Goal: Information Seeking & Learning: Learn about a topic

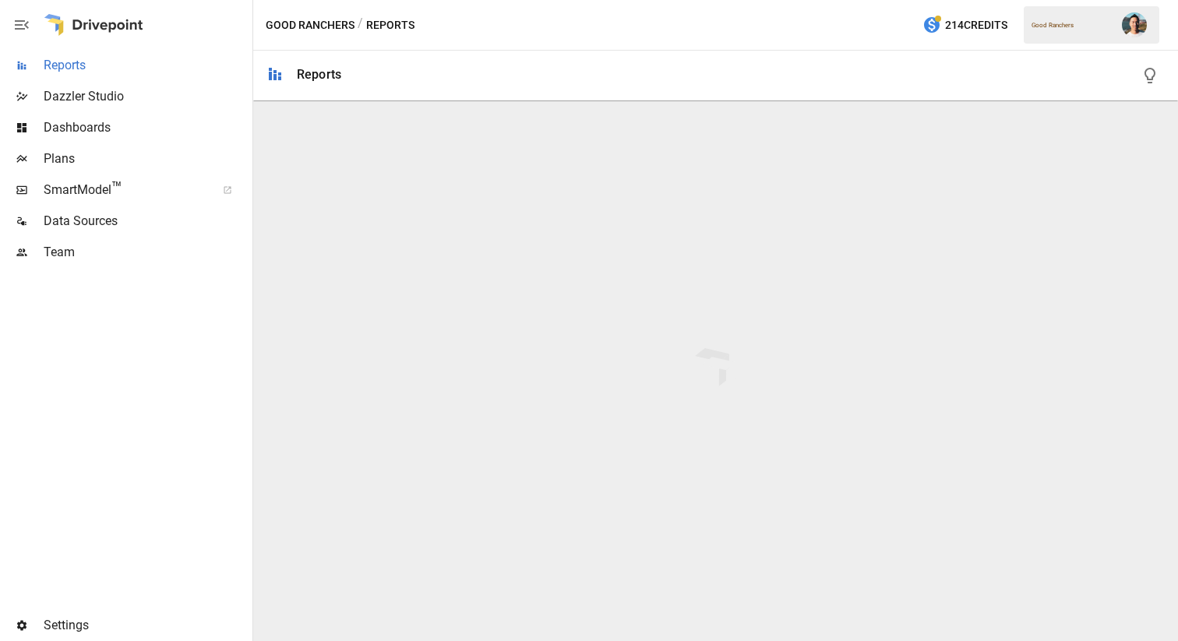
click at [153, 69] on span "Reports" at bounding box center [147, 65] width 206 height 19
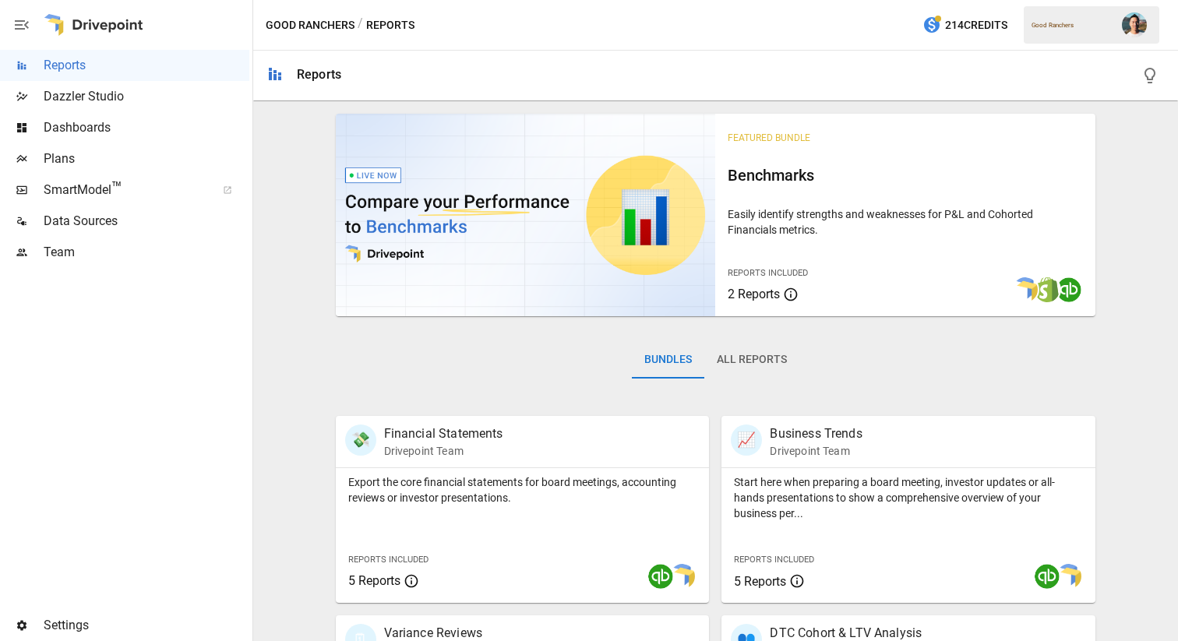
click at [771, 371] on button "All Reports" at bounding box center [751, 359] width 95 height 37
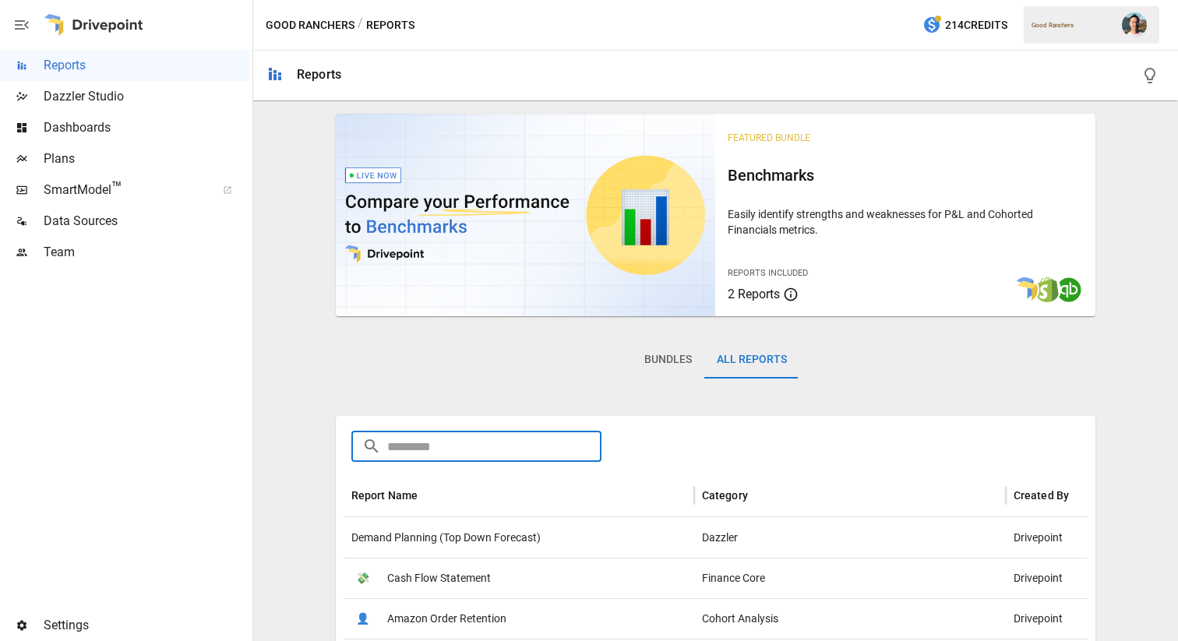
click at [484, 439] on input "text" at bounding box center [494, 446] width 214 height 31
type input "***"
click at [507, 580] on span "DTC Retention by Nth Order" at bounding box center [453, 578] width 133 height 40
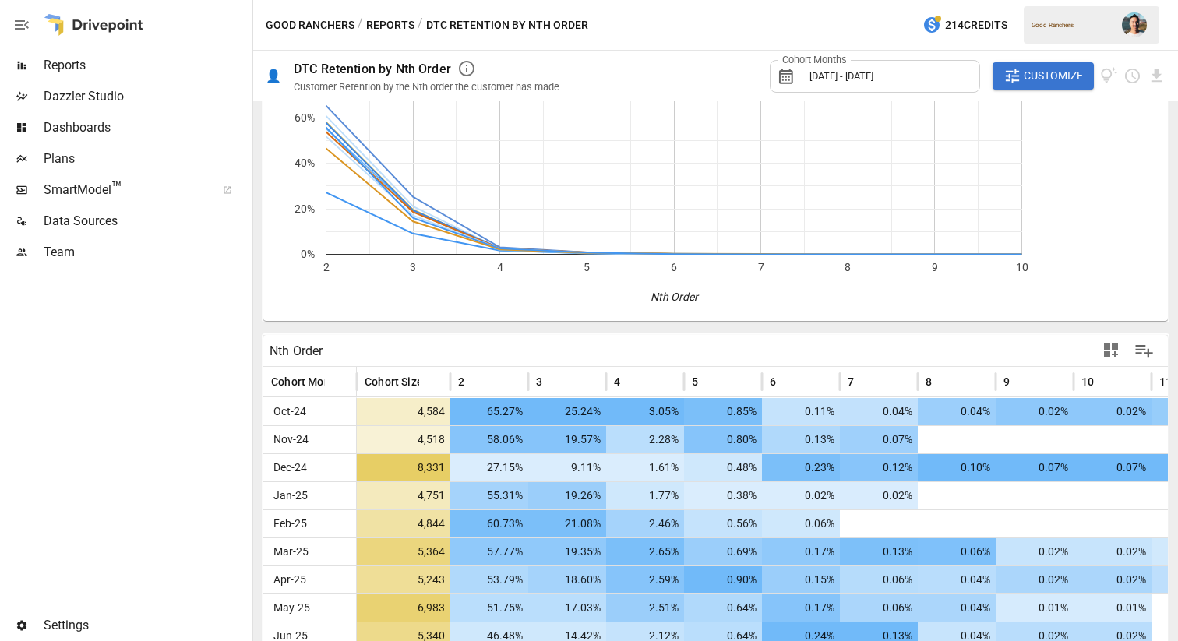
scroll to position [188, 0]
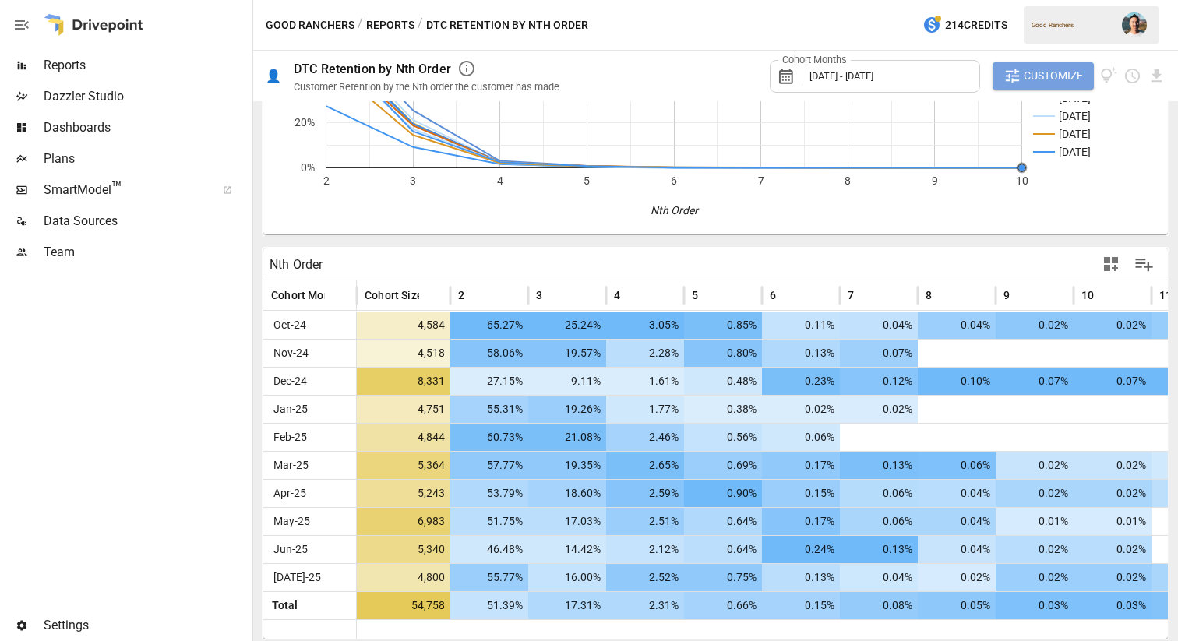
click at [1035, 70] on span "Customize" at bounding box center [1052, 75] width 59 height 19
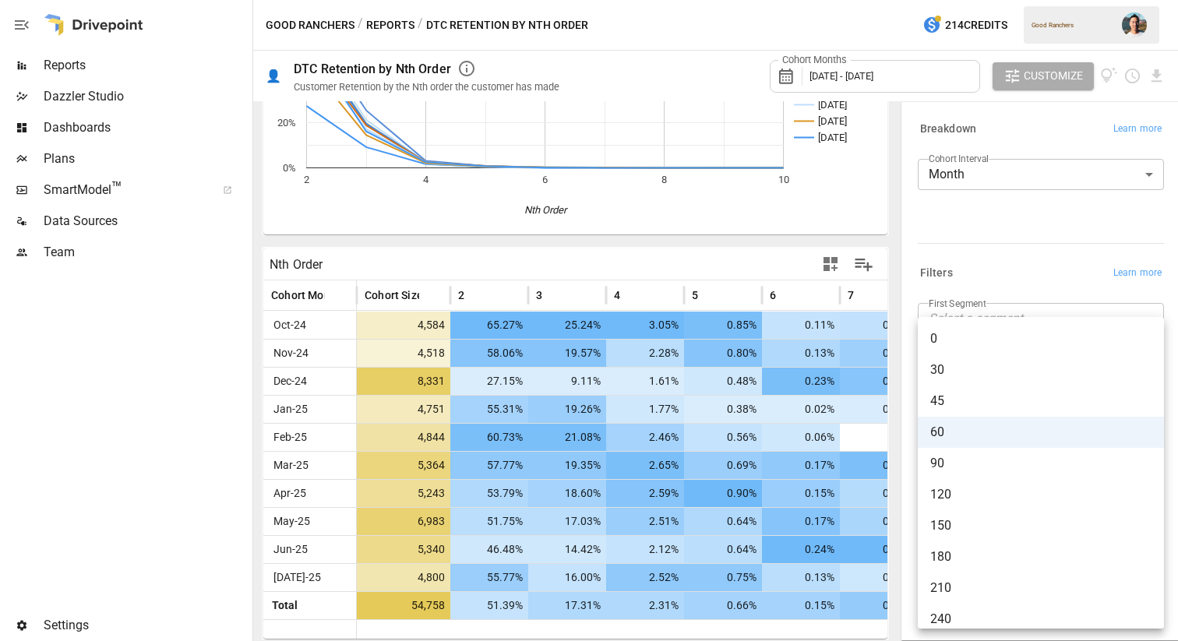
click at [1101, 0] on body "Reports Dazzler Studio Dashboards Plans SmartModel ™ Data Sources Team Settings…" at bounding box center [589, 0] width 1178 height 0
click at [1080, 274] on div at bounding box center [589, 320] width 1178 height 641
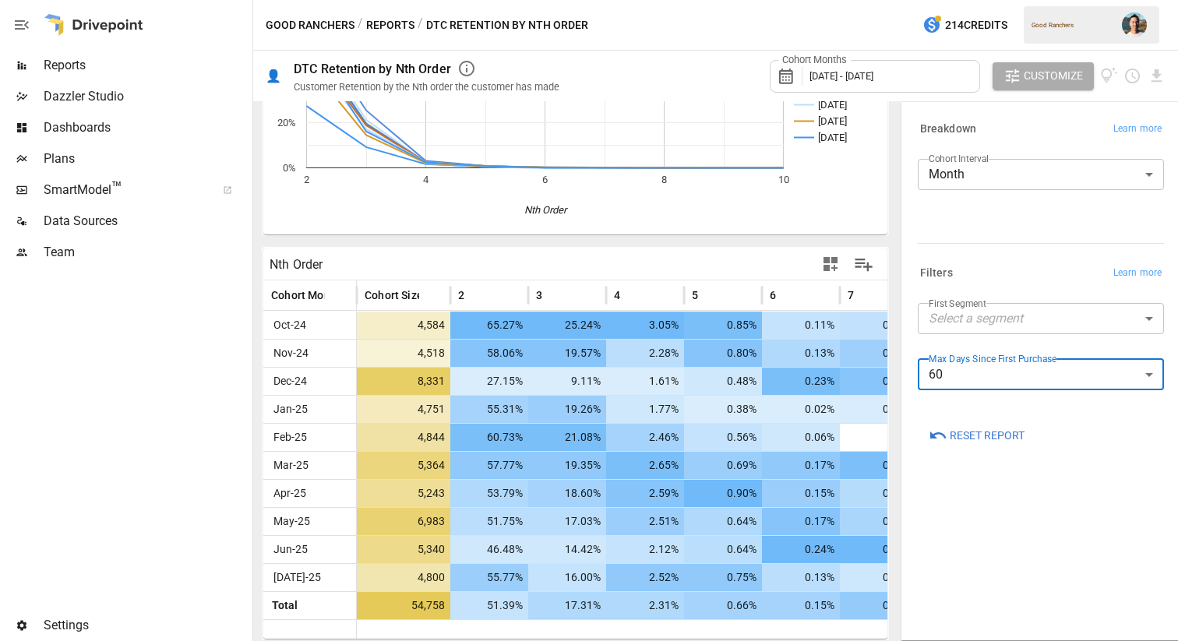
click at [1027, 253] on div "Breakdown Learn more Cohort Interval Month ***** ​" at bounding box center [1037, 184] width 252 height 144
click at [1043, 67] on span "Customize" at bounding box center [1052, 75] width 59 height 19
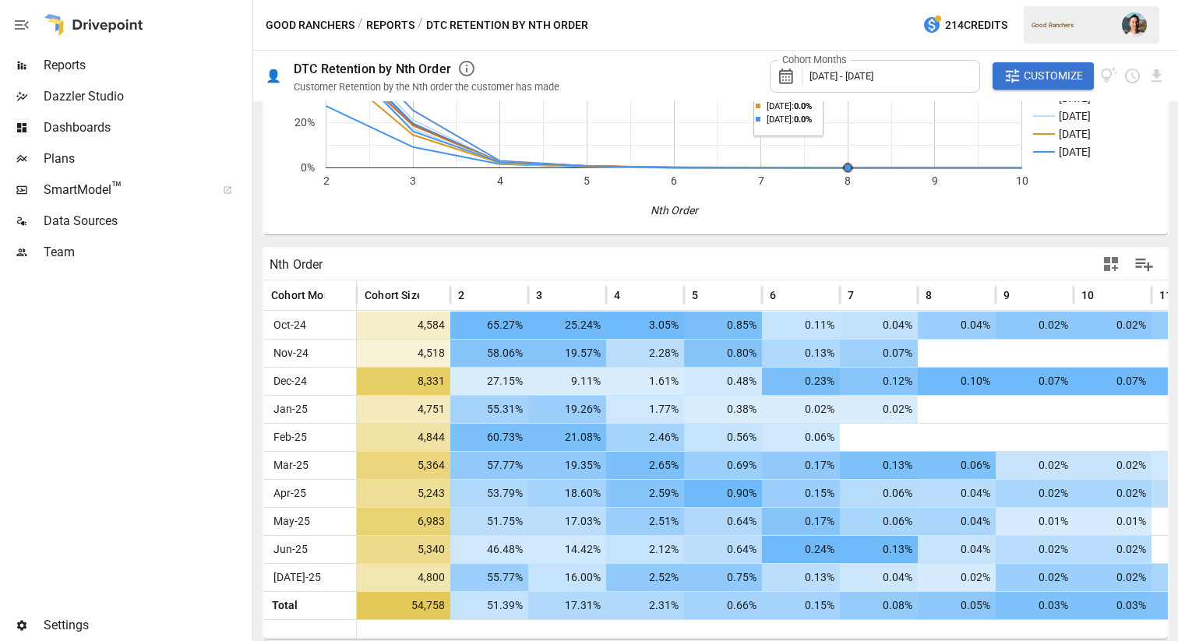
click at [1036, 69] on span "Customize" at bounding box center [1052, 75] width 59 height 19
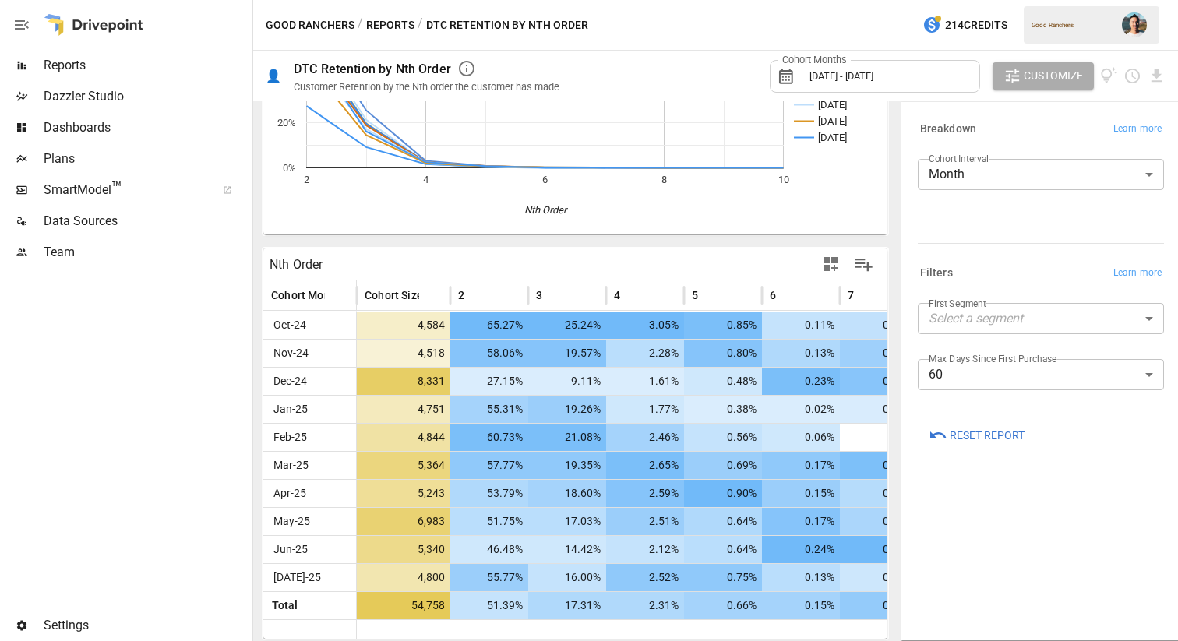
click at [1102, 390] on div "Max Days Since First Purchase 60 ** ​" at bounding box center [1041, 381] width 246 height 44
click at [1101, 0] on body "Reports Dazzler Studio Dashboards Plans SmartModel ™ Data Sources Team Settings…" at bounding box center [589, 0] width 1178 height 0
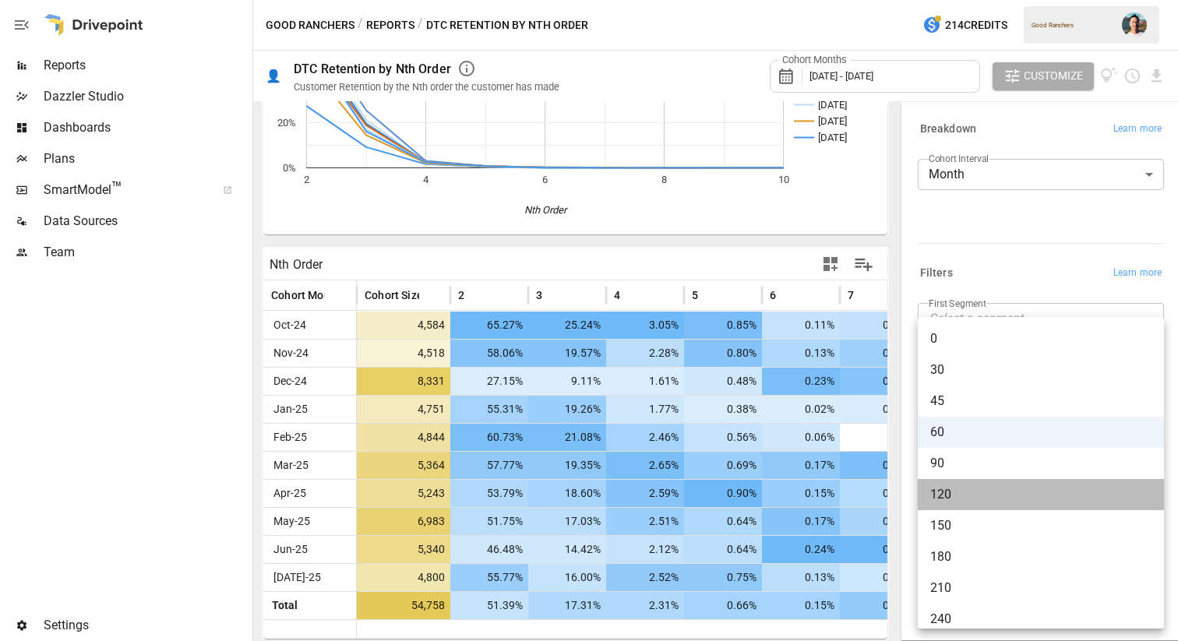
click at [1089, 487] on span "120" at bounding box center [1040, 494] width 221 height 19
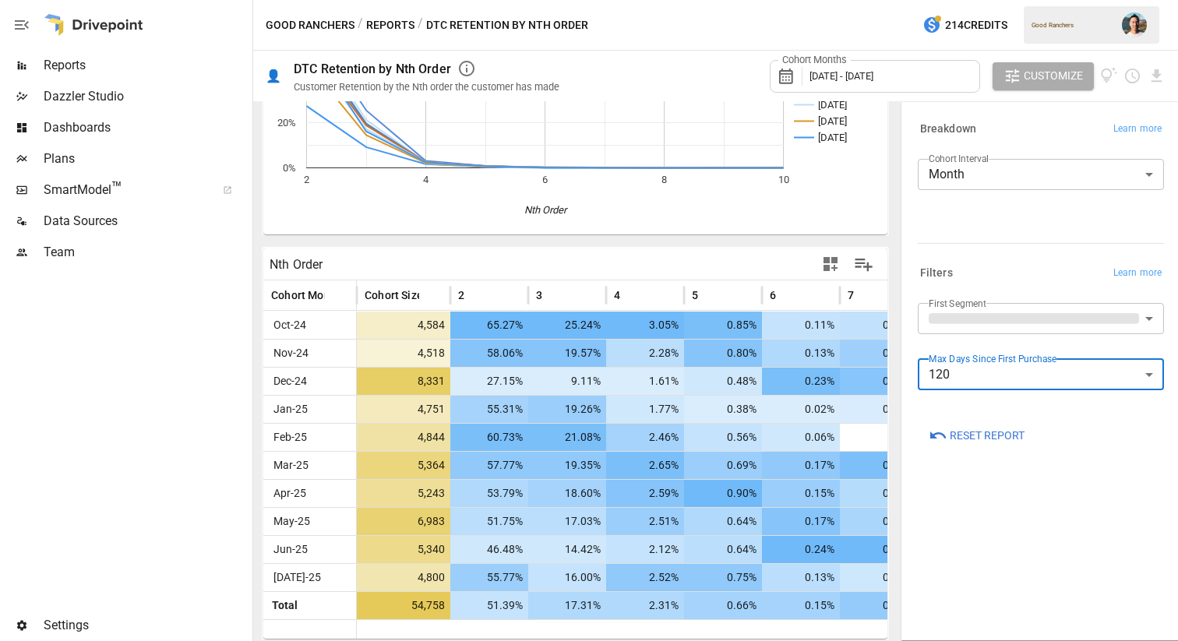
scroll to position [126, 0]
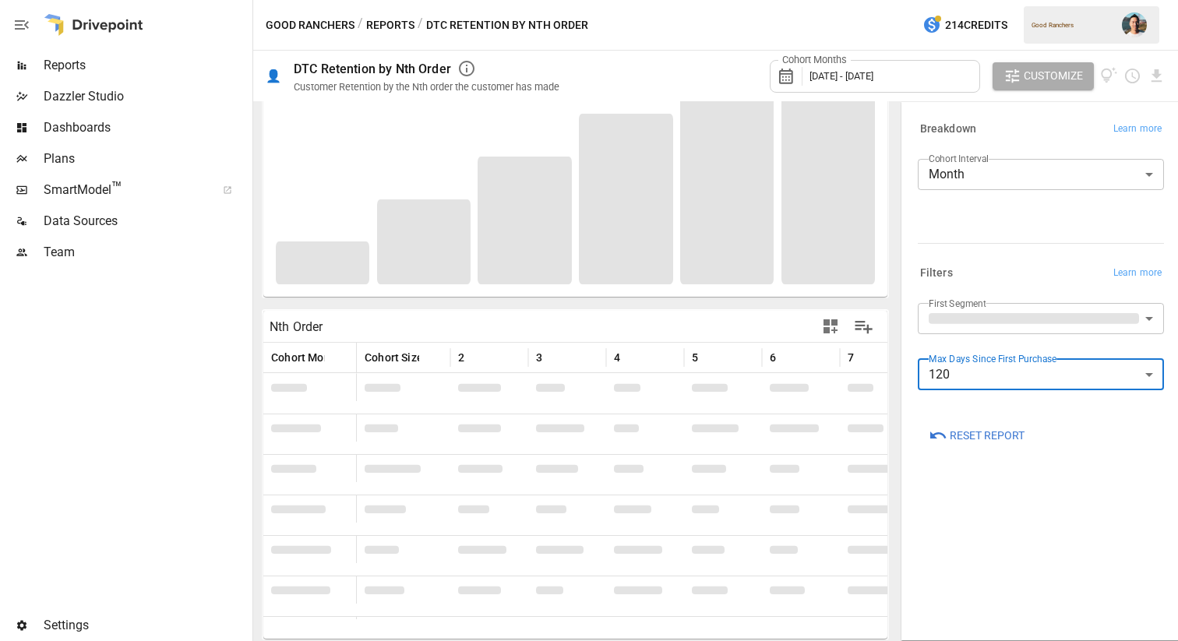
click at [1008, 74] on icon "button" at bounding box center [1012, 75] width 13 height 13
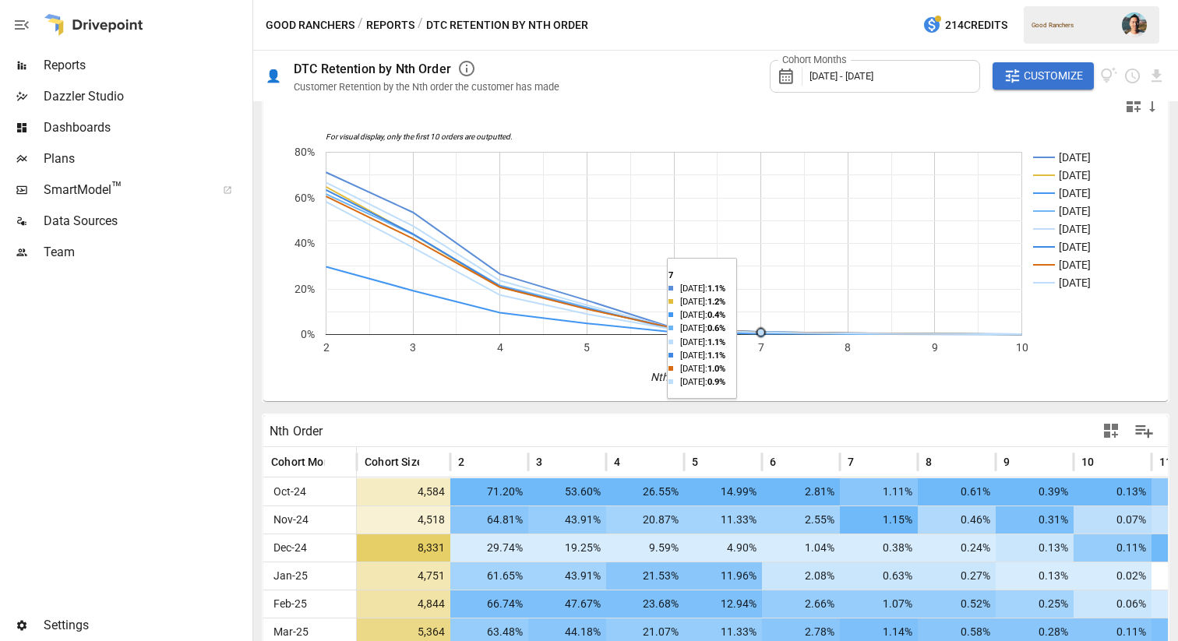
scroll to position [132, 0]
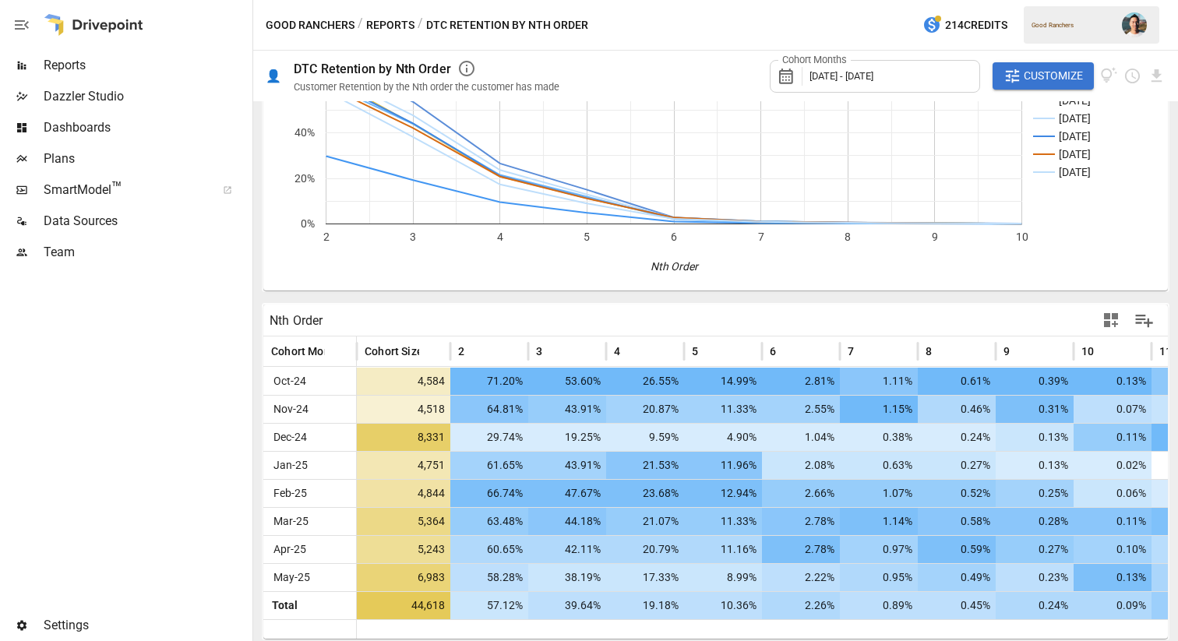
click at [873, 70] on span "[DATE] - [DATE]" at bounding box center [841, 76] width 64 height 12
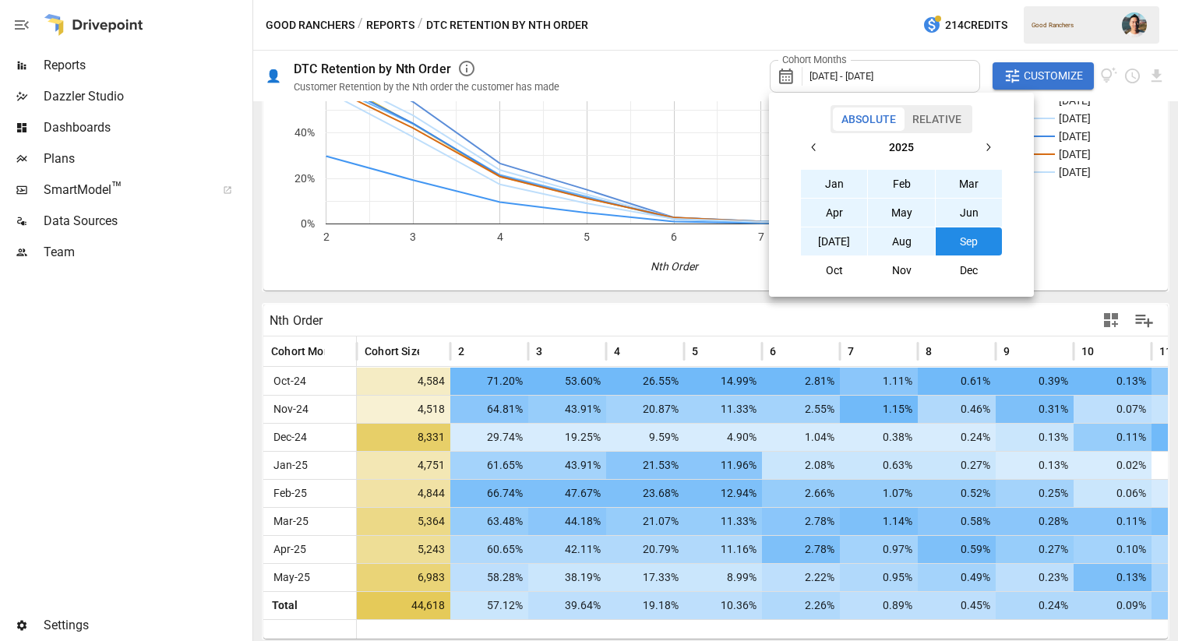
click at [1016, 76] on div at bounding box center [589, 320] width 1178 height 641
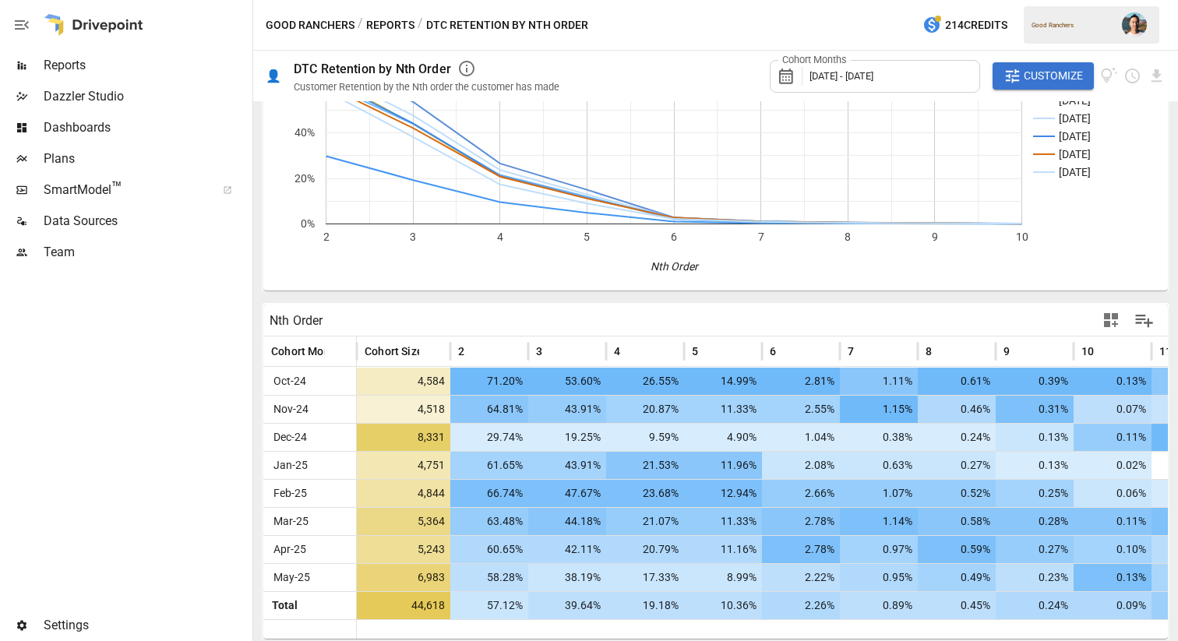
click at [1027, 76] on span "Customize" at bounding box center [1052, 75] width 59 height 19
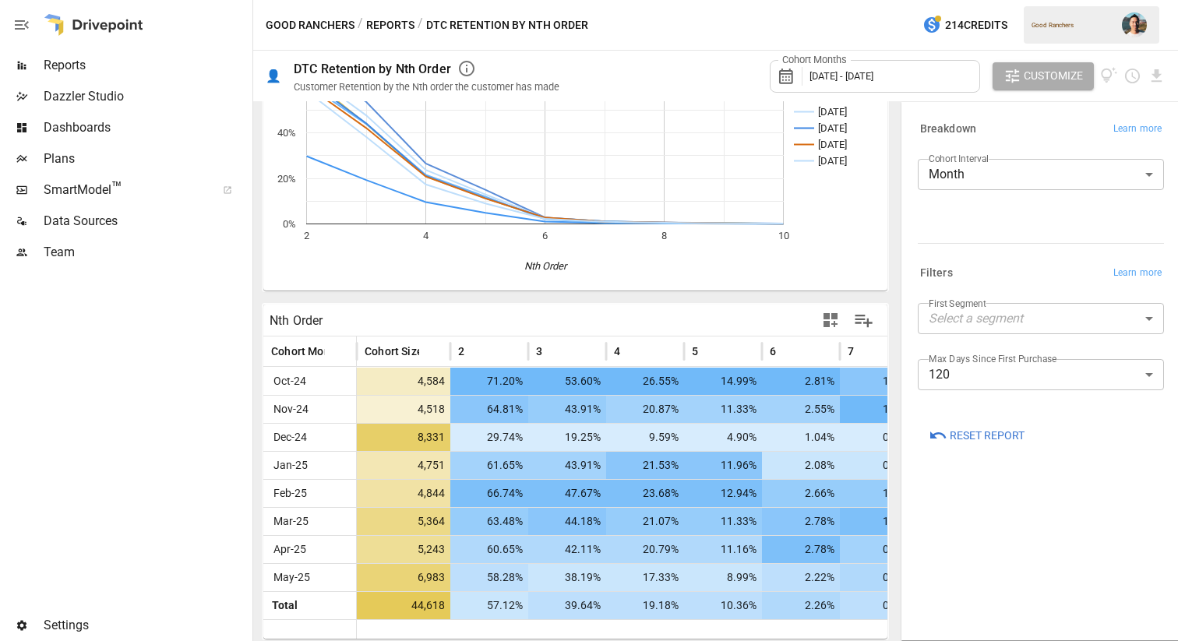
click at [1083, 0] on body "Reports Dazzler Studio Dashboards Plans SmartModel ™ Data Sources Team Settings…" at bounding box center [589, 0] width 1178 height 0
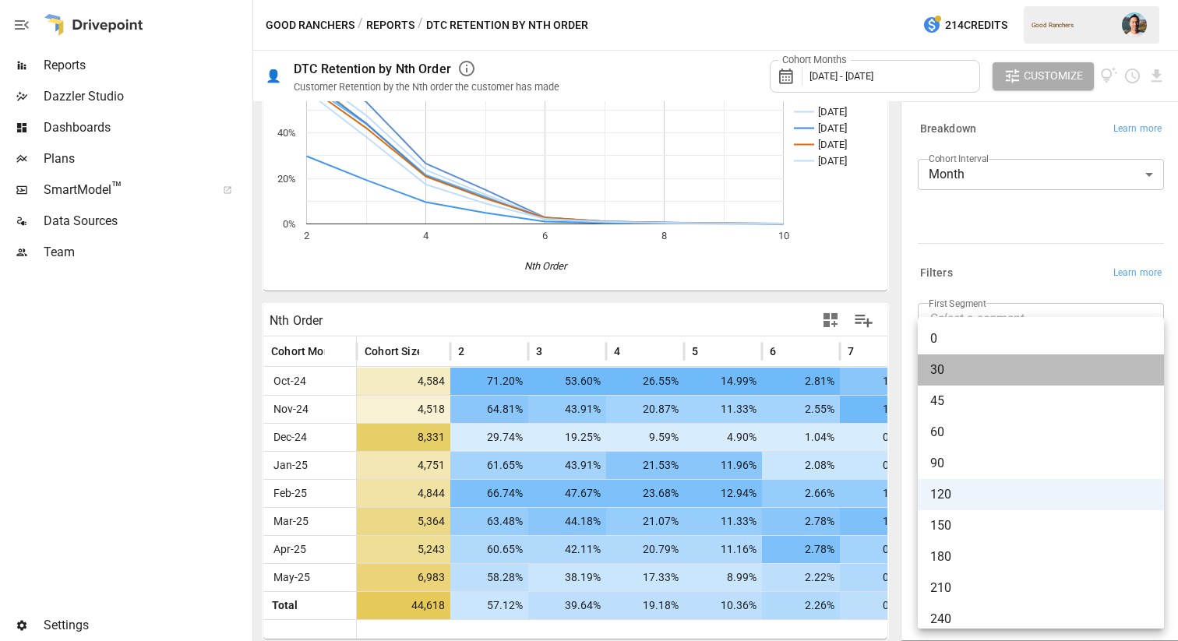
click at [1070, 372] on span "30" at bounding box center [1040, 370] width 221 height 19
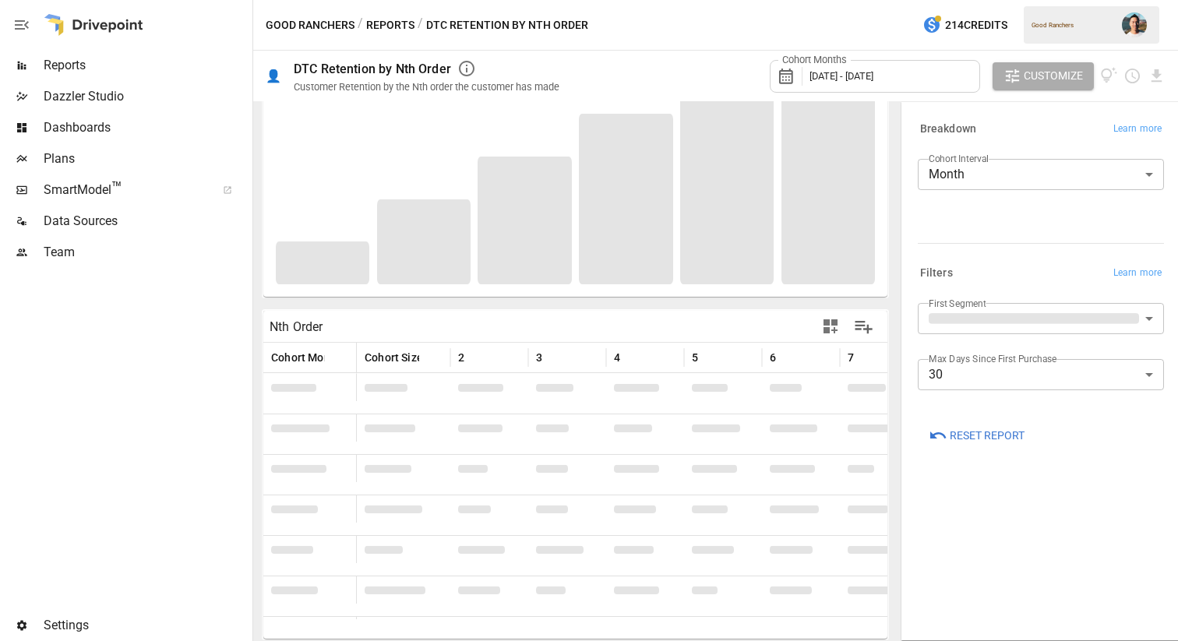
scroll to position [132, 0]
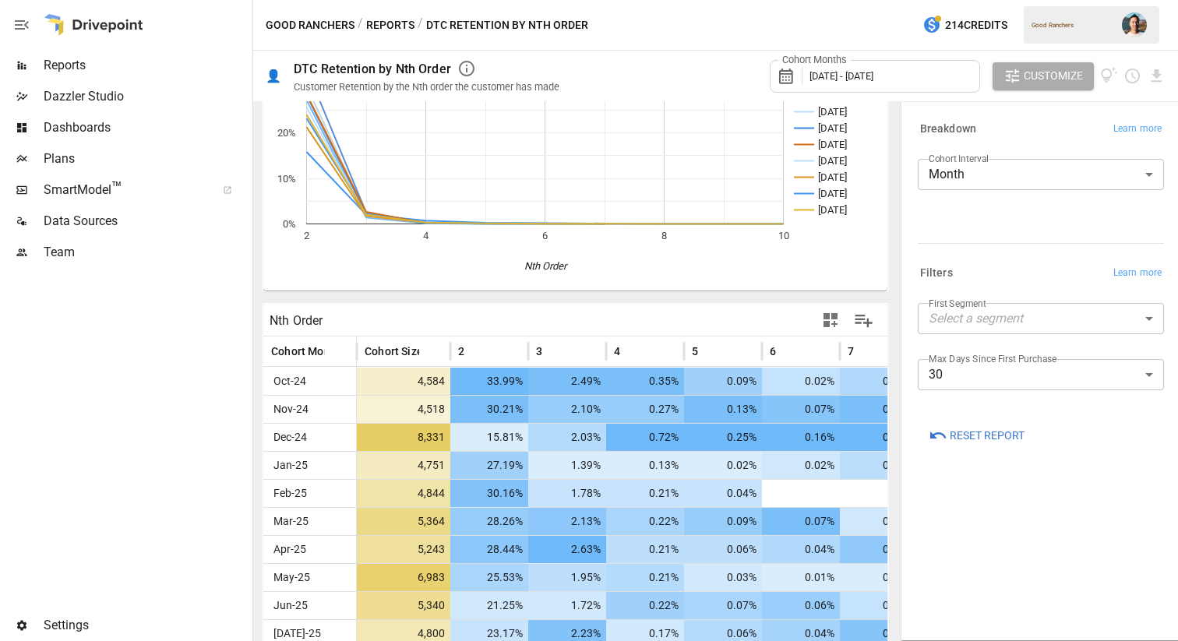
click at [1043, 81] on span "Customize" at bounding box center [1052, 75] width 59 height 19
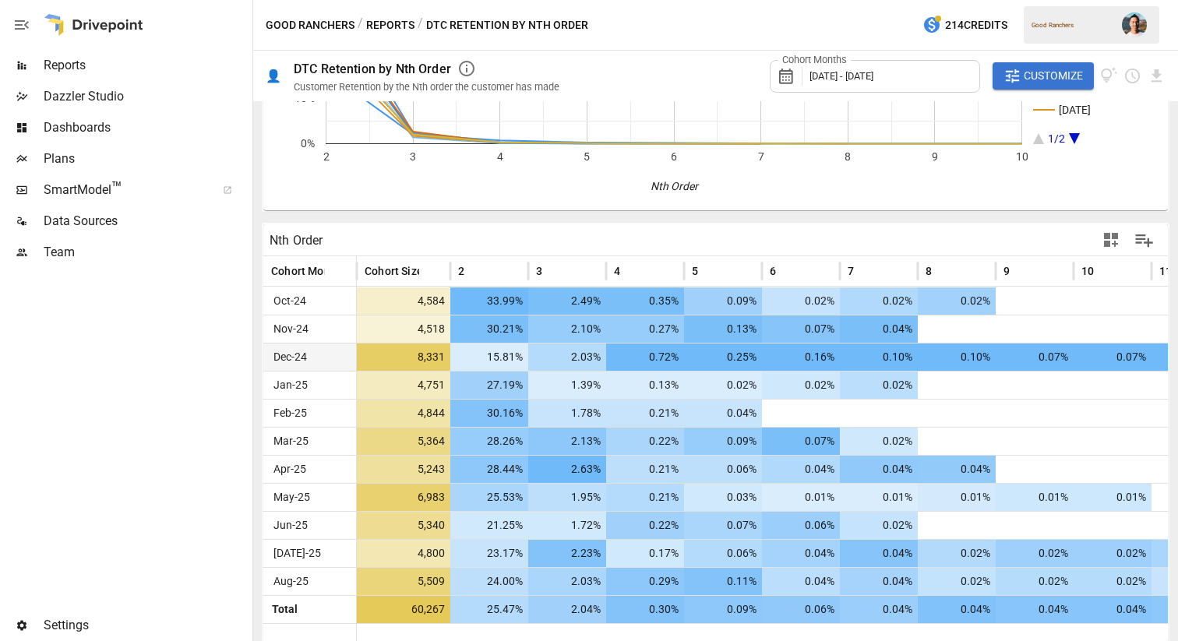
scroll to position [217, 0]
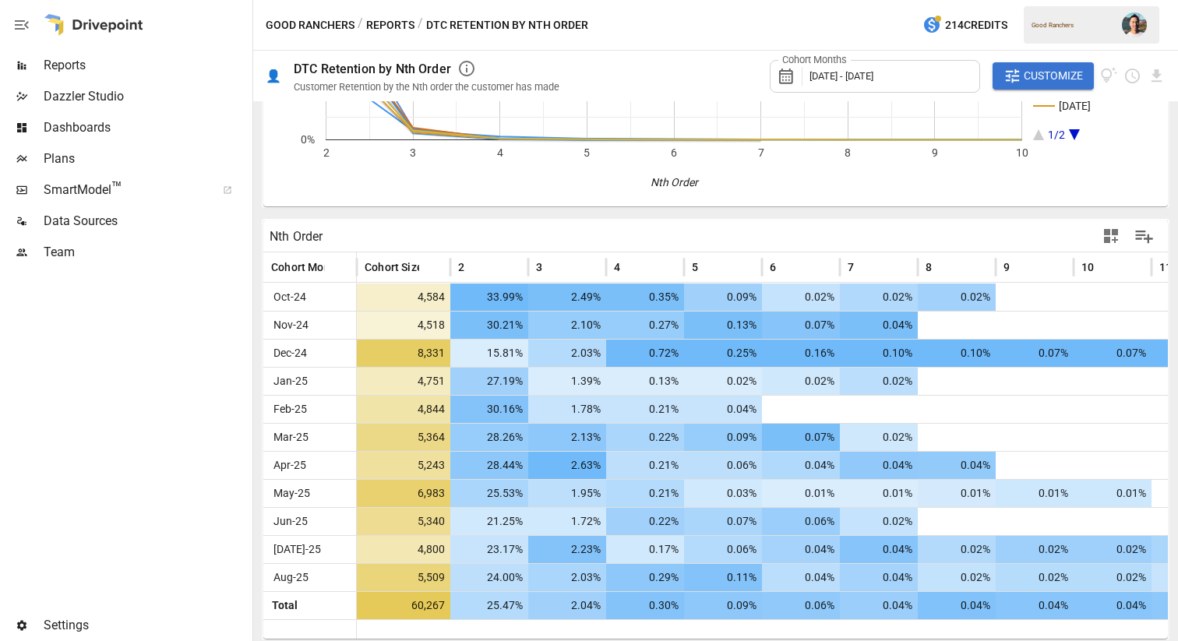
click at [1058, 73] on span "Customize" at bounding box center [1052, 75] width 59 height 19
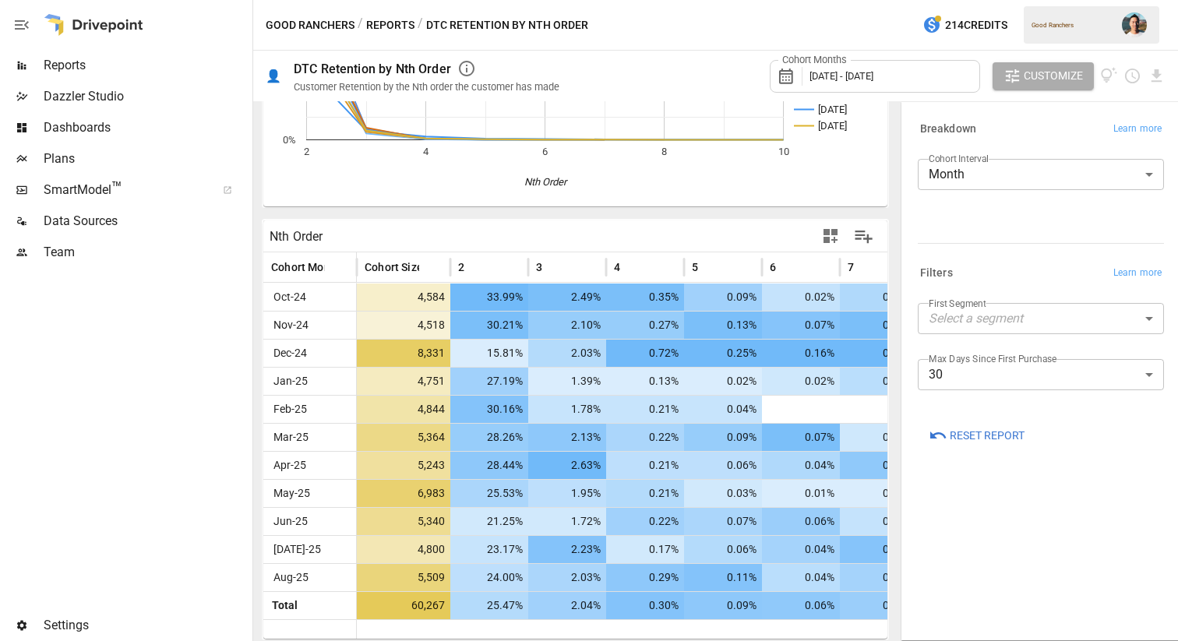
click at [1059, 73] on span "Customize" at bounding box center [1052, 75] width 59 height 19
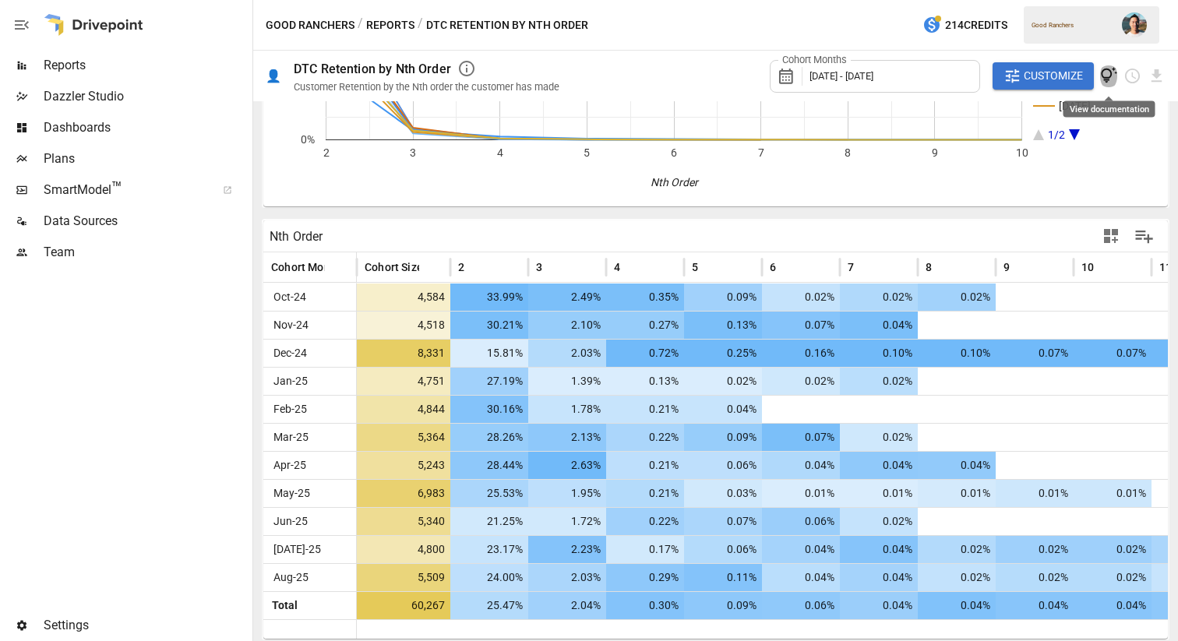
click at [1108, 75] on icon "View documentation" at bounding box center [1109, 76] width 18 height 18
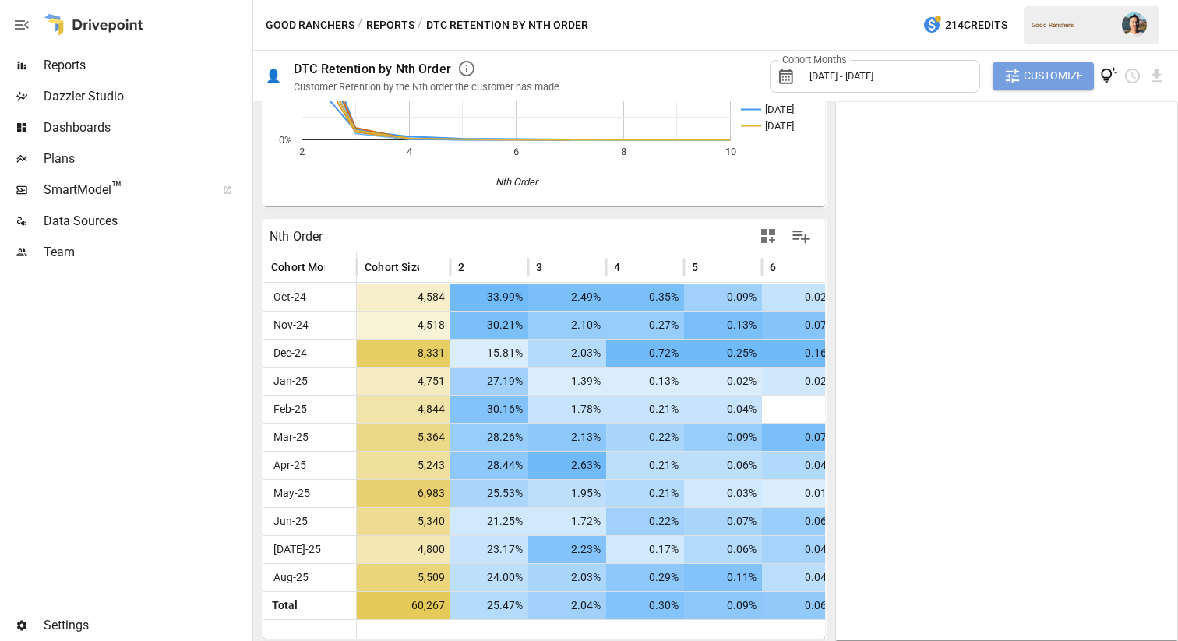
click at [1011, 86] on button "Customize" at bounding box center [1042, 76] width 101 height 28
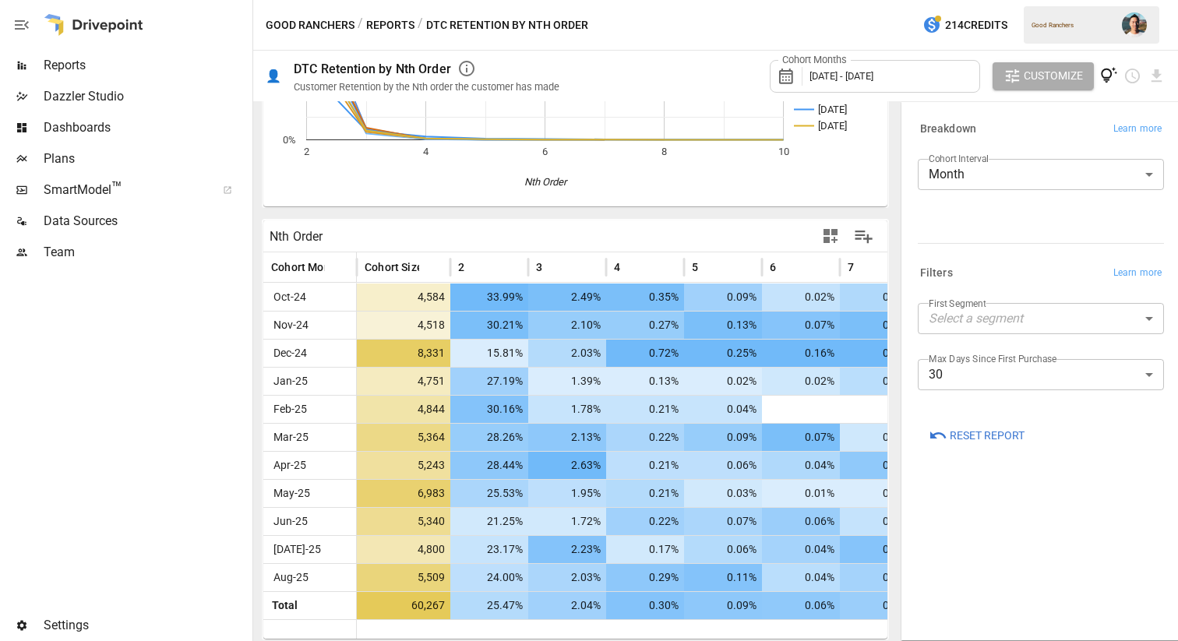
click at [1105, 85] on button "View documentation" at bounding box center [1109, 76] width 18 height 28
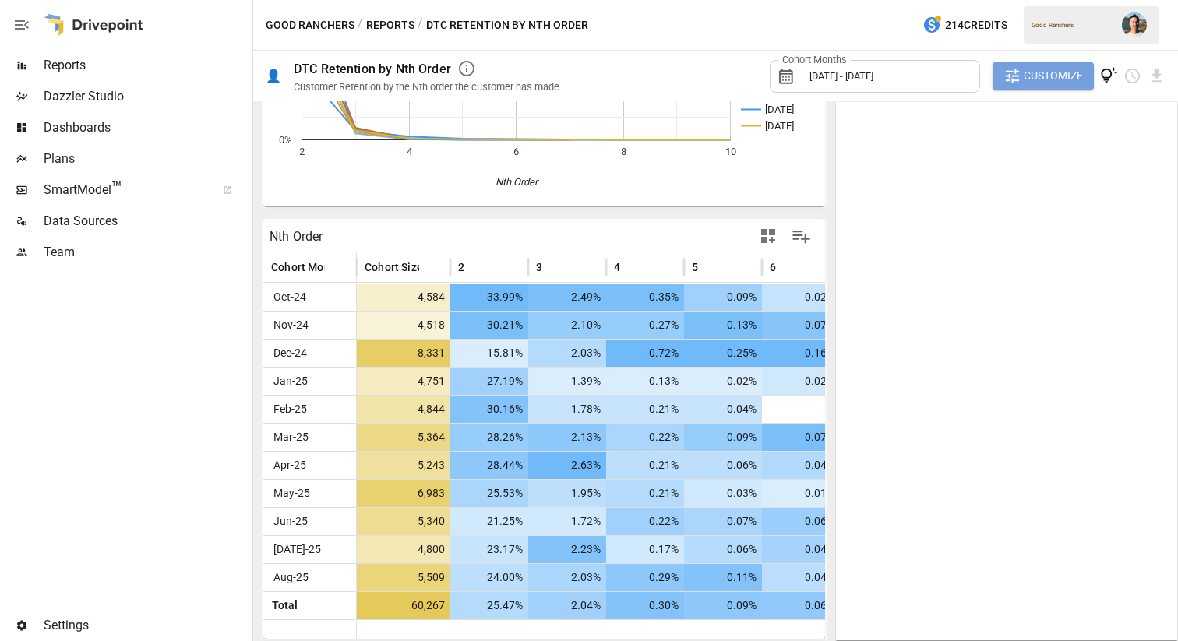
click at [1058, 72] on span "Customize" at bounding box center [1052, 75] width 59 height 19
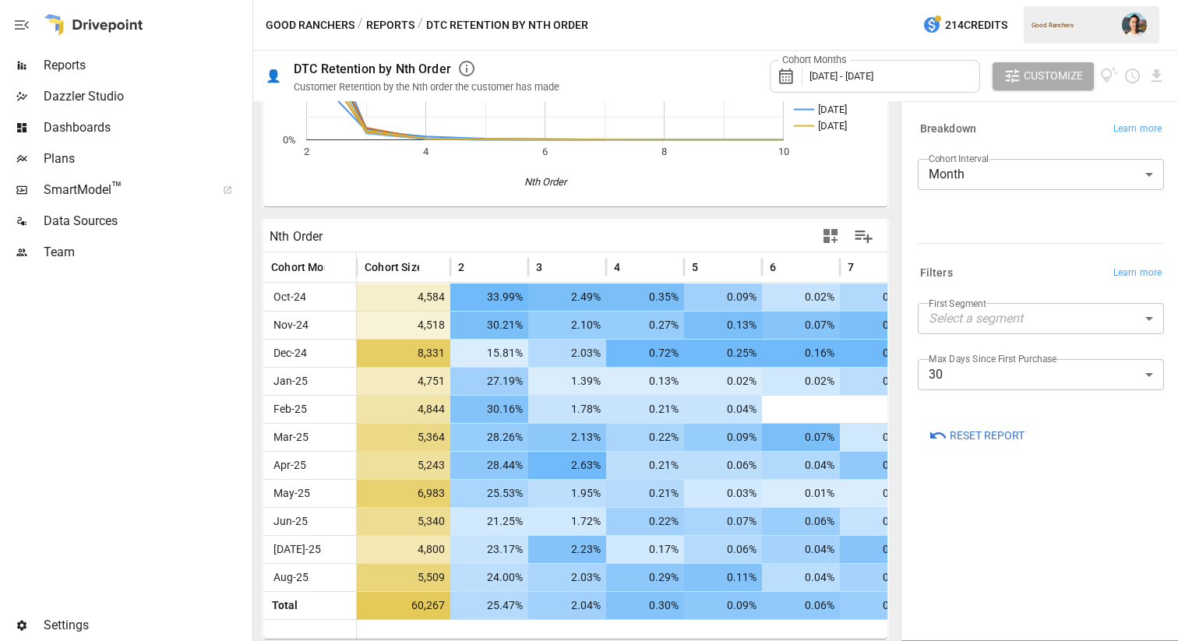
click at [807, 30] on div "Good Ranchers / Reports / DTC Retention by Nth Order 214 Credits Good Ranchers" at bounding box center [715, 25] width 925 height 50
click at [845, 28] on div "Good Ranchers / Reports / DTC Retention by Nth Order 214 Credits Good Ranchers" at bounding box center [715, 25] width 925 height 50
click at [1013, 79] on icon "button" at bounding box center [1012, 76] width 18 height 18
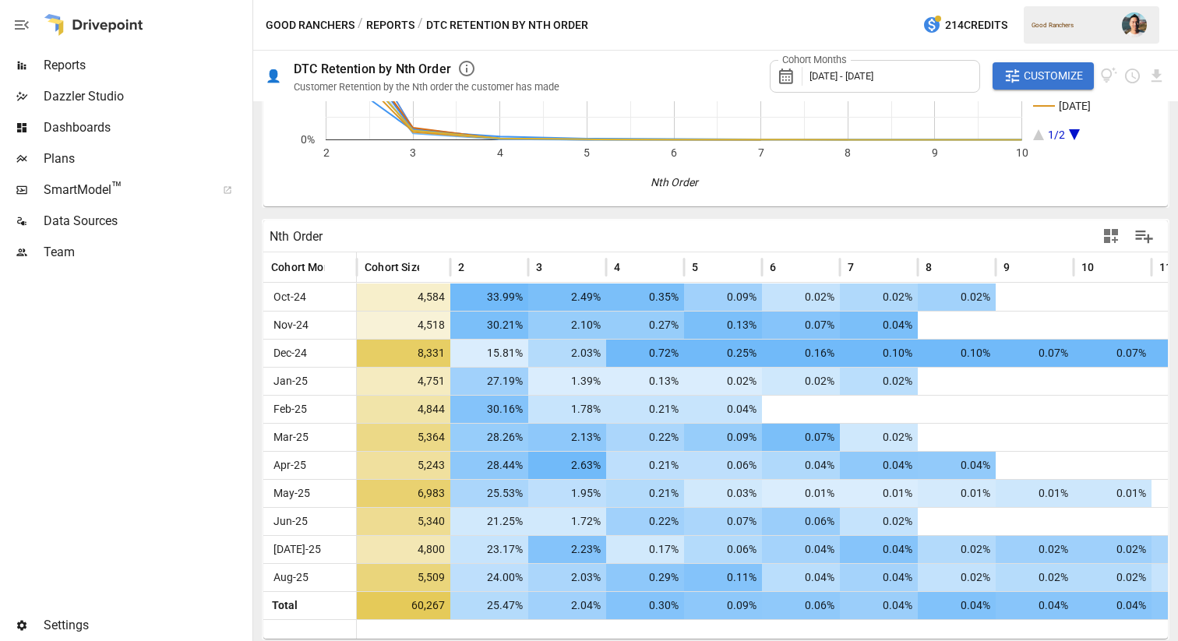
click at [1059, 74] on span "Customize" at bounding box center [1052, 75] width 59 height 19
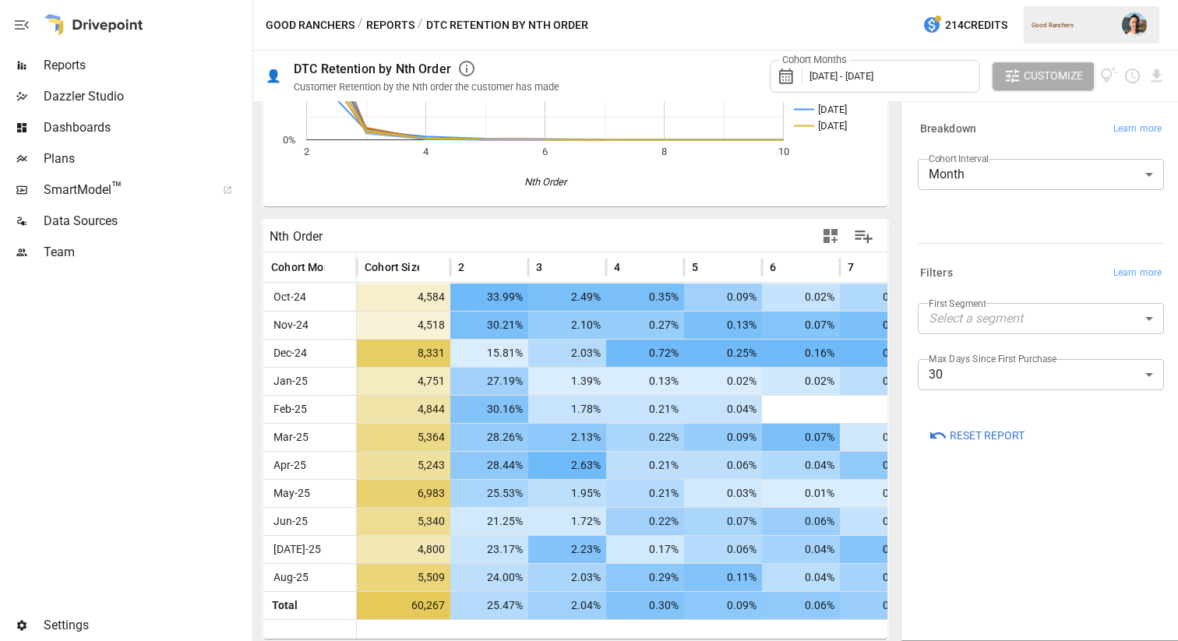
click at [1058, 0] on body "Reports Dazzler Studio Dashboards Plans SmartModel ™ Data Sources Team Settings…" at bounding box center [589, 0] width 1178 height 0
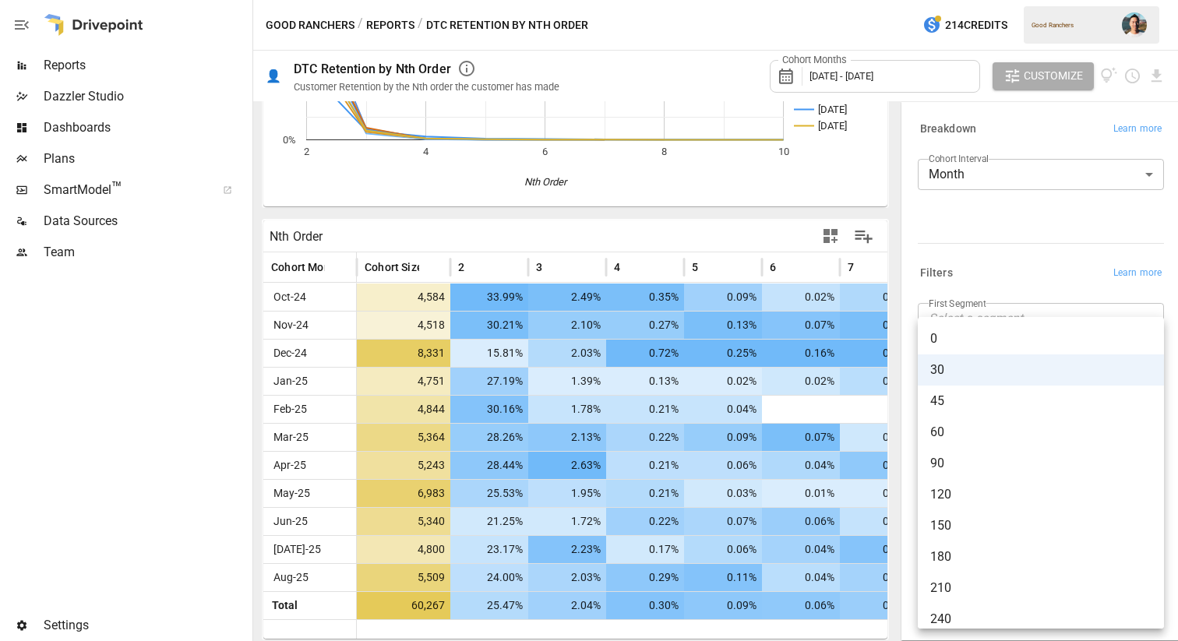
click at [1045, 423] on span "60" at bounding box center [1040, 432] width 221 height 19
type input "**"
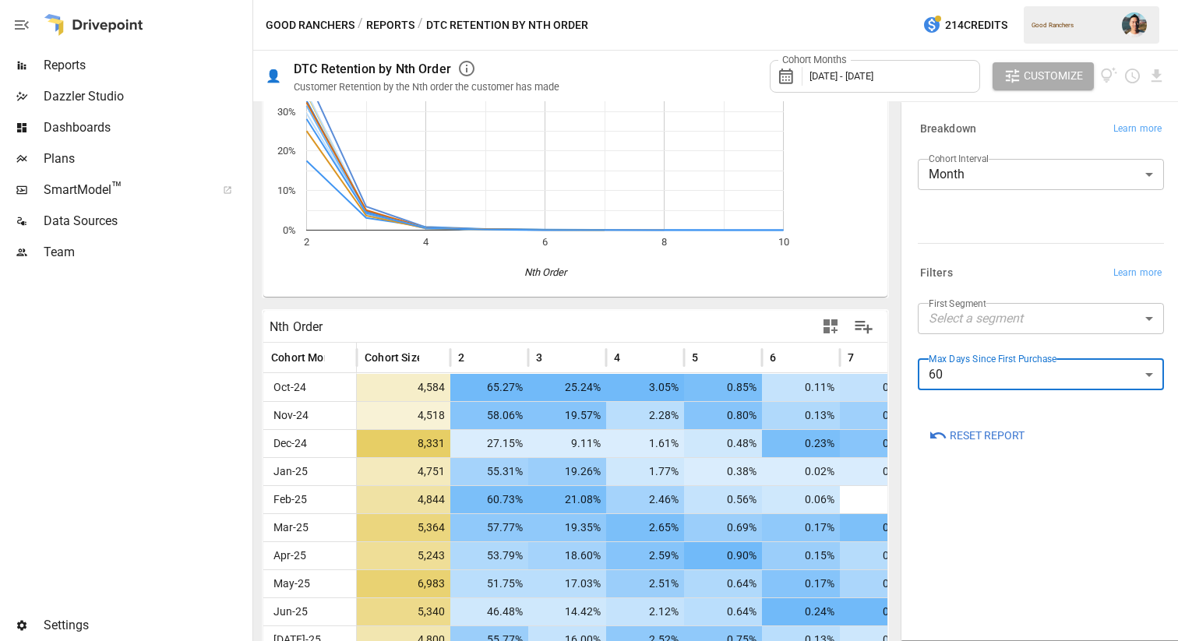
scroll to position [188, 0]
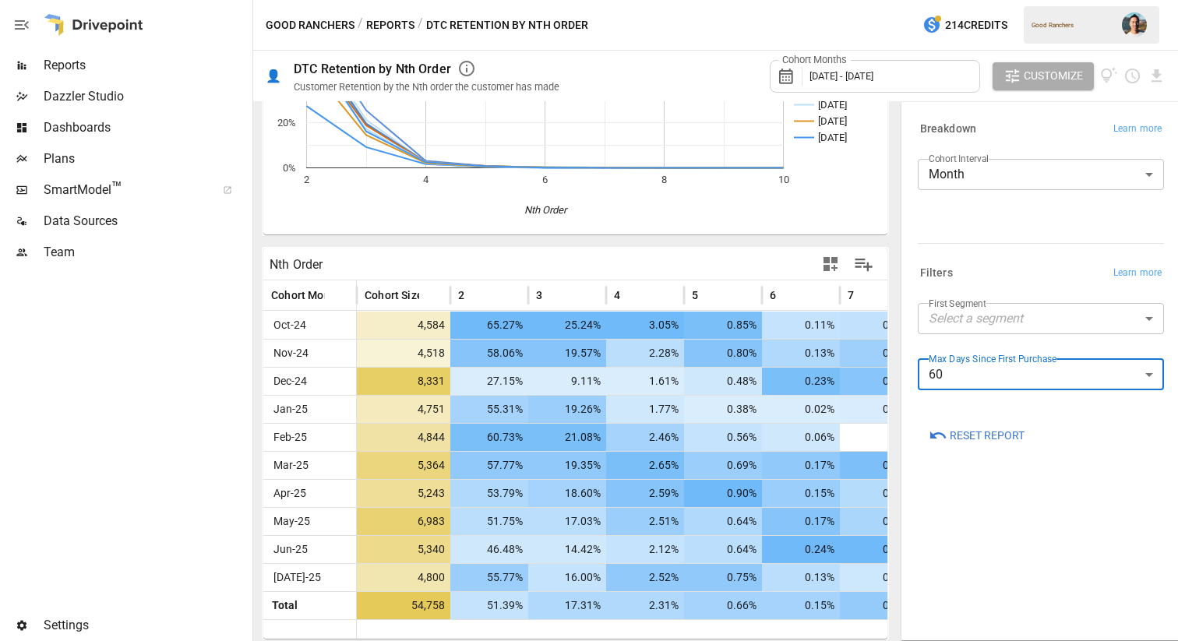
click at [1037, 501] on div "Breakdown Learn more Cohort Interval Month ***** ​ Filters Learn more First Seg…" at bounding box center [1040, 371] width 271 height 530
click at [1016, 69] on icon "button" at bounding box center [1012, 76] width 18 height 18
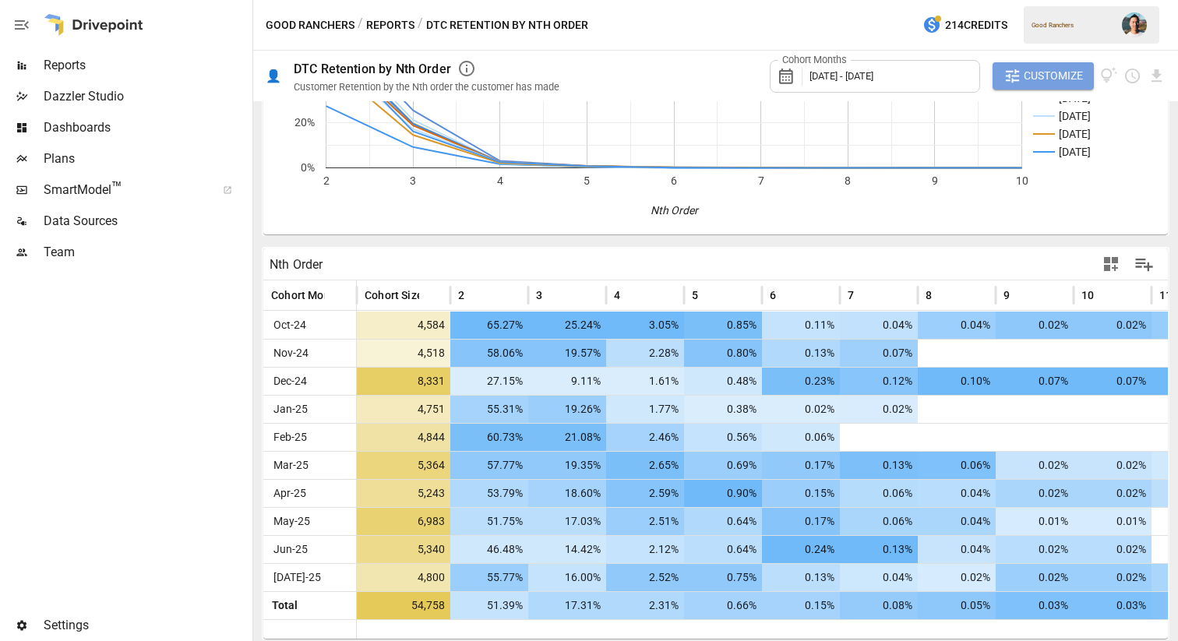
click at [1043, 62] on button "Customize" at bounding box center [1042, 76] width 101 height 28
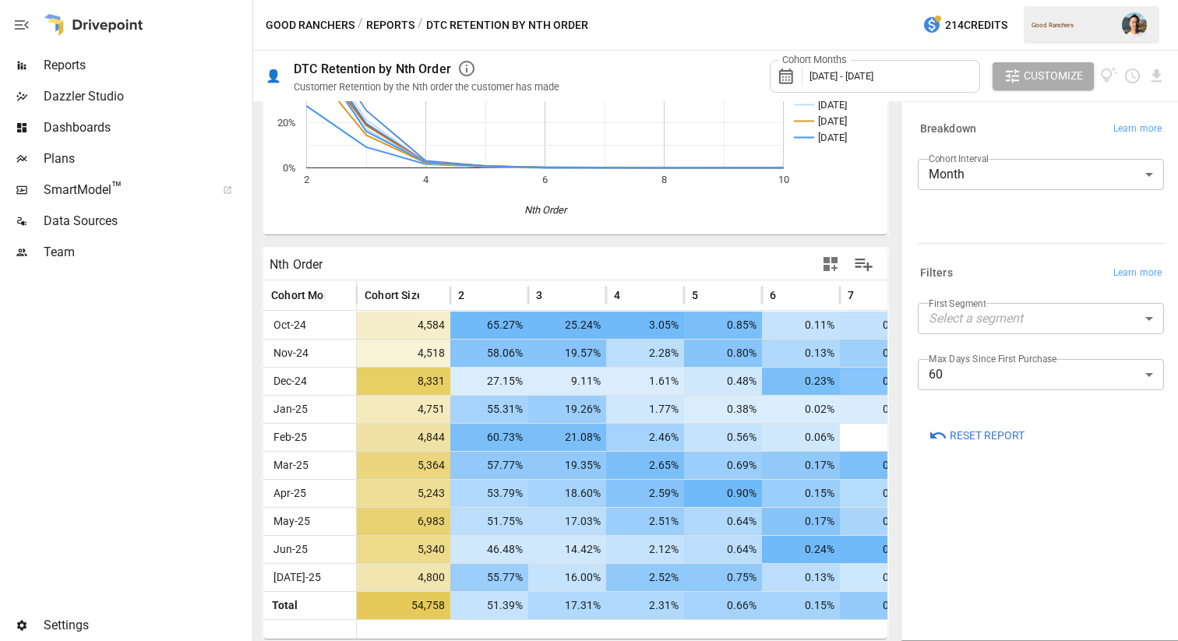
click at [1051, 0] on body "Reports Dazzler Studio Dashboards Plans SmartModel ™ Data Sources Team Settings…" at bounding box center [589, 0] width 1178 height 0
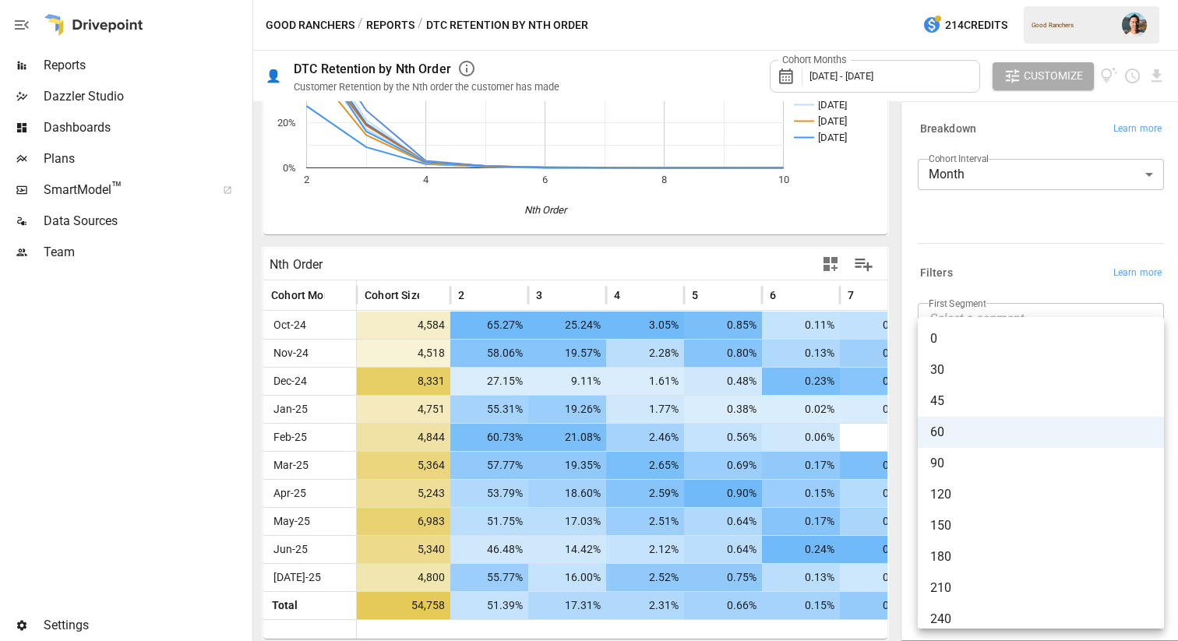
click at [1054, 287] on div at bounding box center [589, 320] width 1178 height 641
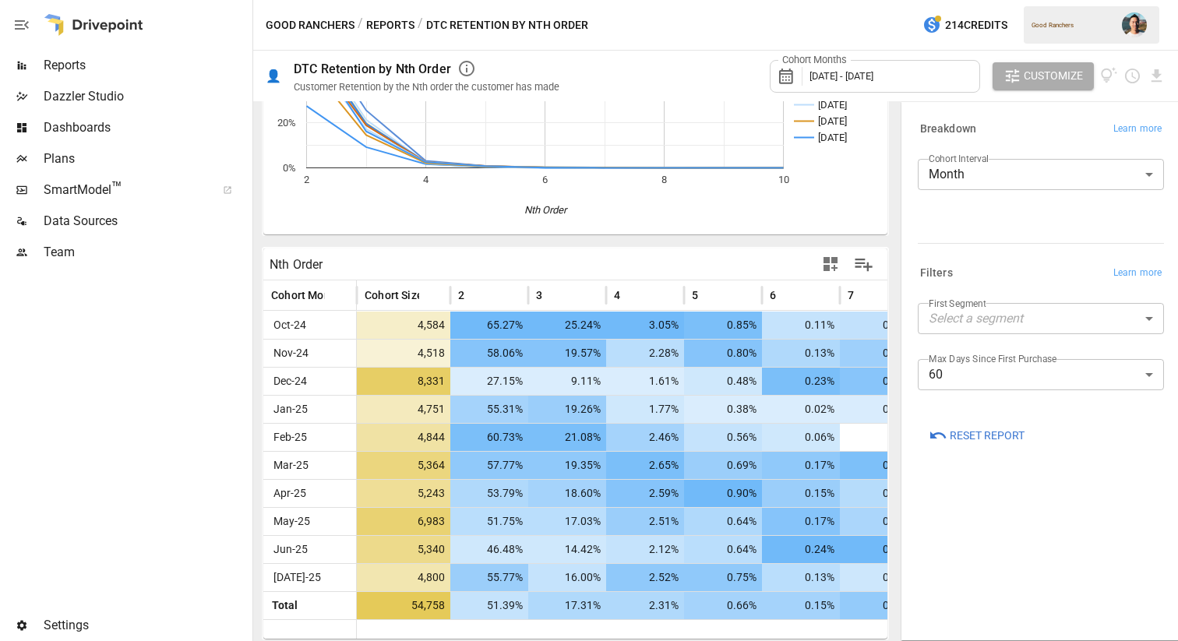
click at [1045, 0] on body "Reports Dazzler Studio Dashboards Plans SmartModel ™ Data Sources Team Settings…" at bounding box center [589, 0] width 1178 height 0
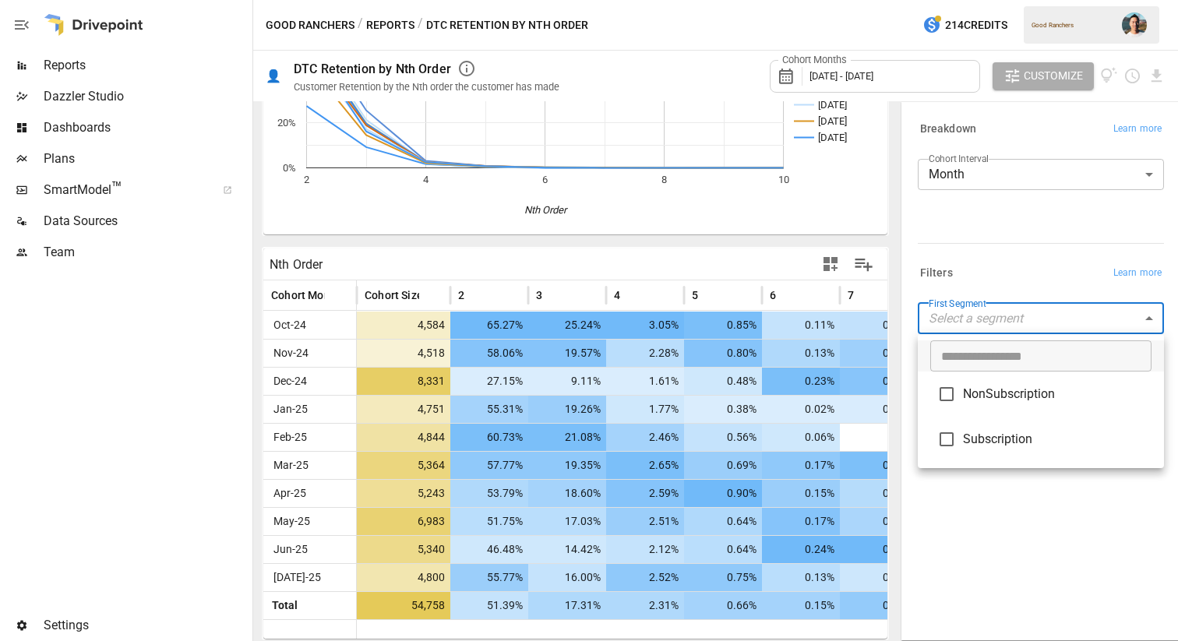
click at [1036, 424] on li "Subscription" at bounding box center [1041, 439] width 246 height 45
type input "**********"
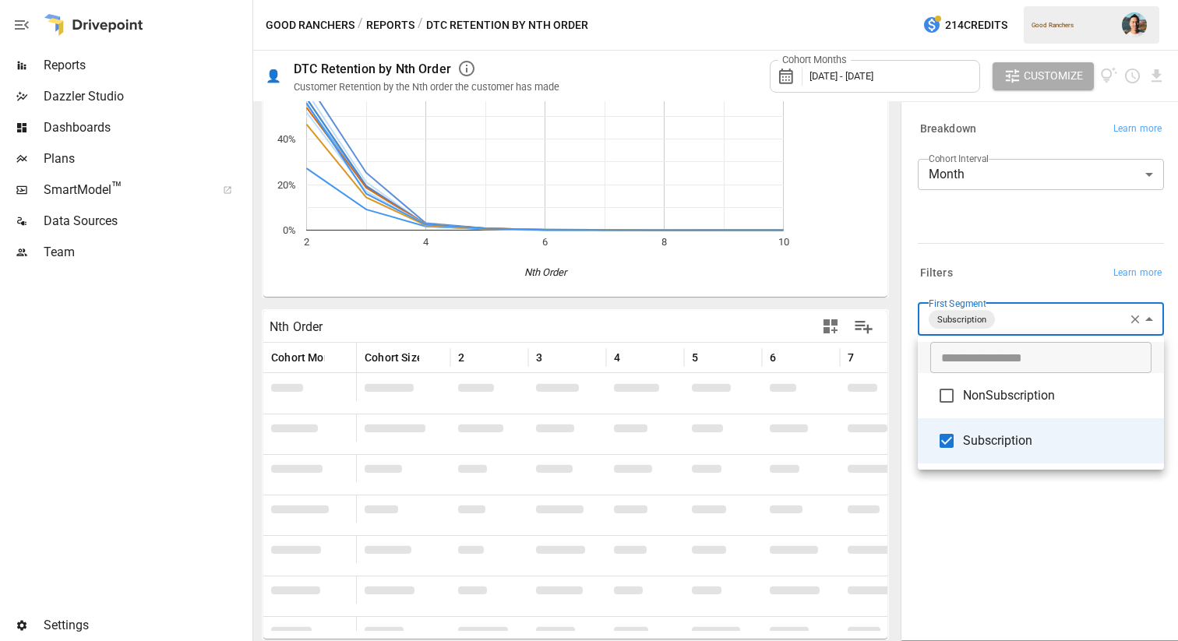
scroll to position [188, 0]
click at [1064, 502] on div at bounding box center [589, 320] width 1178 height 641
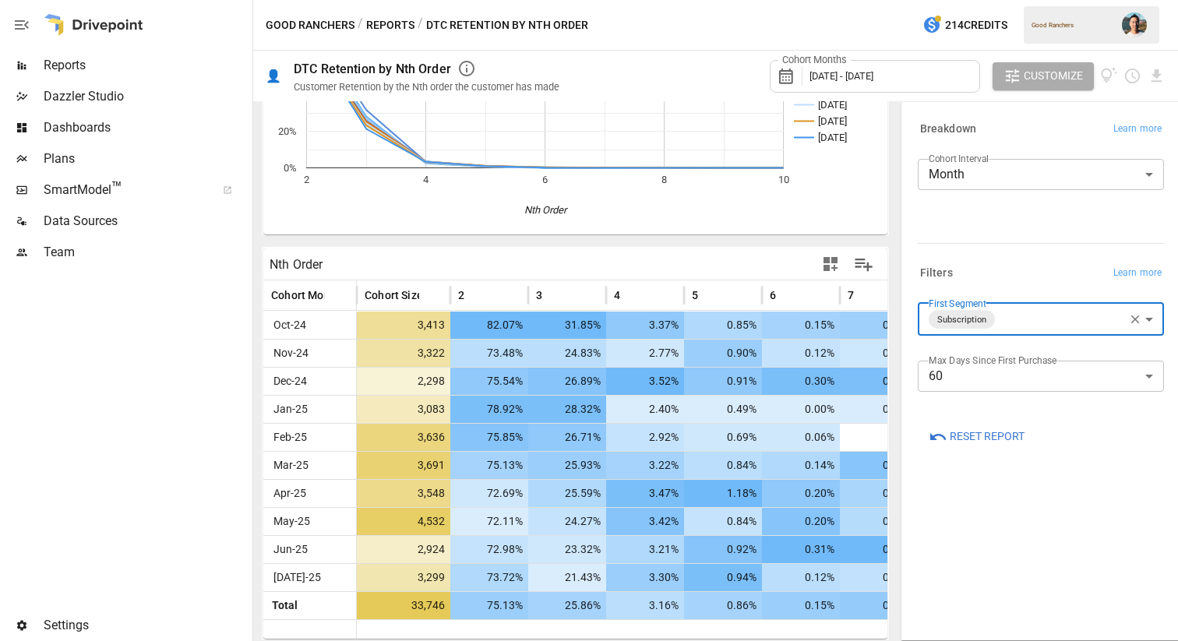
click at [1058, 0] on body "Reports Dazzler Studio Dashboards Plans SmartModel ™ Data Sources Team Settings…" at bounding box center [589, 0] width 1178 height 0
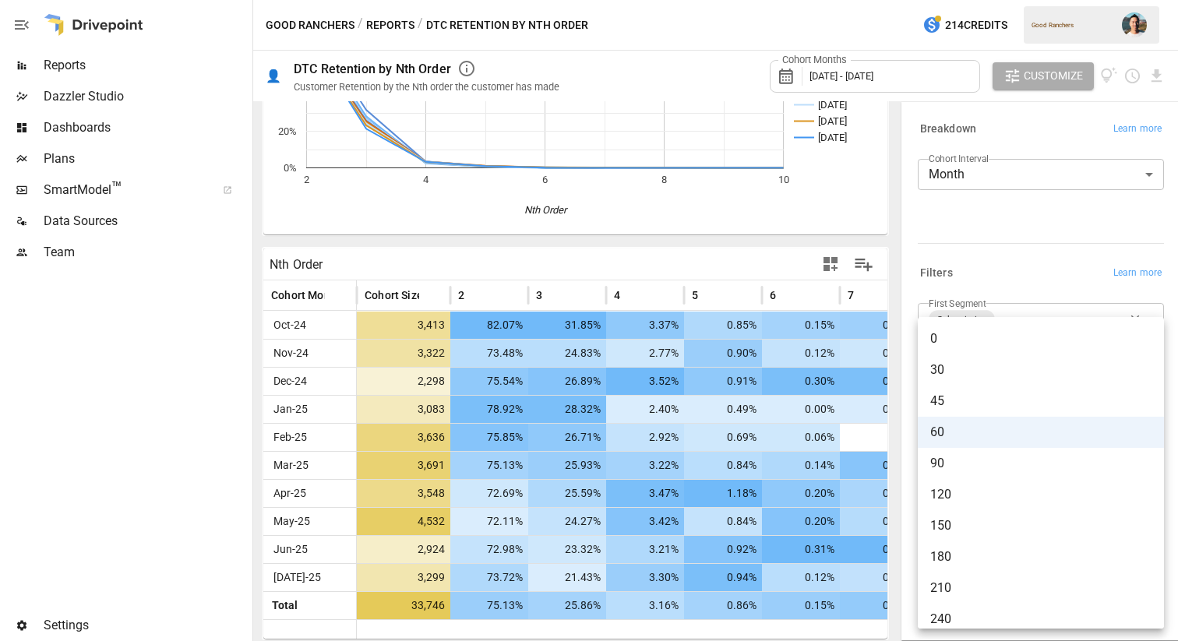
click at [1048, 371] on span "30" at bounding box center [1040, 370] width 221 height 19
type input "**"
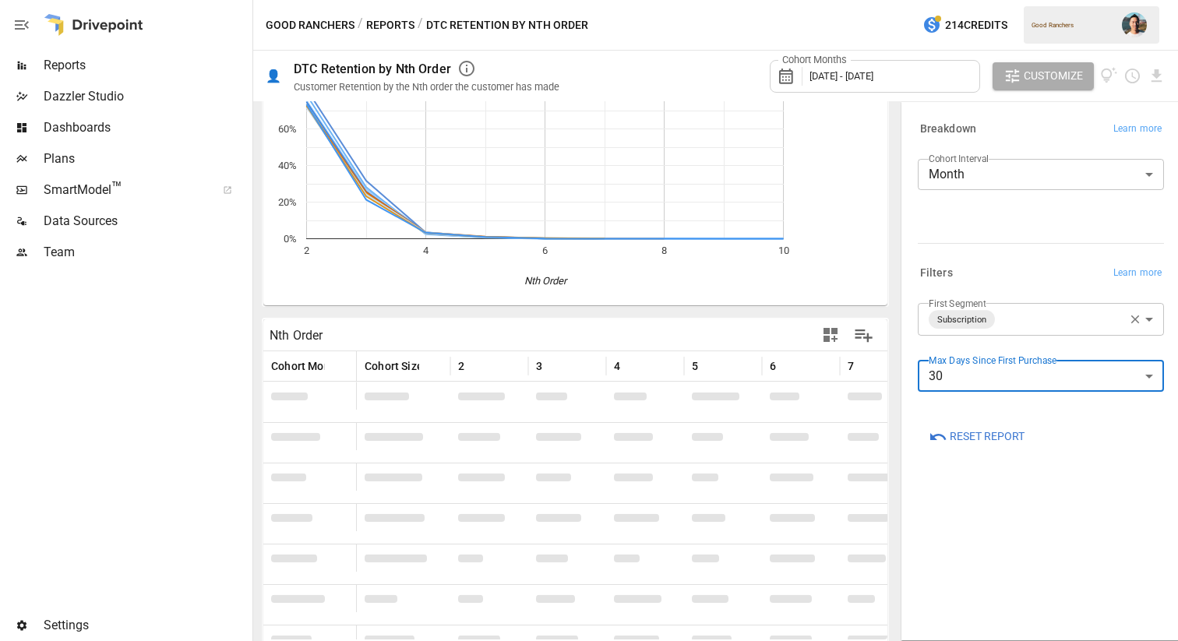
scroll to position [188, 0]
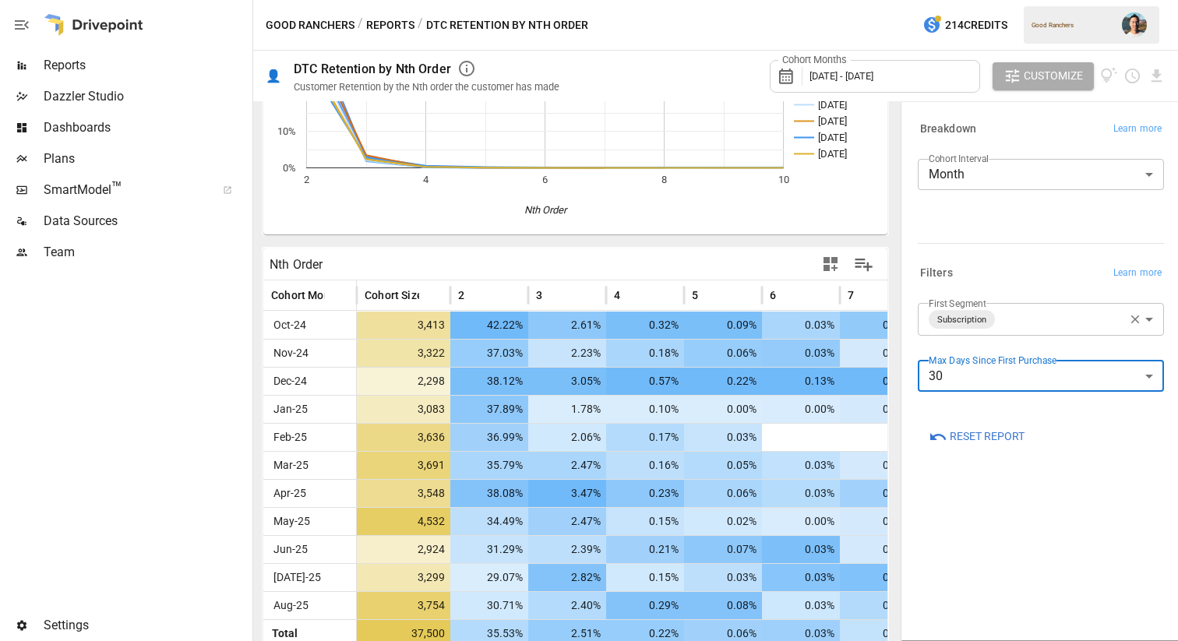
click at [1014, 83] on icon "button" at bounding box center [1012, 76] width 18 height 18
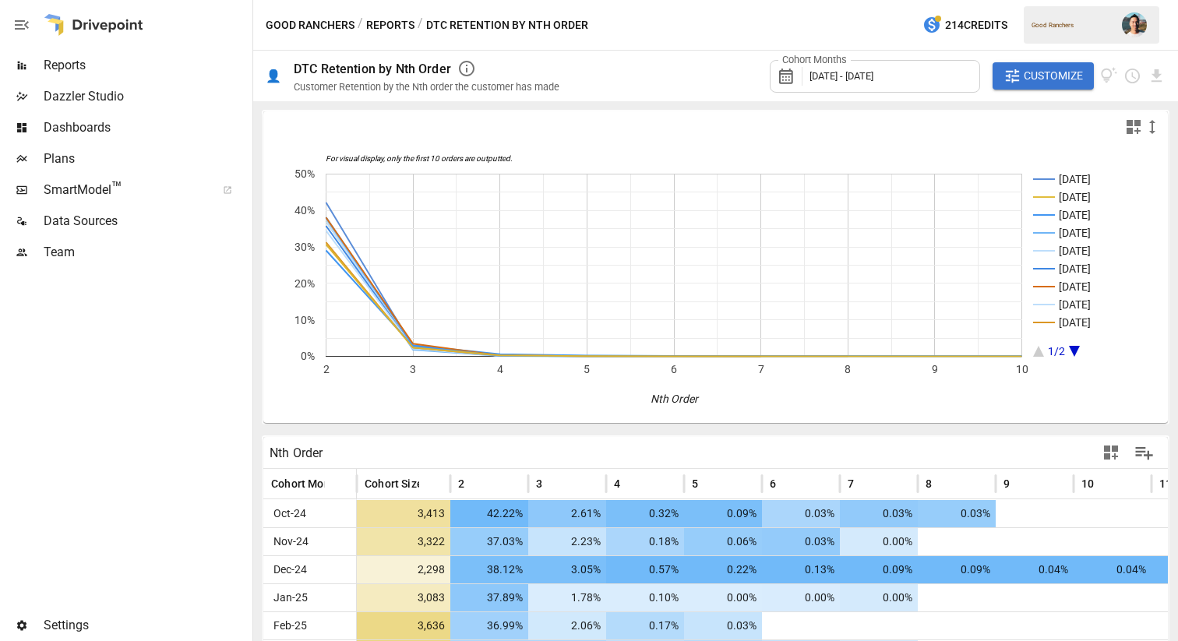
scroll to position [217, 0]
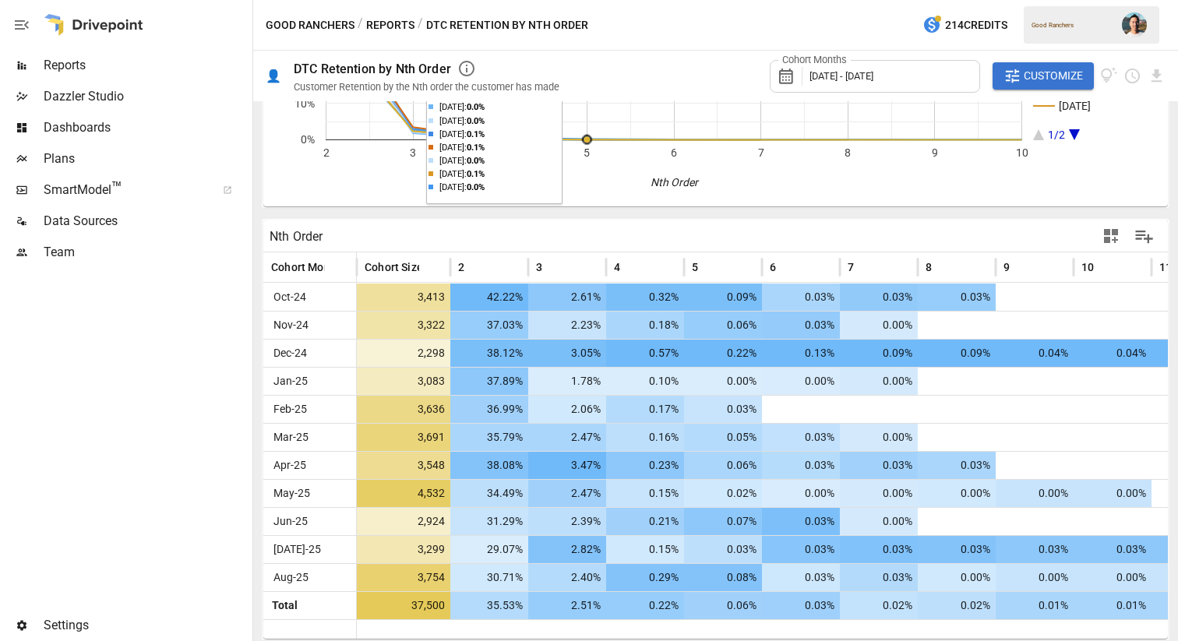
click at [369, 20] on button "Reports" at bounding box center [390, 25] width 48 height 19
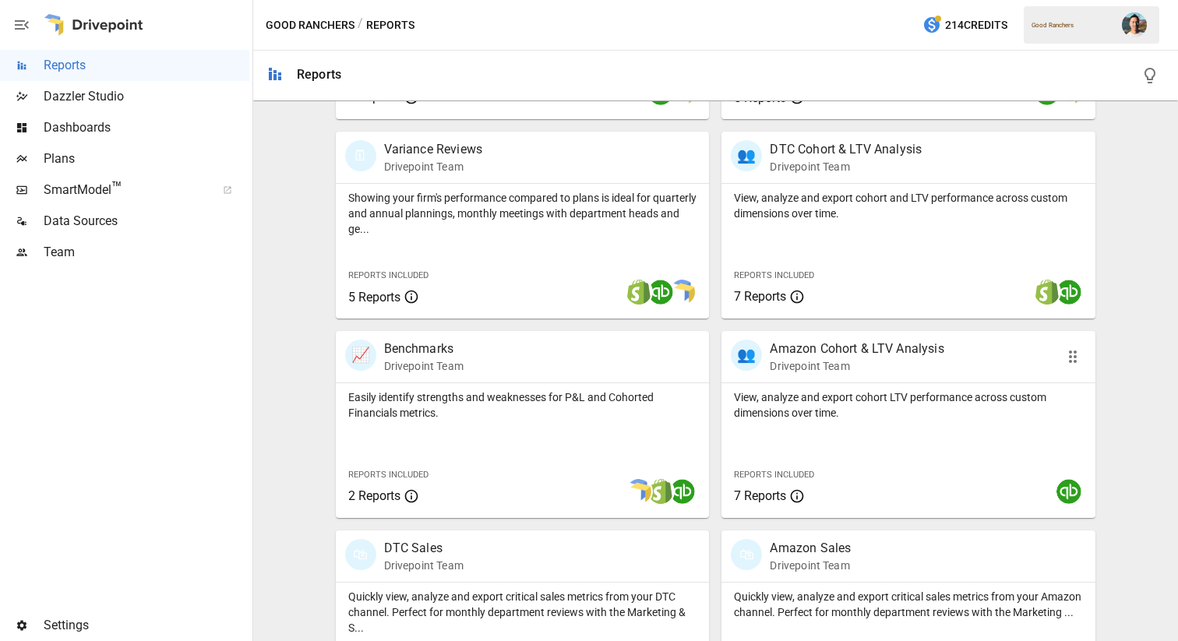
scroll to position [257, 0]
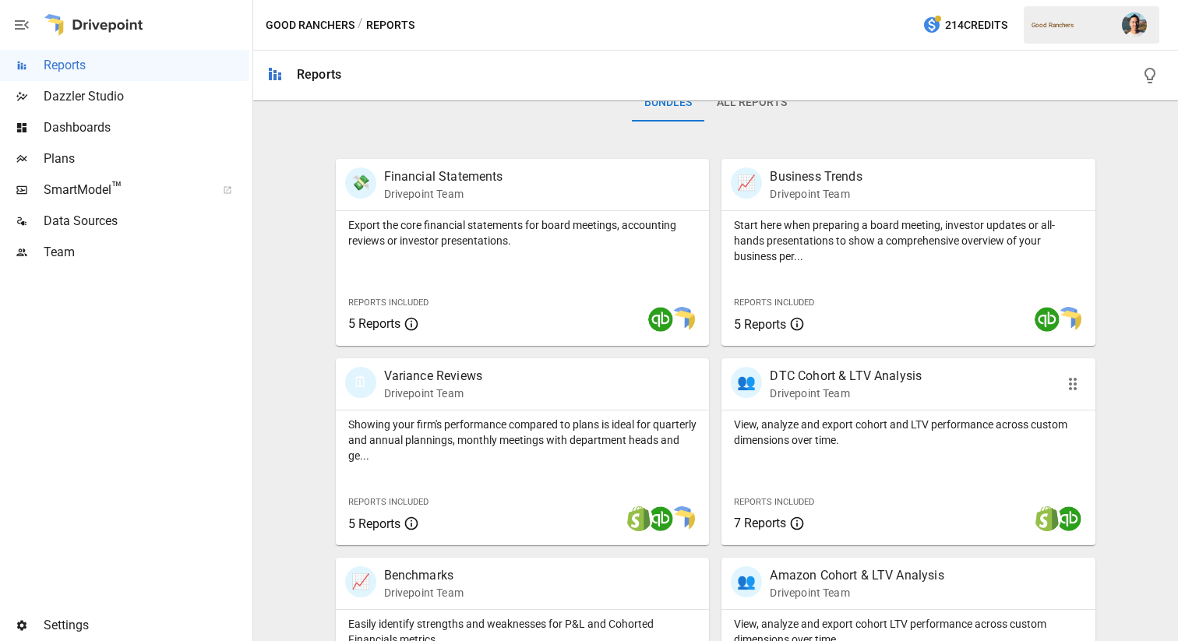
click at [789, 411] on div "View, analyze and export cohort and LTV performance across custom dimensions ov…" at bounding box center [908, 428] width 374 height 37
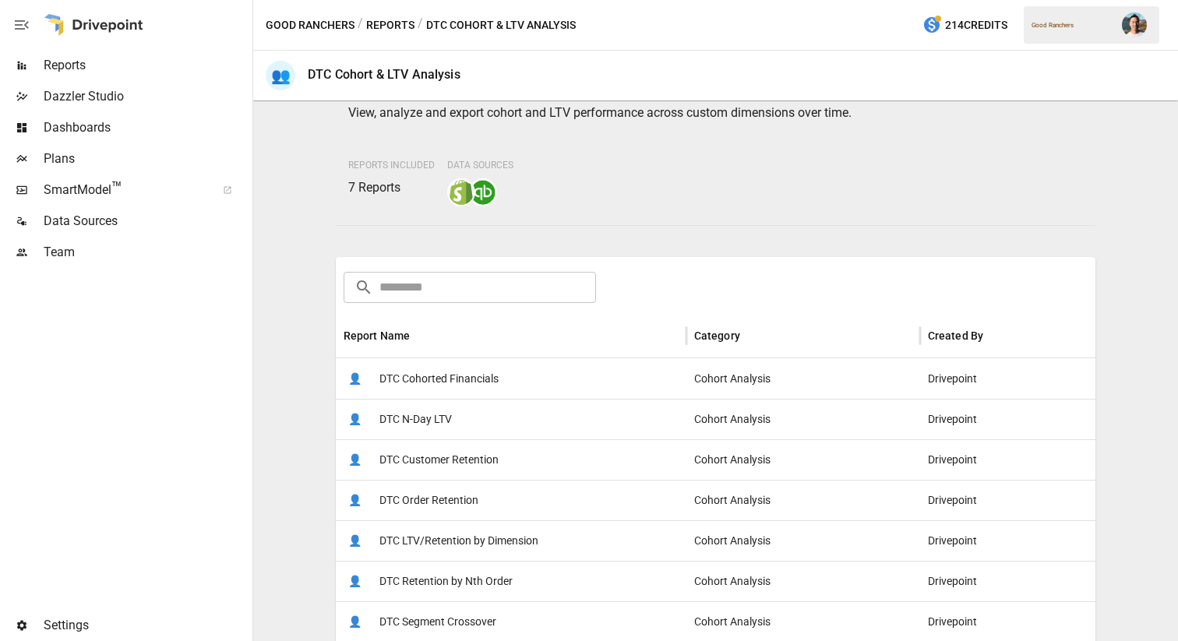
scroll to position [279, 0]
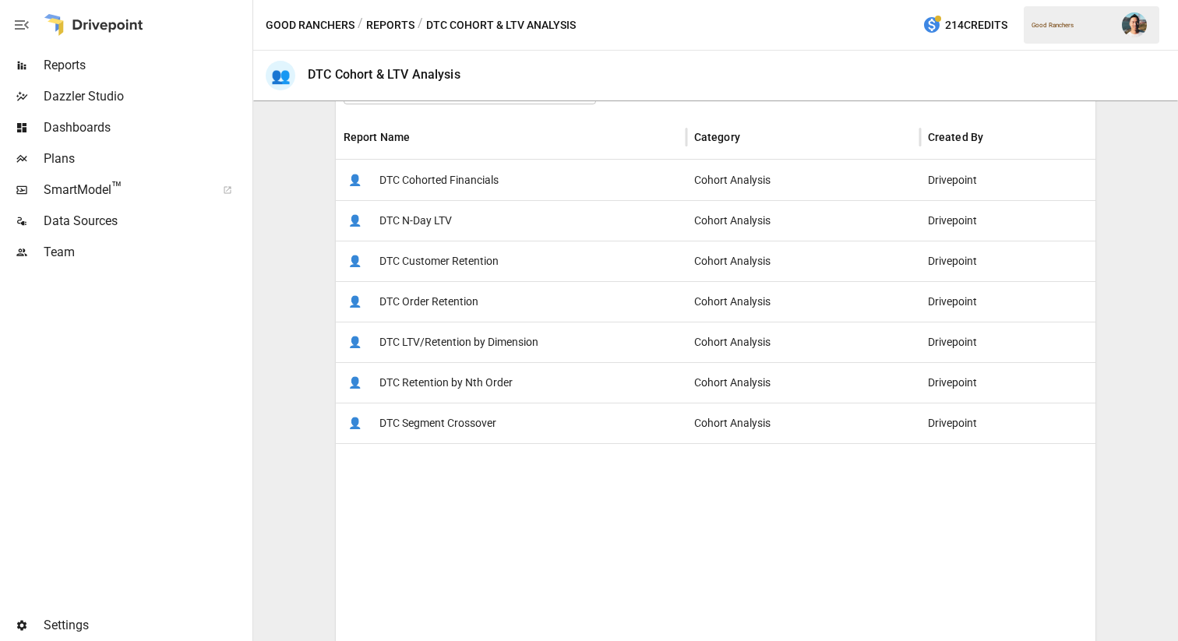
click at [480, 187] on span "DTC Cohorted Financials" at bounding box center [438, 180] width 119 height 40
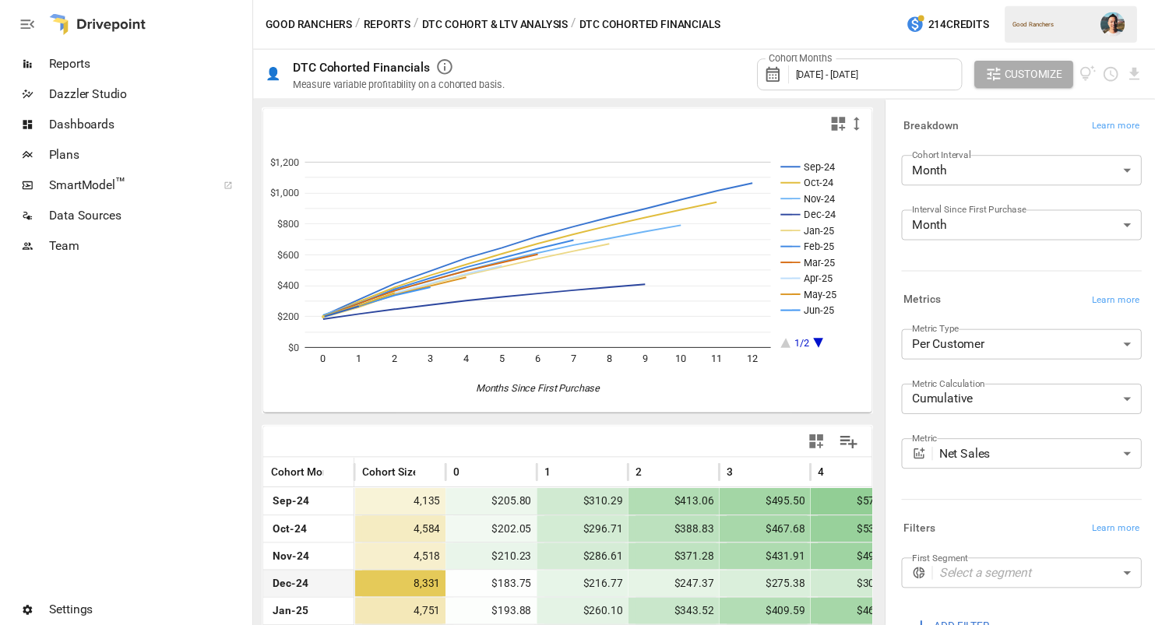
scroll to position [245, 0]
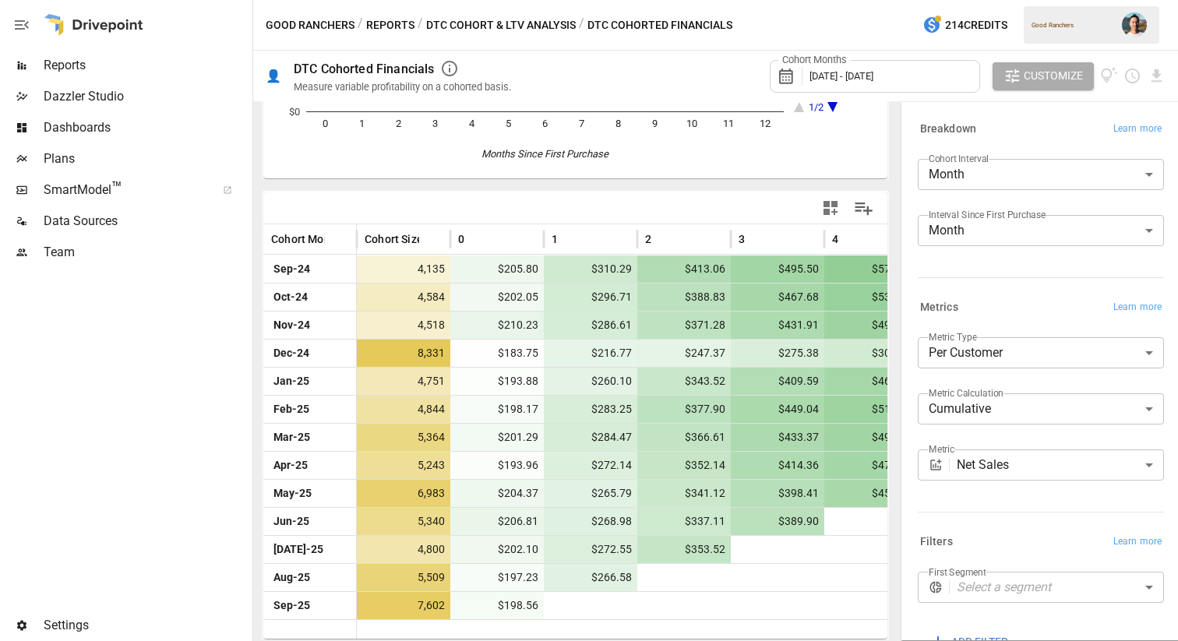
click at [1049, 78] on span "Customize" at bounding box center [1052, 75] width 59 height 19
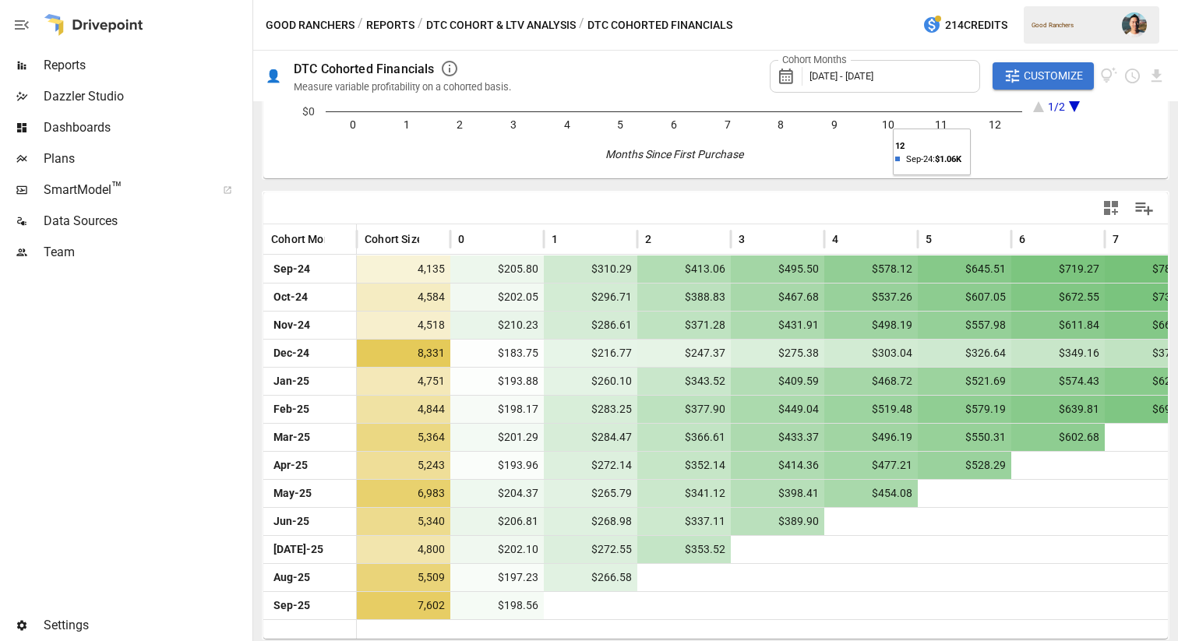
click at [1033, 76] on span "Customize" at bounding box center [1052, 75] width 59 height 19
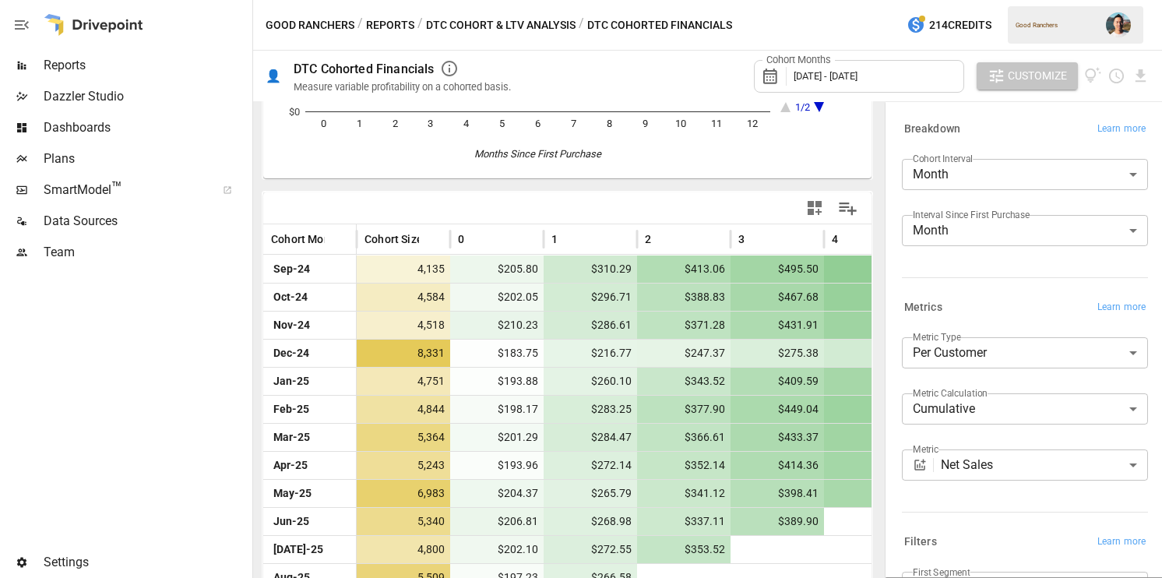
click at [1012, 77] on span "Customize" at bounding box center [1037, 75] width 59 height 19
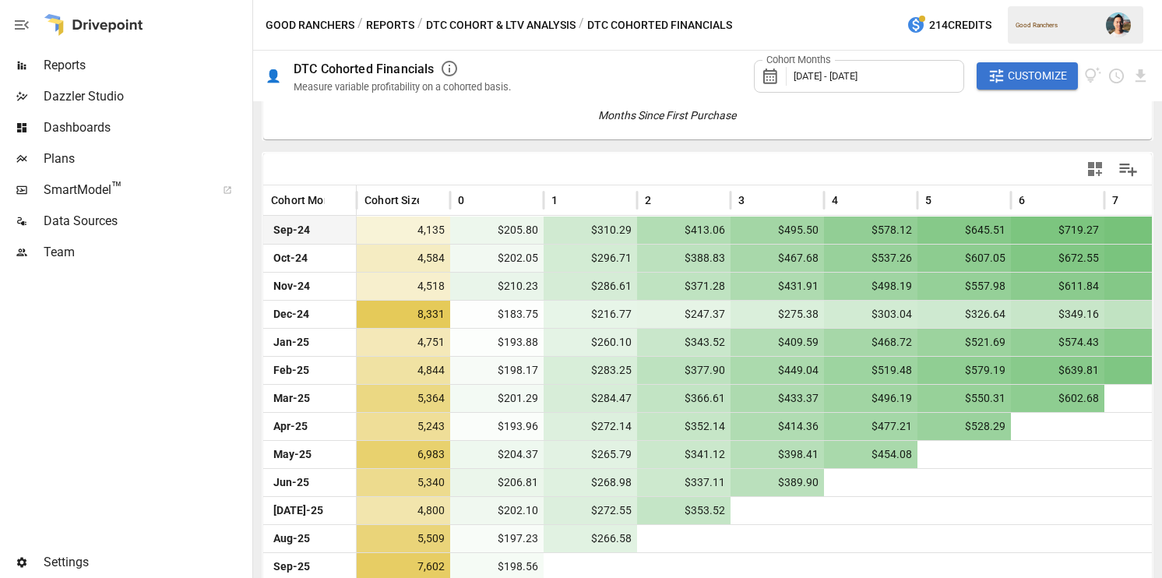
scroll to position [308, 0]
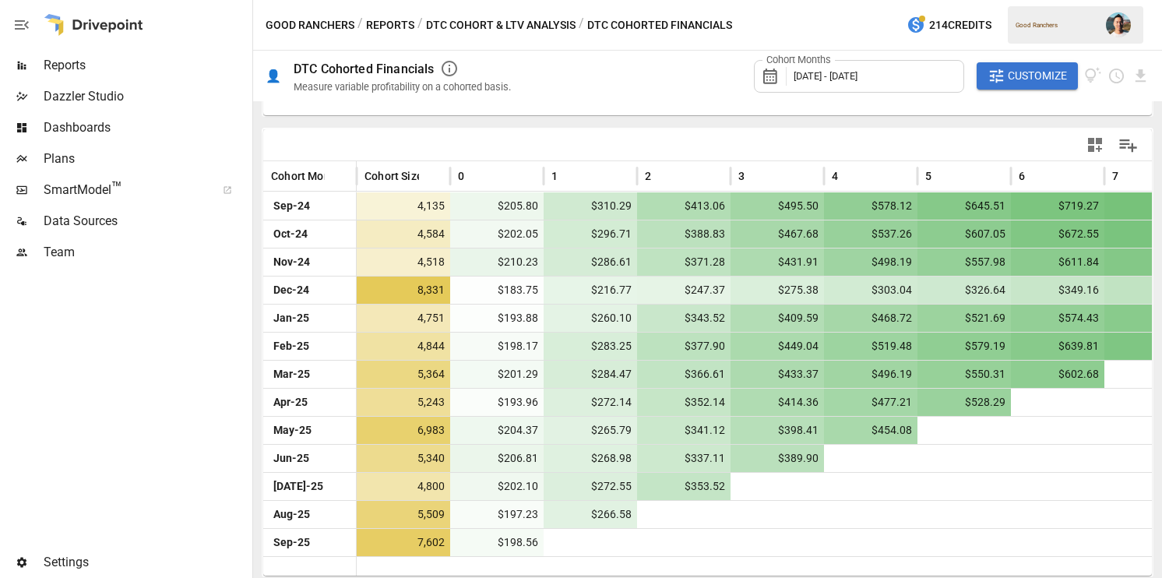
click at [1058, 81] on span "Customize" at bounding box center [1037, 75] width 59 height 19
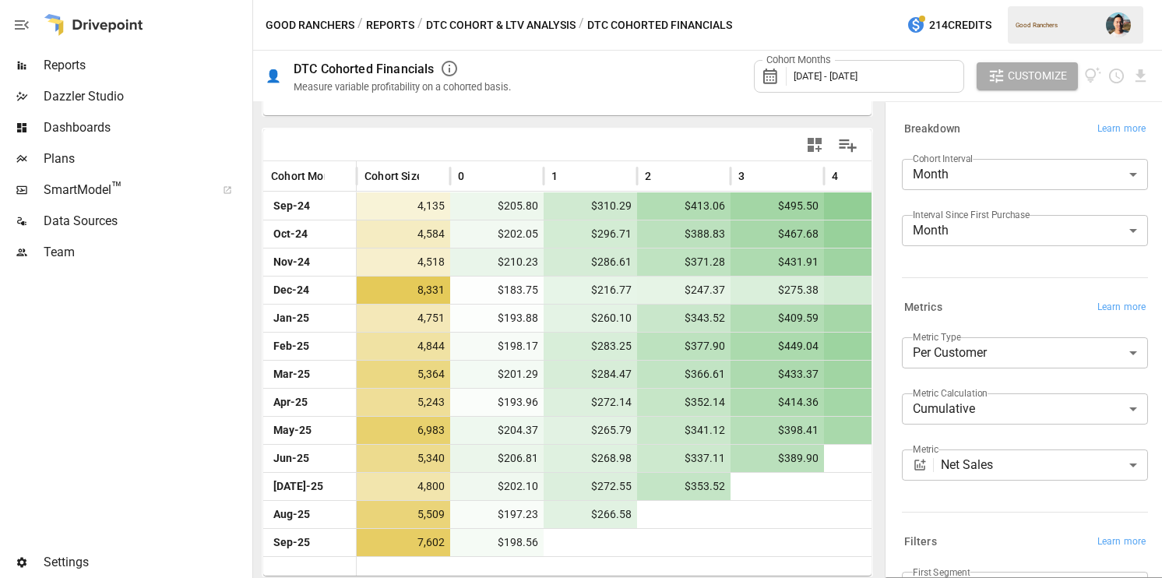
click at [1019, 0] on body "Reports Dazzler Studio Dashboards Plans SmartModel ™ Data Sources Team Settings…" at bounding box center [581, 0] width 1162 height 0
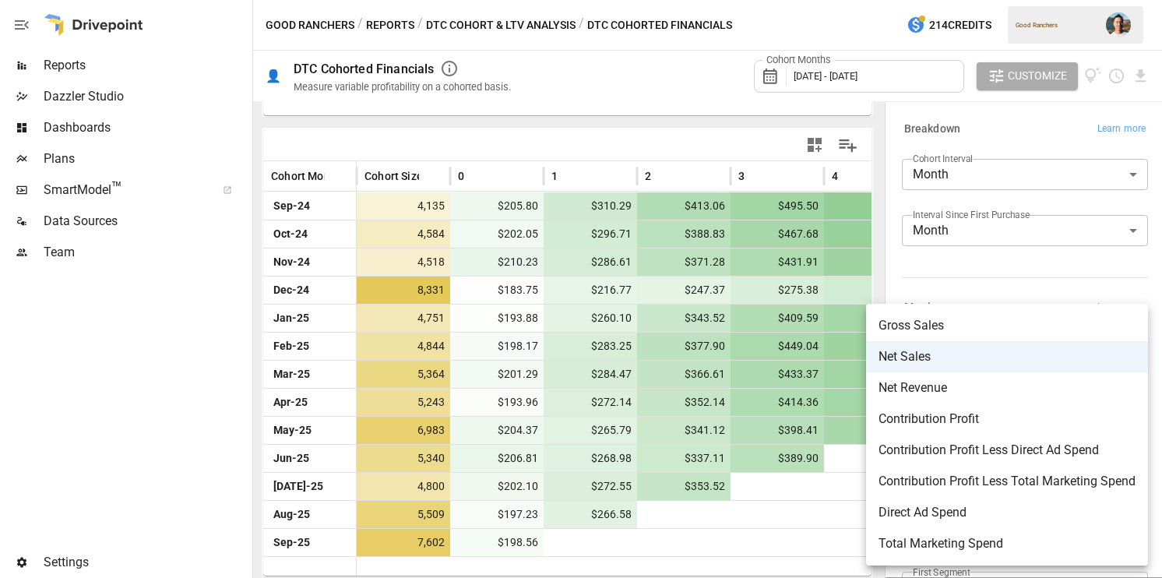
click at [1041, 260] on div at bounding box center [581, 289] width 1162 height 578
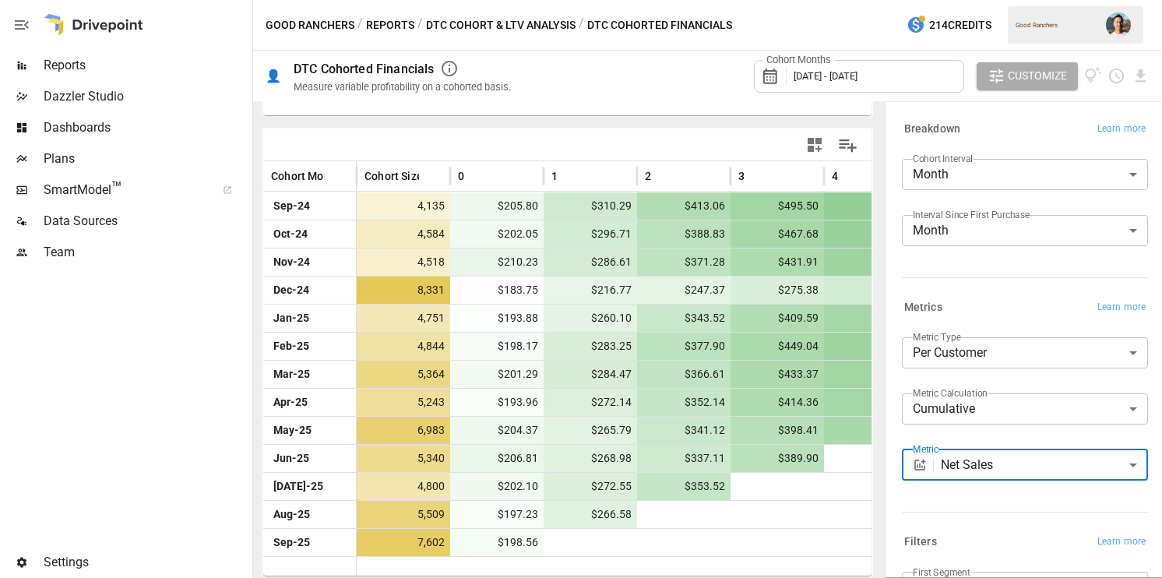
click at [1005, 0] on body "Reports Dazzler Studio Dashboards Plans SmartModel ™ Data Sources Team Settings…" at bounding box center [581, 0] width 1162 height 0
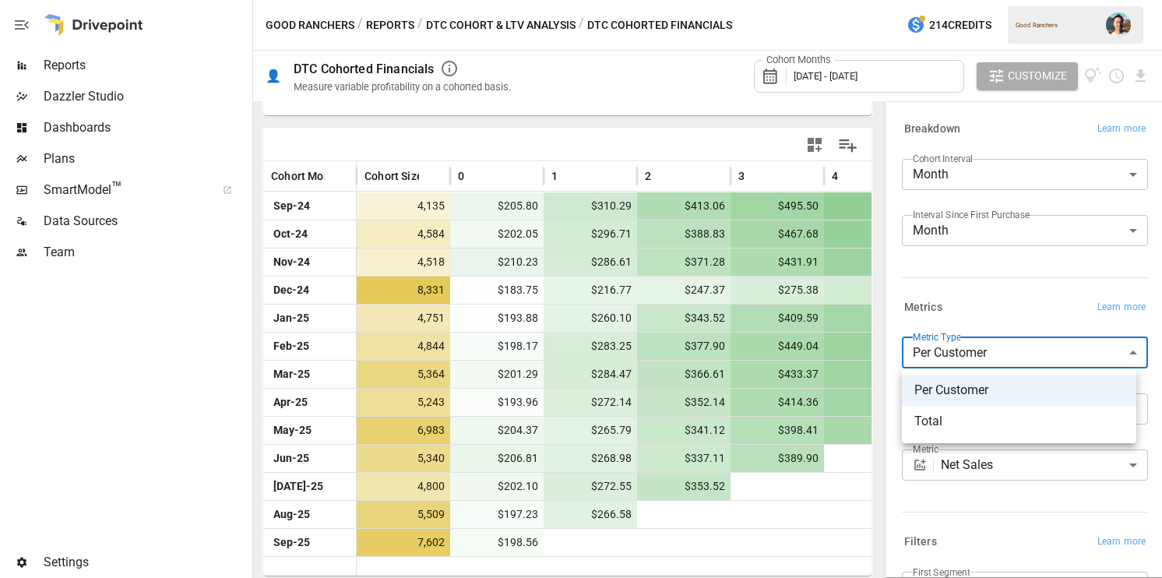
click at [999, 412] on span "Total" at bounding box center [1019, 421] width 210 height 19
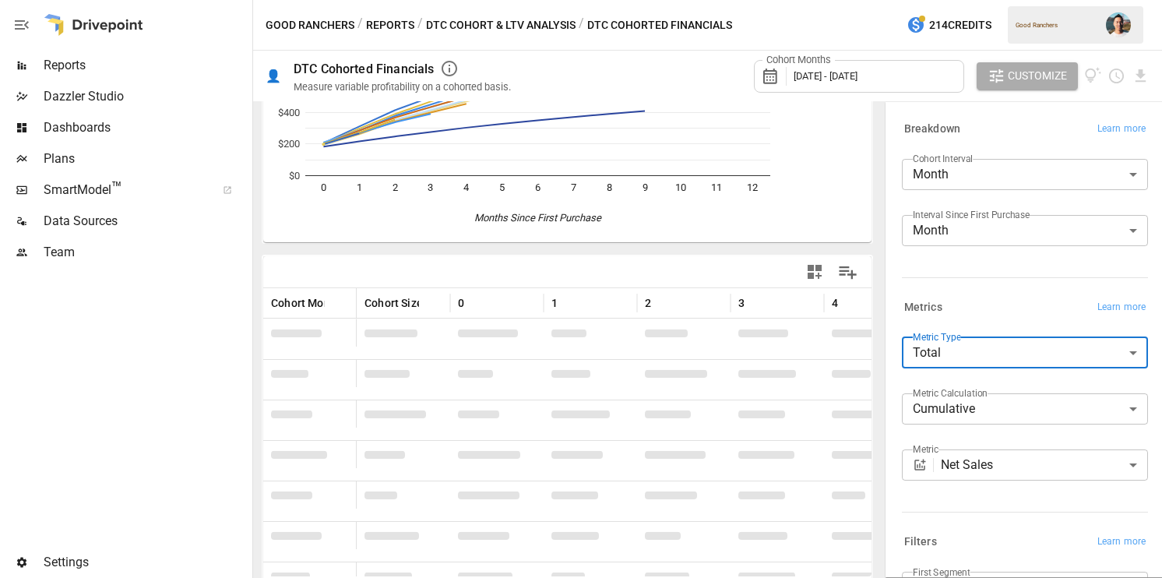
scroll to position [308, 0]
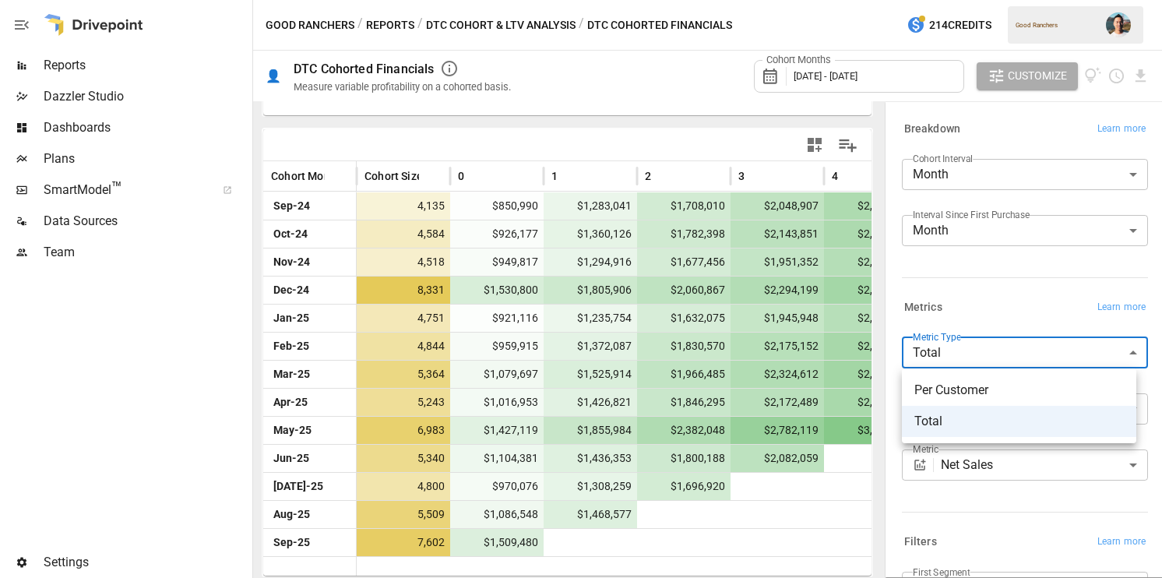
click at [1016, 0] on body "Reports Dazzler Studio Dashboards Plans SmartModel ™ Data Sources Team Settings…" at bounding box center [581, 0] width 1162 height 0
click at [1003, 393] on span "Per Customer" at bounding box center [1019, 390] width 210 height 19
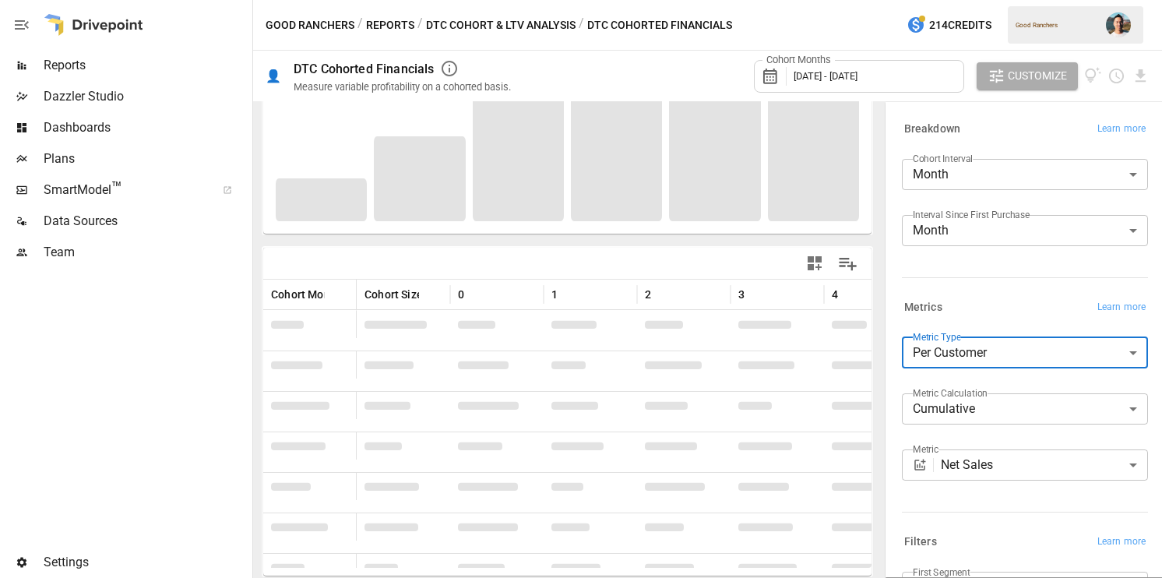
scroll to position [308, 0]
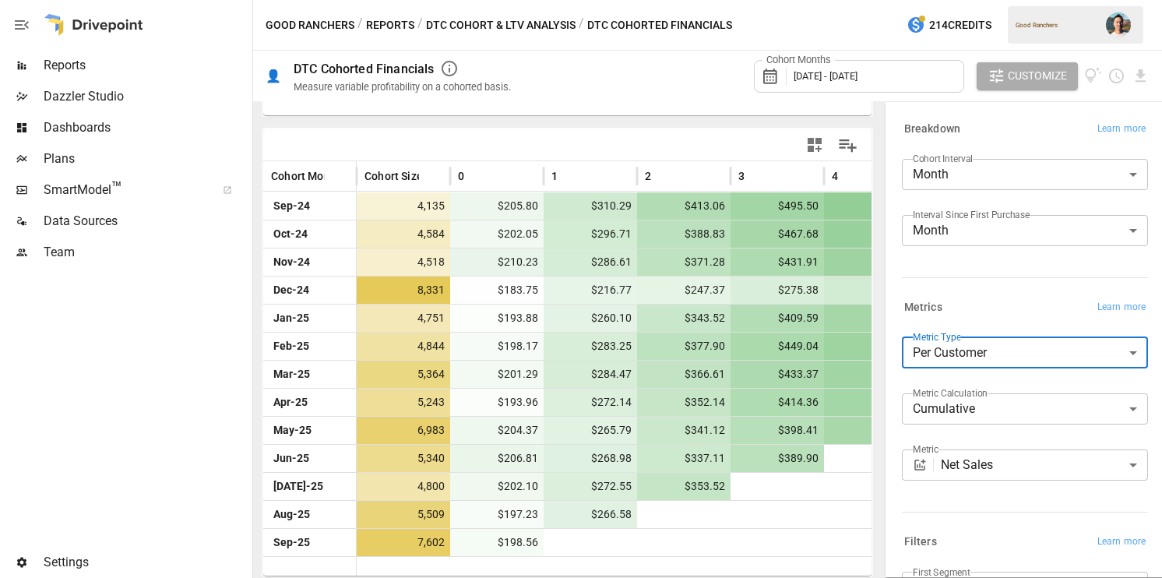
click at [991, 0] on body "Reports Dazzler Studio Dashboards Plans SmartModel ™ Data Sources Team Settings…" at bounding box center [581, 0] width 1162 height 0
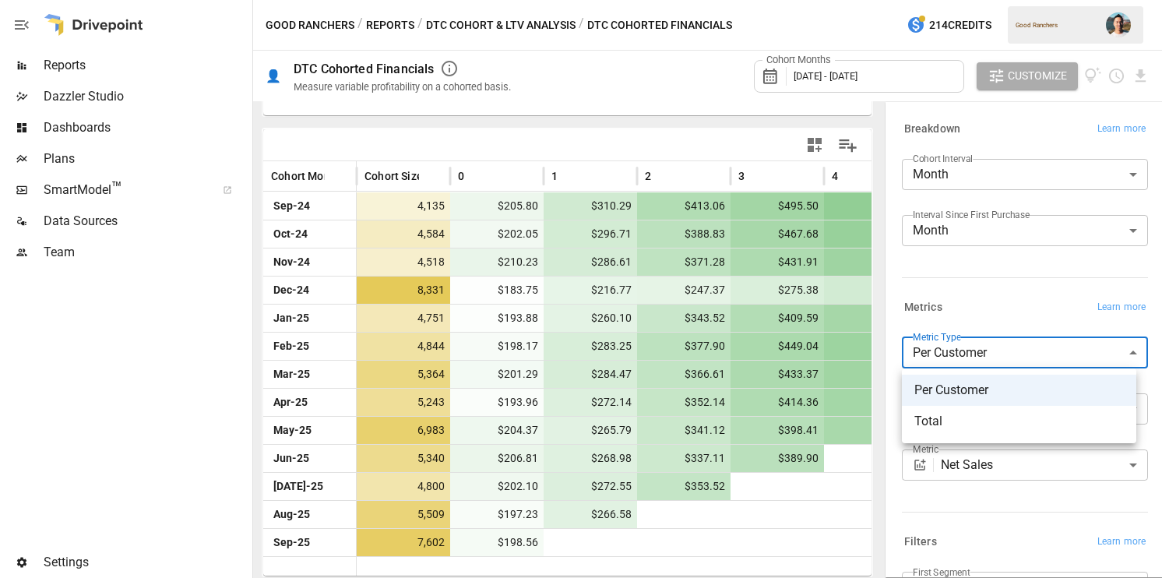
click at [980, 412] on span "Total" at bounding box center [1019, 421] width 210 height 19
type input "*****"
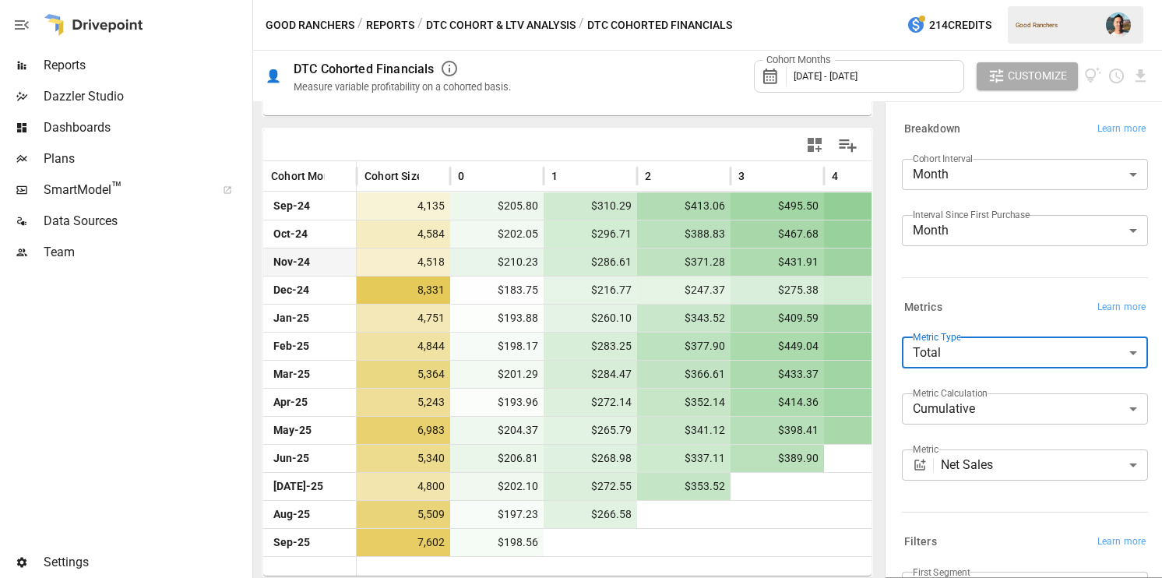
scroll to position [308, 0]
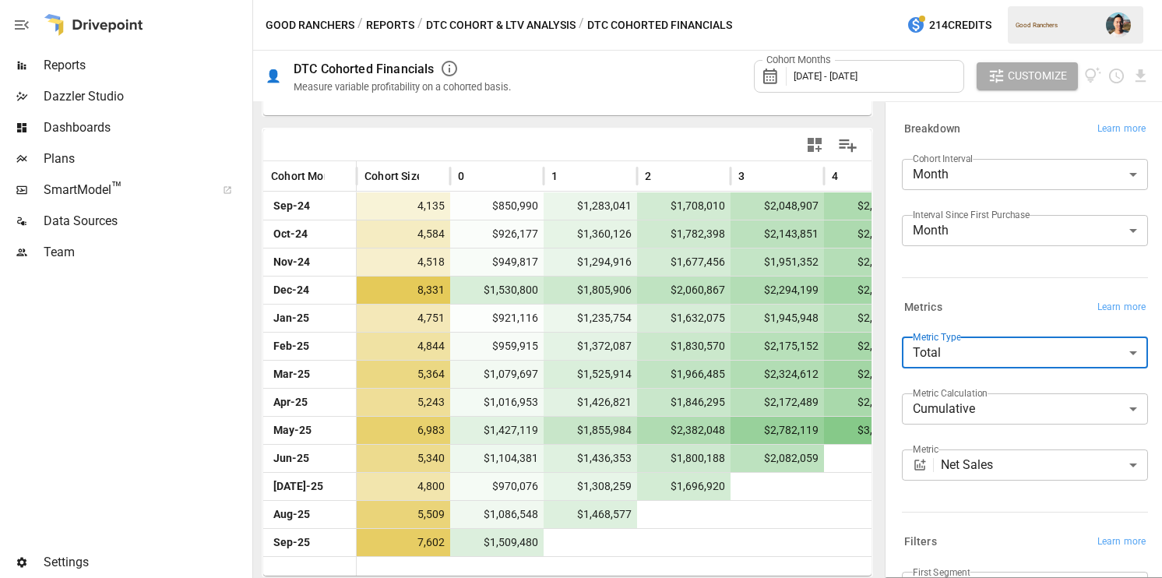
click at [1015, 72] on span "Customize" at bounding box center [1037, 75] width 59 height 19
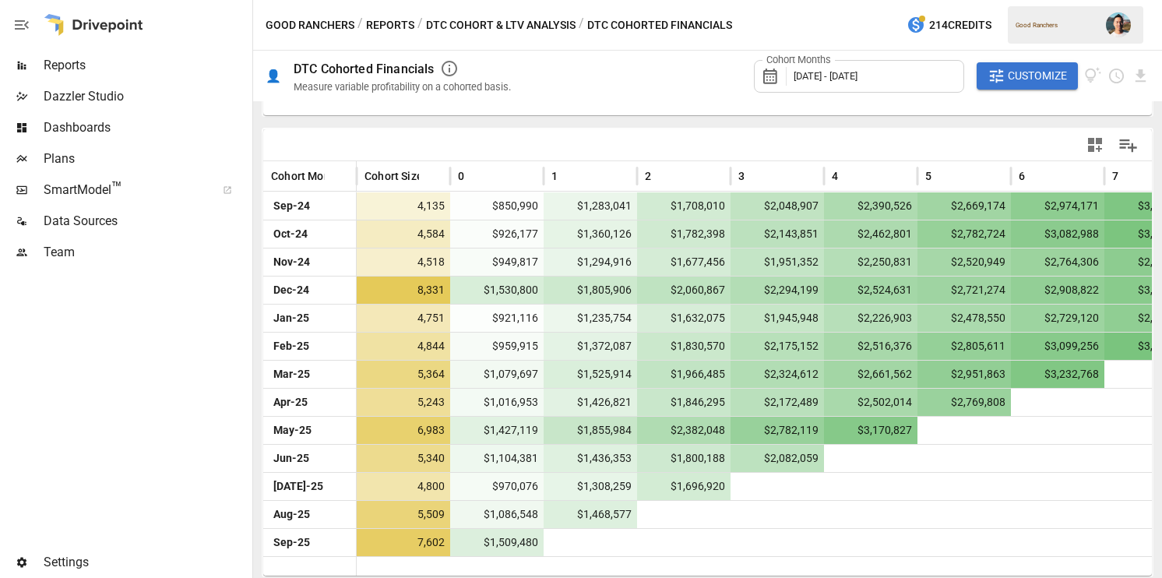
click at [1058, 81] on span "Customize" at bounding box center [1037, 75] width 59 height 19
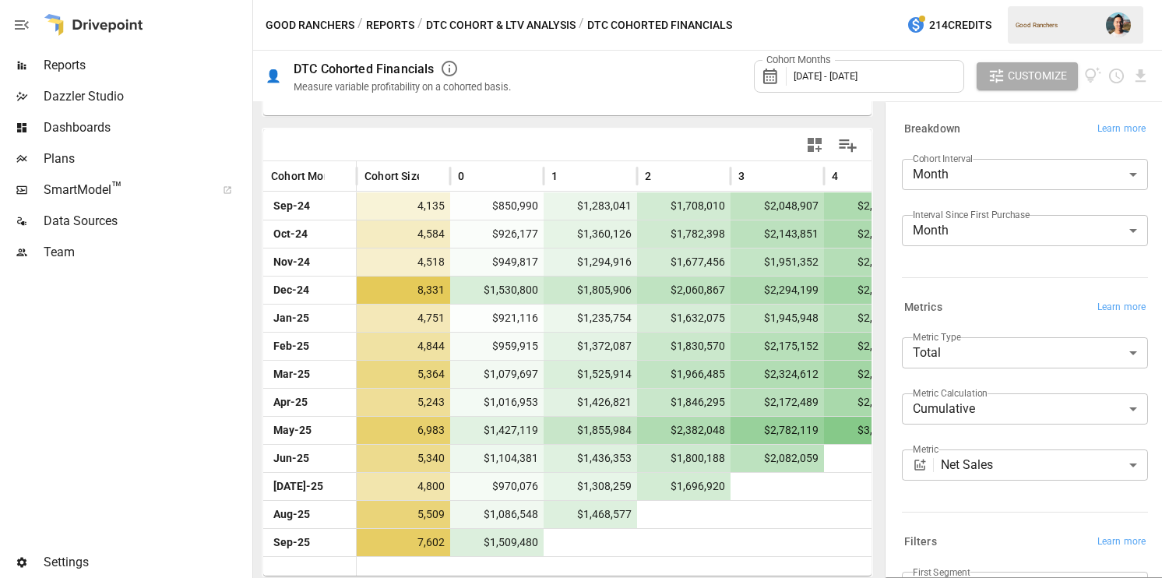
click at [1062, 0] on body "Reports Dazzler Studio Dashboards Plans SmartModel ™ Data Sources Team Settings…" at bounding box center [581, 0] width 1162 height 0
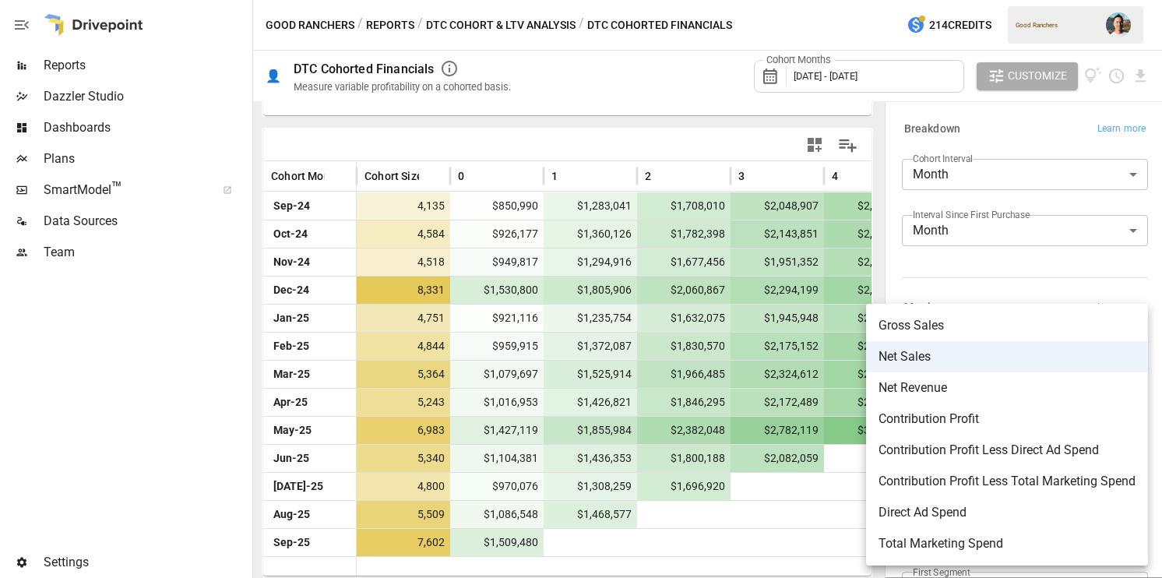
click at [1034, 503] on span "Direct Ad Spend" at bounding box center [1007, 512] width 257 height 19
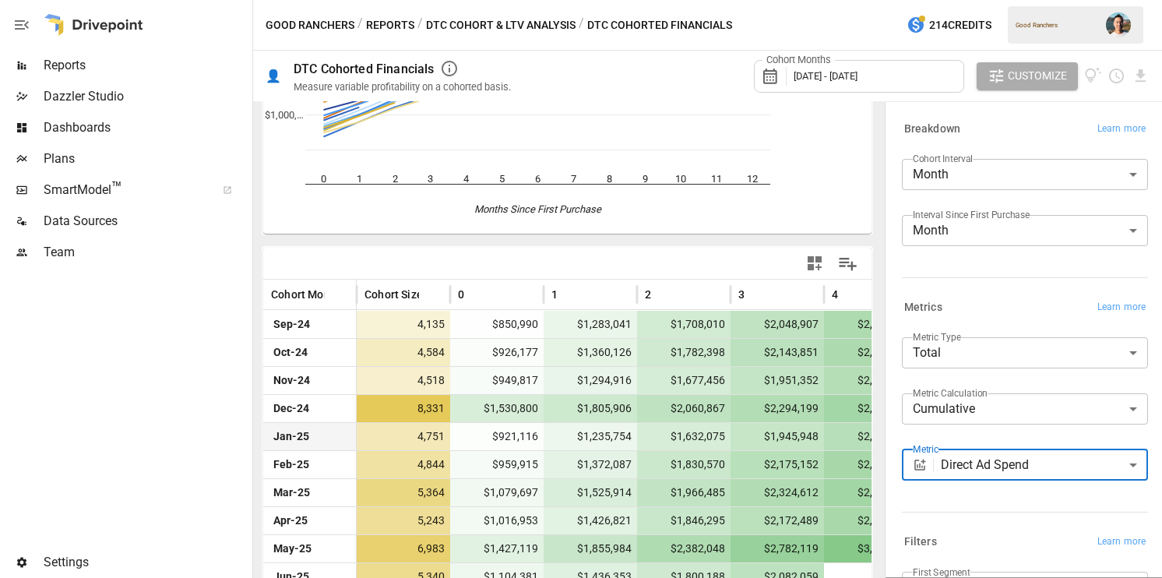
scroll to position [308, 0]
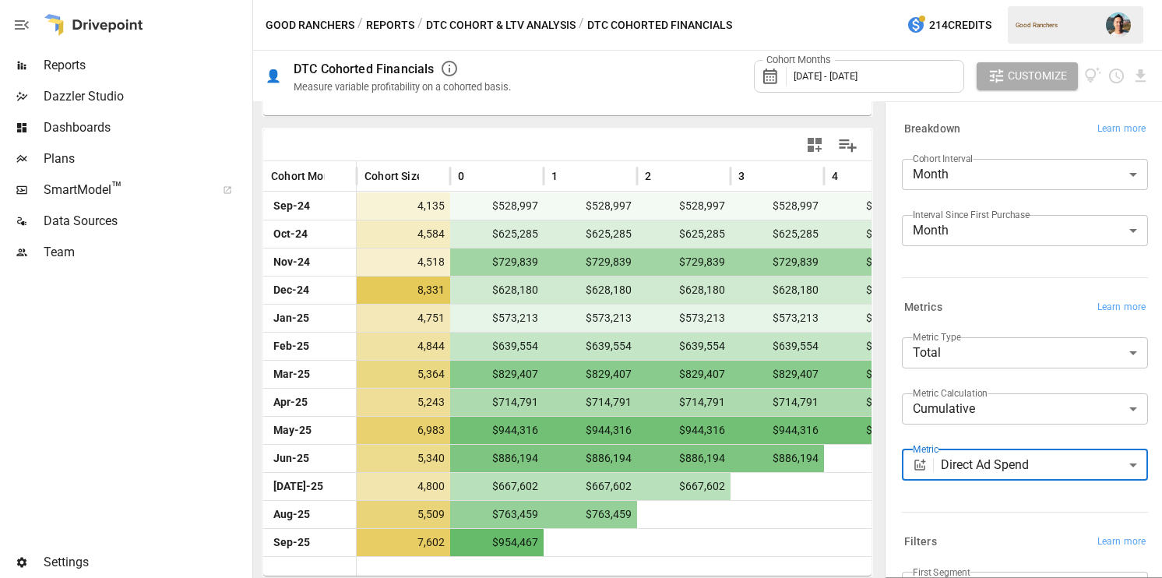
click at [1093, 0] on body "Reports Dazzler Studio Dashboards Plans SmartModel ™ Data Sources Team Settings…" at bounding box center [581, 0] width 1162 height 0
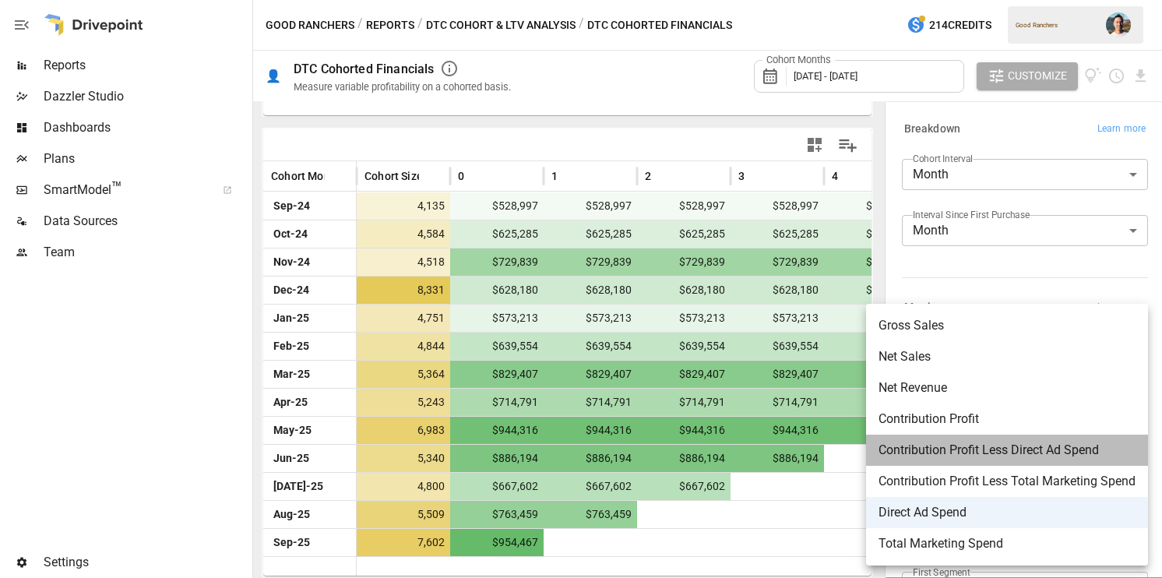
click at [1092, 456] on span "Contribution Profit Less Direct Ad Spend" at bounding box center [1007, 450] width 257 height 19
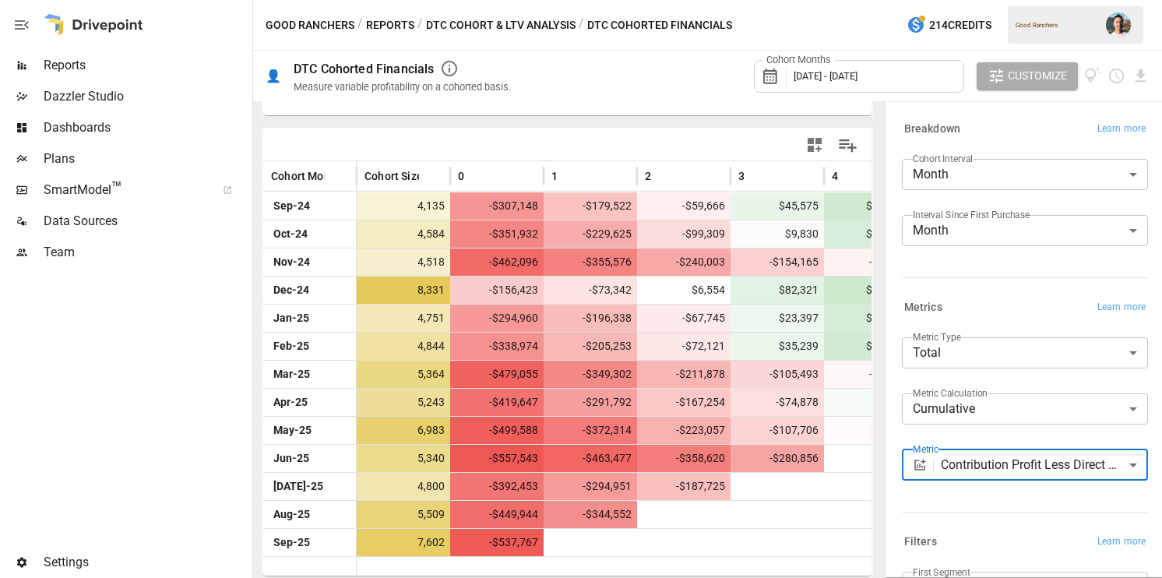
scroll to position [308, 0]
click at [1016, 0] on body "Reports Dazzler Studio Dashboards Plans SmartModel ™ Data Sources Team Settings…" at bounding box center [581, 0] width 1162 height 0
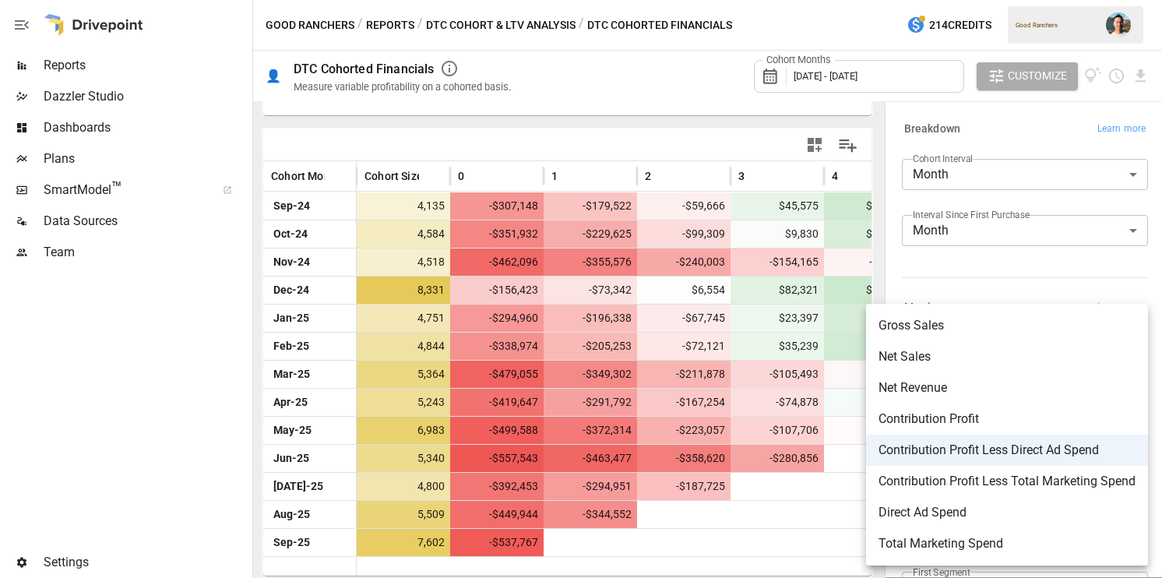
click at [1009, 261] on div at bounding box center [581, 289] width 1162 height 578
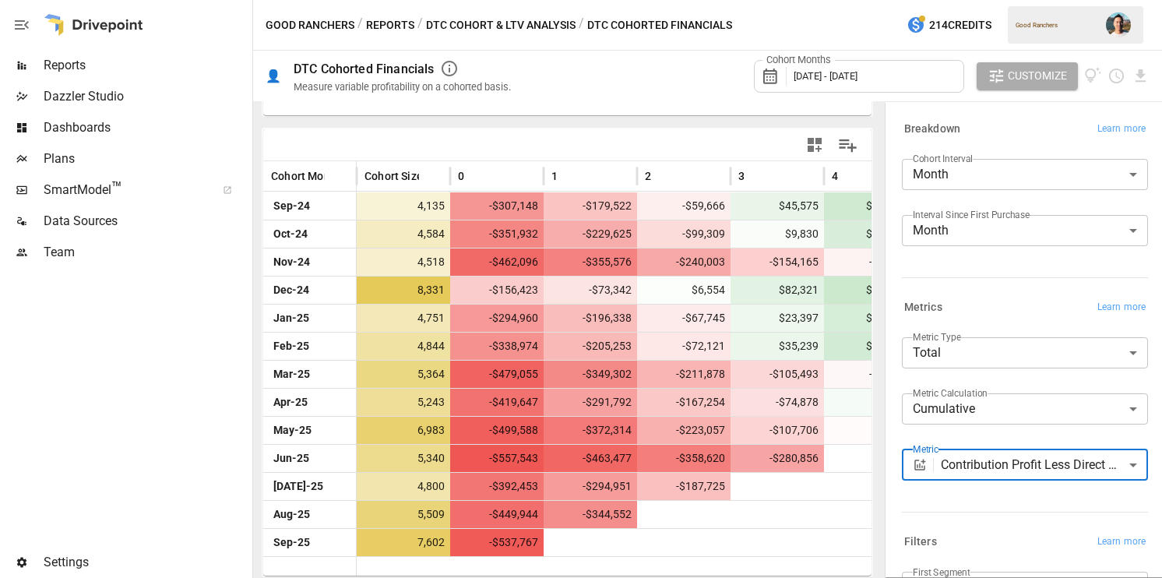
click at [979, 0] on body "Reports Dazzler Studio Dashboards Plans SmartModel ™ Data Sources Team Settings…" at bounding box center [581, 0] width 1162 height 0
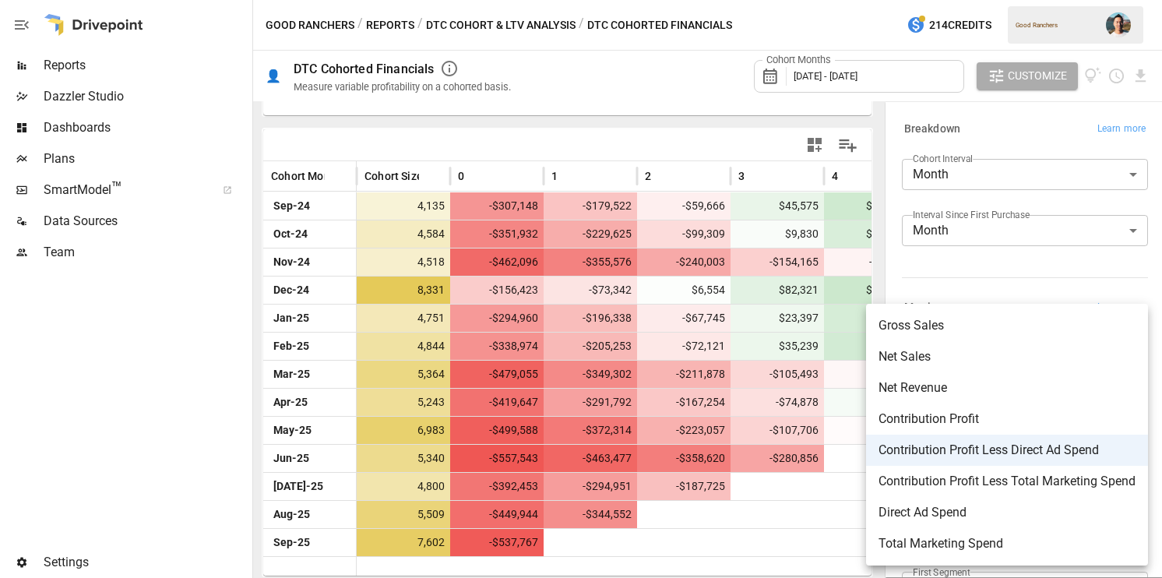
click at [981, 268] on div at bounding box center [581, 289] width 1162 height 578
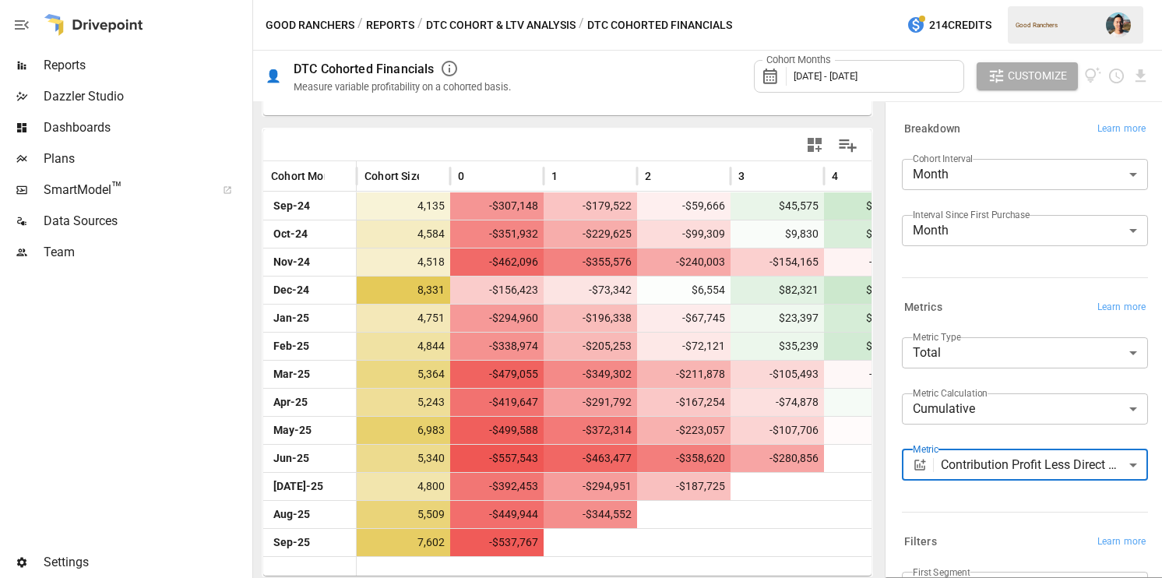
click at [1020, 0] on body "Reports Dazzler Studio Dashboards Plans SmartModel ™ Data Sources Team Settings…" at bounding box center [581, 0] width 1162 height 0
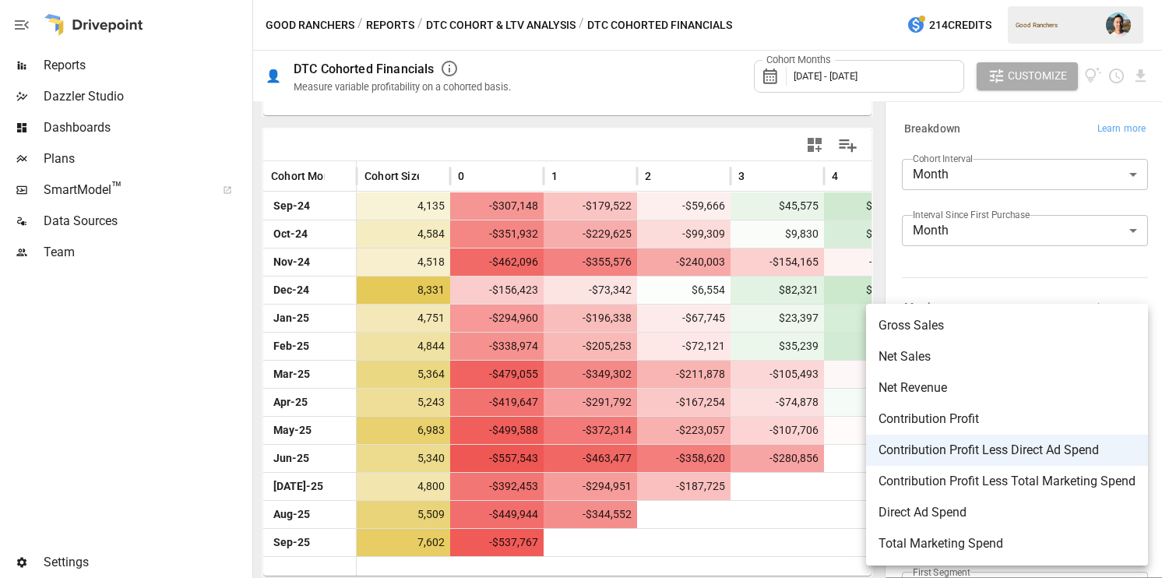
click at [1022, 509] on span "Direct Ad Spend" at bounding box center [1007, 512] width 257 height 19
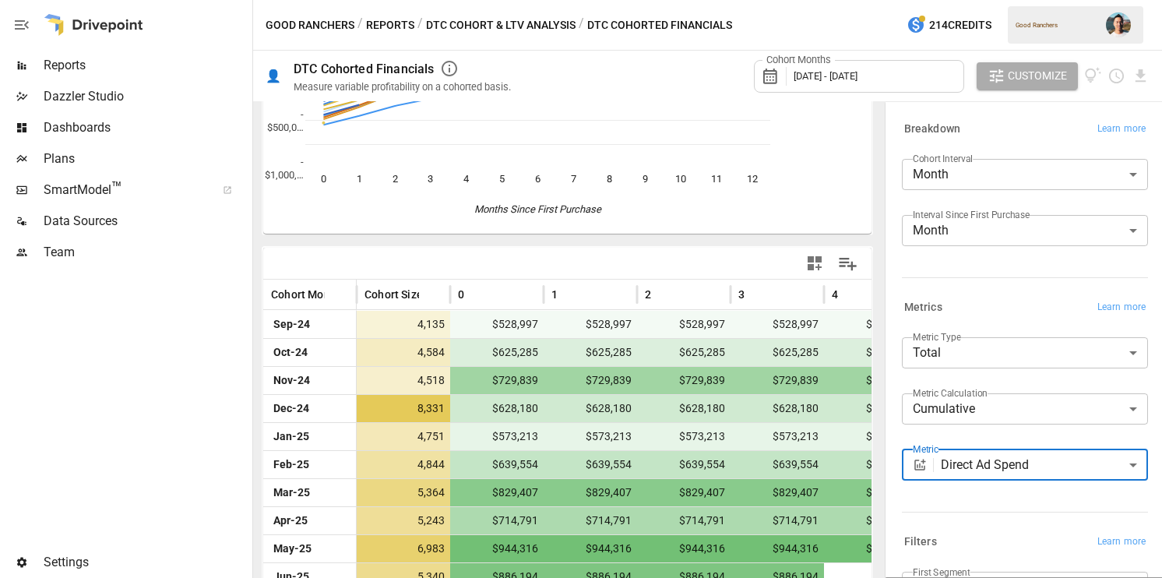
scroll to position [308, 0]
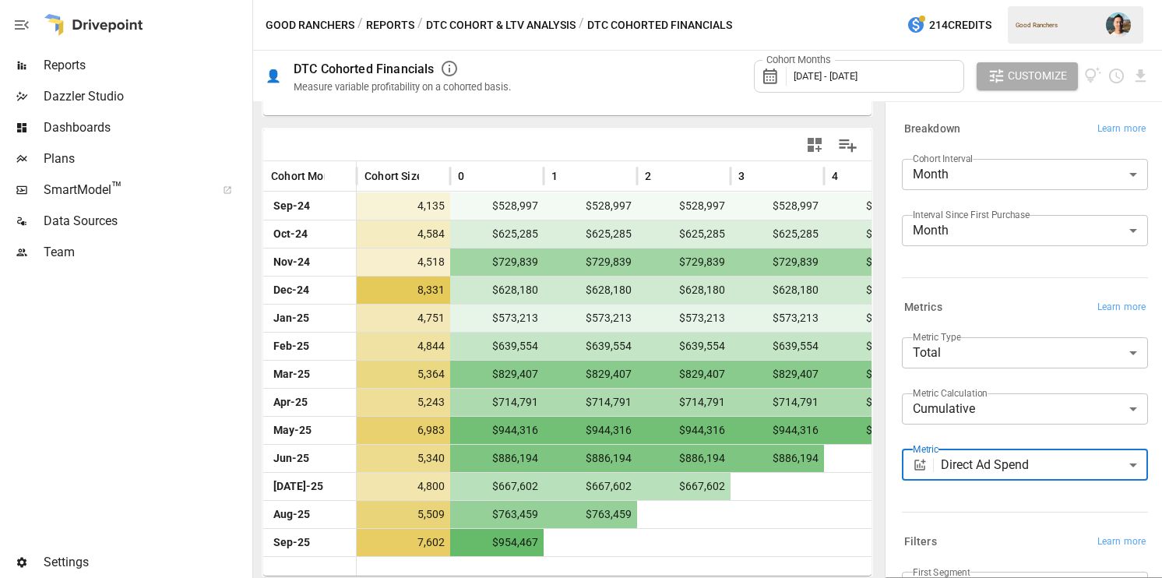
click at [1044, 0] on body "Reports Dazzler Studio Dashboards Plans SmartModel ™ Data Sources Team Settings…" at bounding box center [581, 0] width 1162 height 0
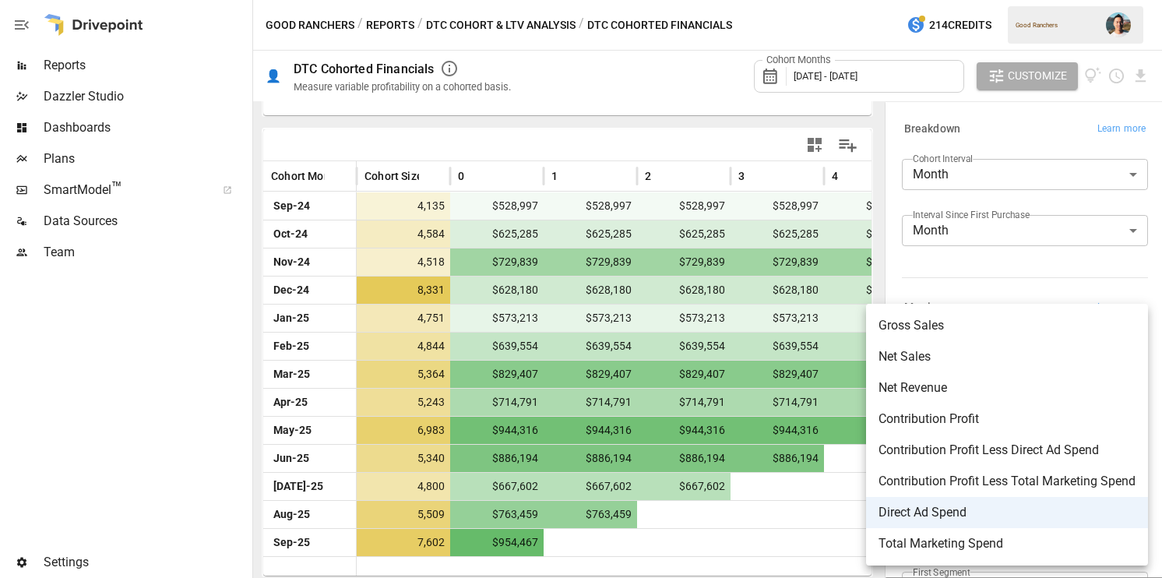
click at [970, 279] on div at bounding box center [581, 289] width 1162 height 578
click at [1043, 0] on body "Reports Dazzler Studio Dashboards Plans SmartModel ™ Data Sources Team Settings…" at bounding box center [581, 0] width 1162 height 0
click at [999, 450] on span "Contribution Profit Less Direct Ad Spend" at bounding box center [1007, 450] width 257 height 19
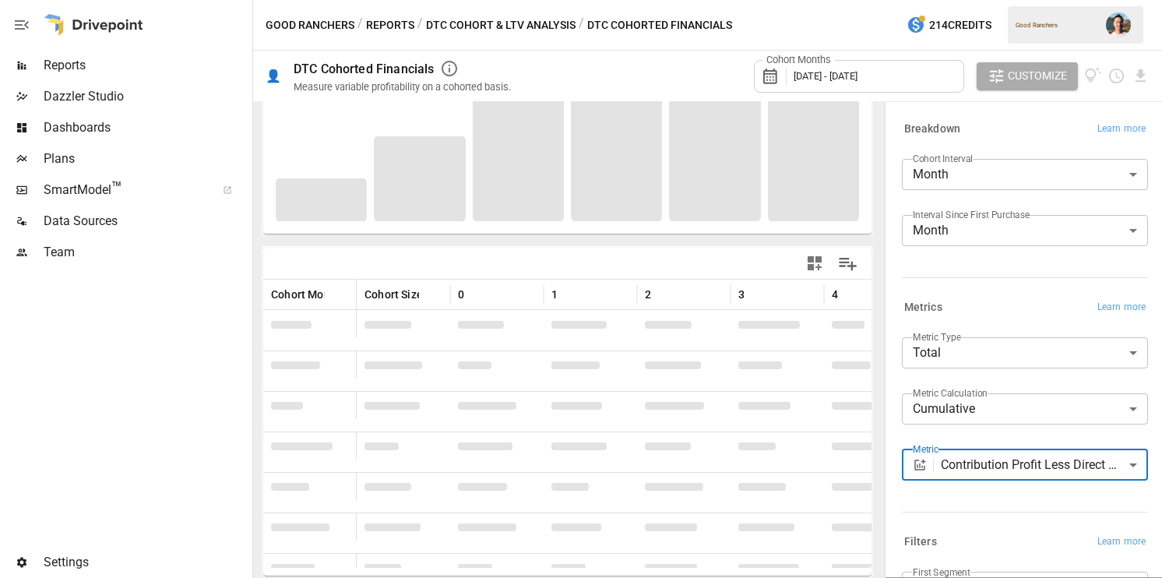
scroll to position [308, 0]
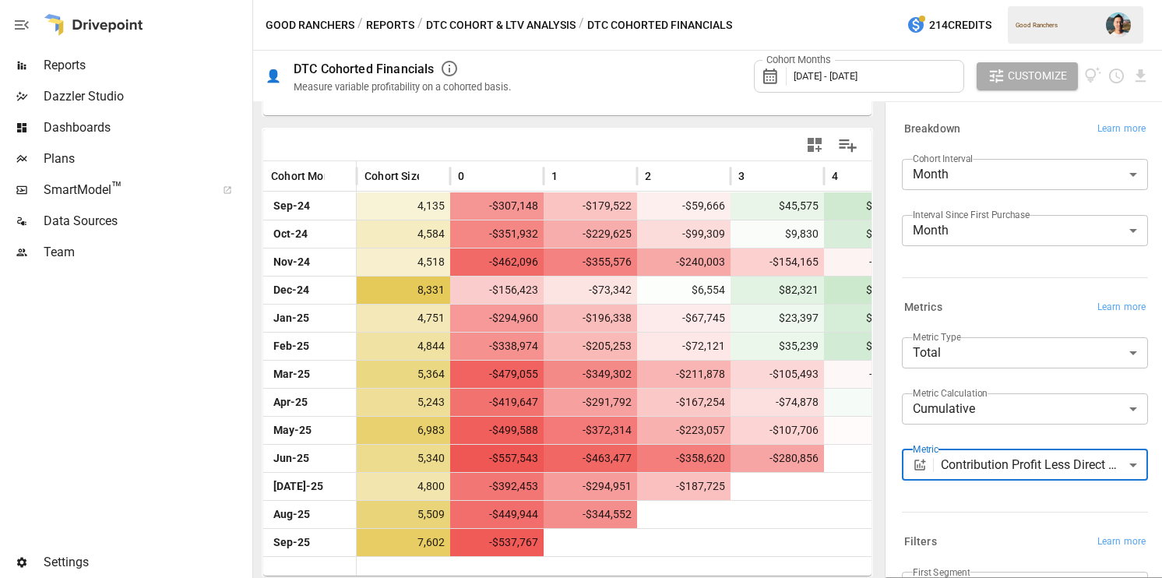
click at [1018, 0] on body "Reports Dazzler Studio Dashboards Plans SmartModel ™ Data Sources Team Settings…" at bounding box center [581, 0] width 1162 height 0
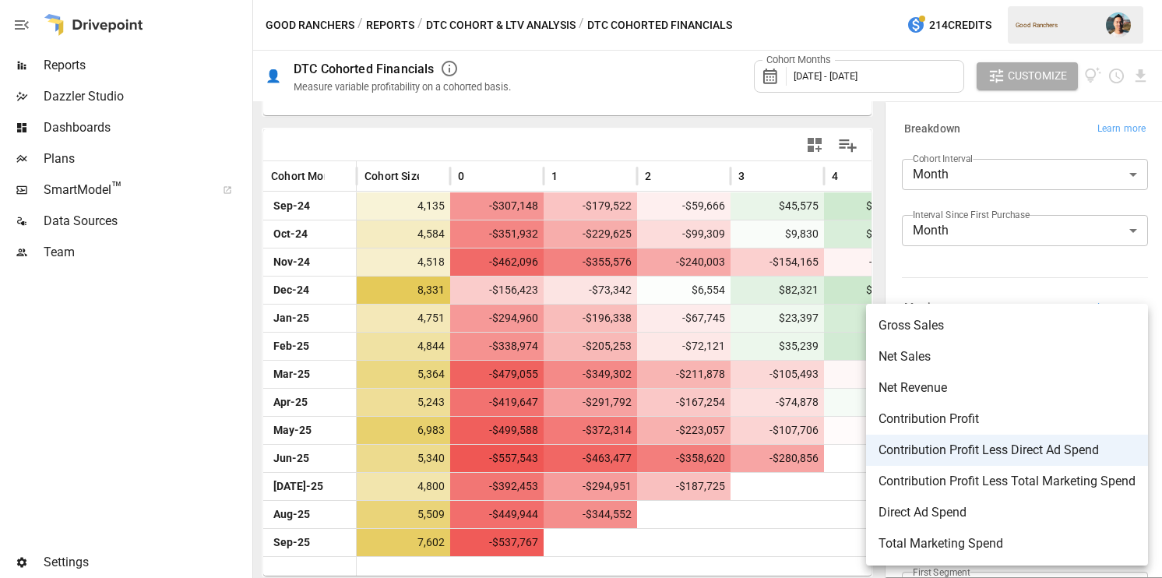
click at [995, 418] on span "Contribution Profit" at bounding box center [1007, 419] width 257 height 19
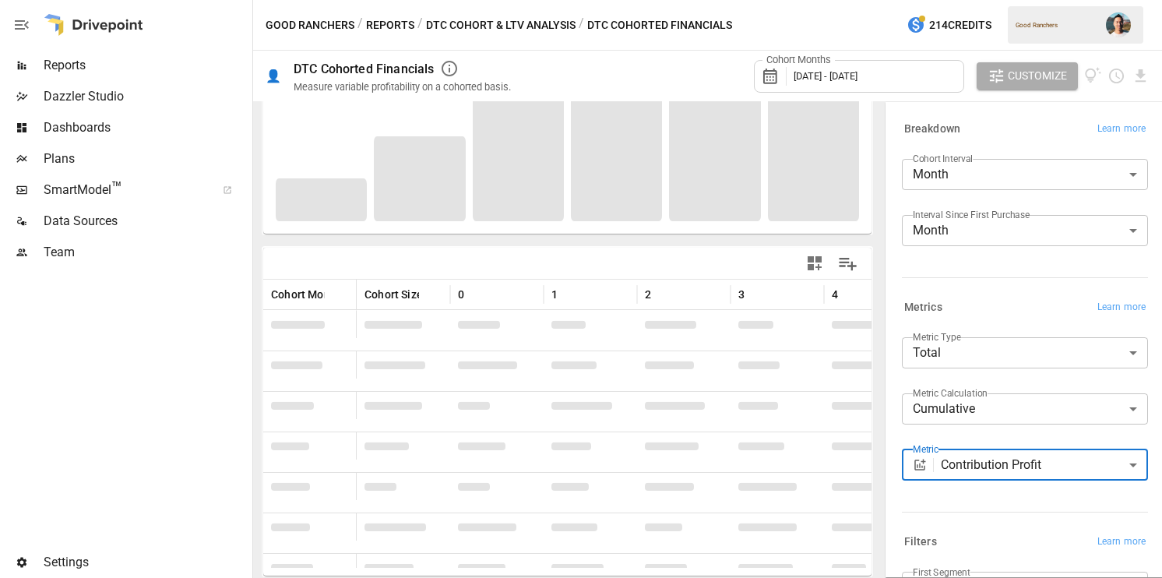
scroll to position [308, 0]
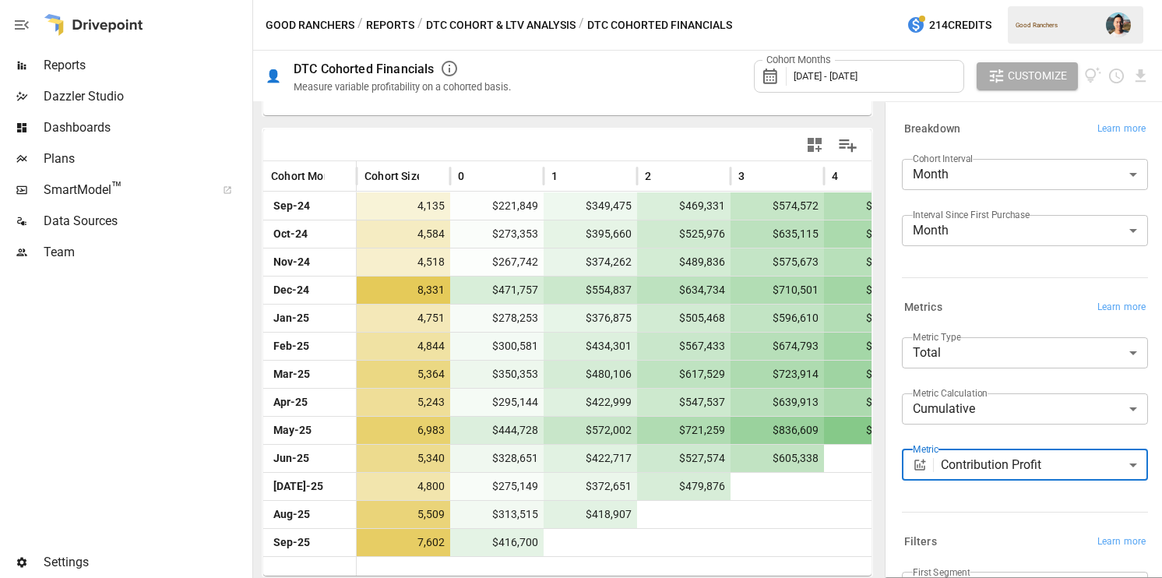
click at [961, 0] on body "Reports Dazzler Studio Dashboards Plans SmartModel ™ Data Sources Team Settings…" at bounding box center [581, 0] width 1162 height 0
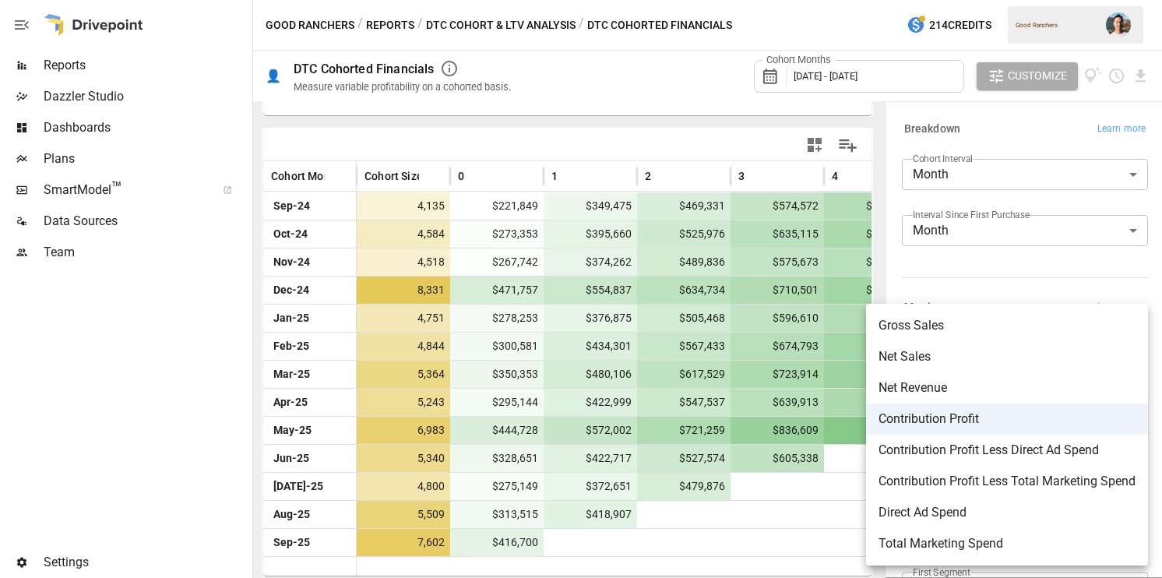
click at [963, 358] on span "Net Sales" at bounding box center [1007, 356] width 257 height 19
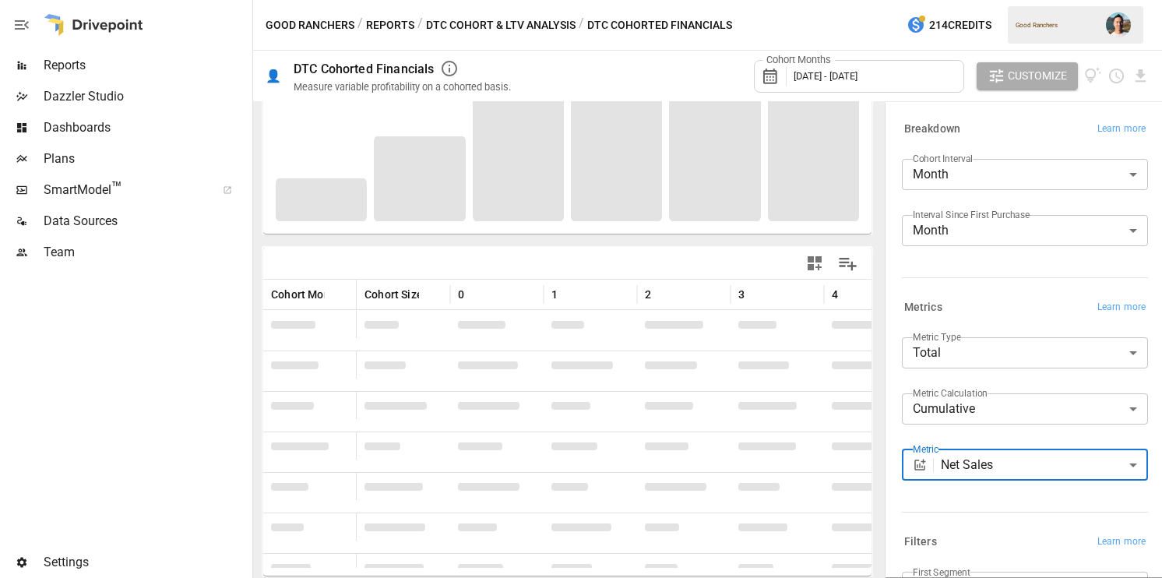
scroll to position [308, 0]
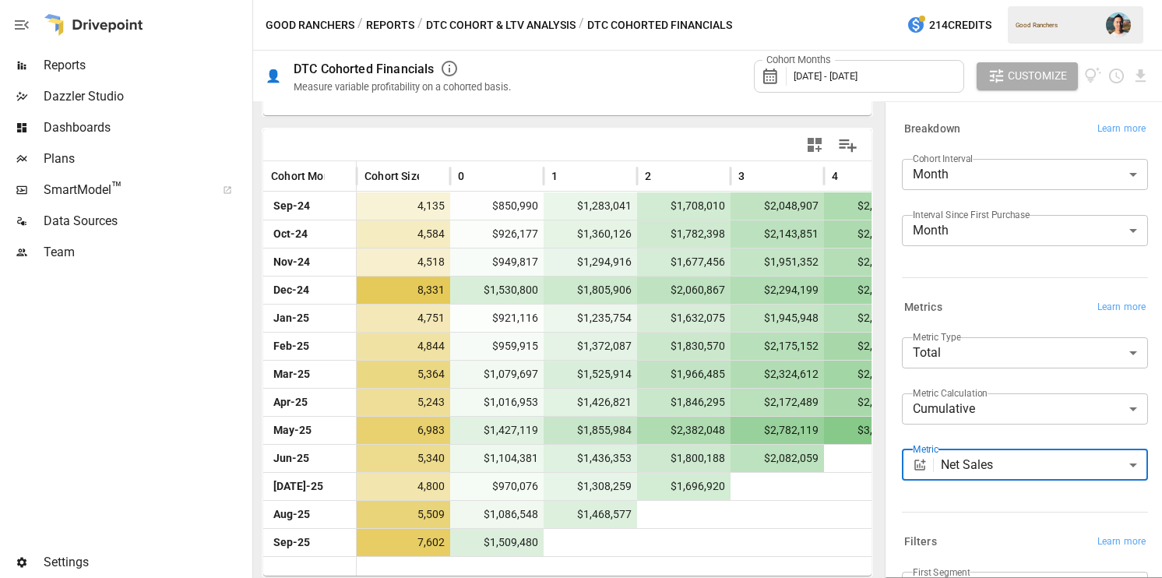
click at [967, 0] on body "Reports Dazzler Studio Dashboards Plans SmartModel ™ Data Sources Team Settings…" at bounding box center [581, 0] width 1162 height 0
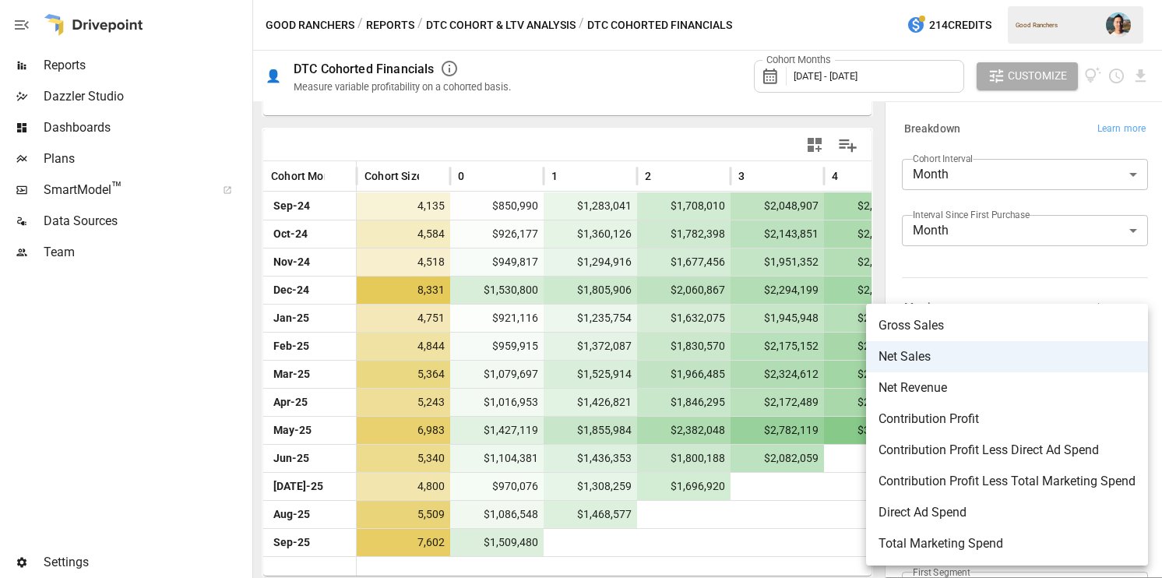
click at [984, 332] on span "Gross Sales" at bounding box center [1007, 325] width 257 height 19
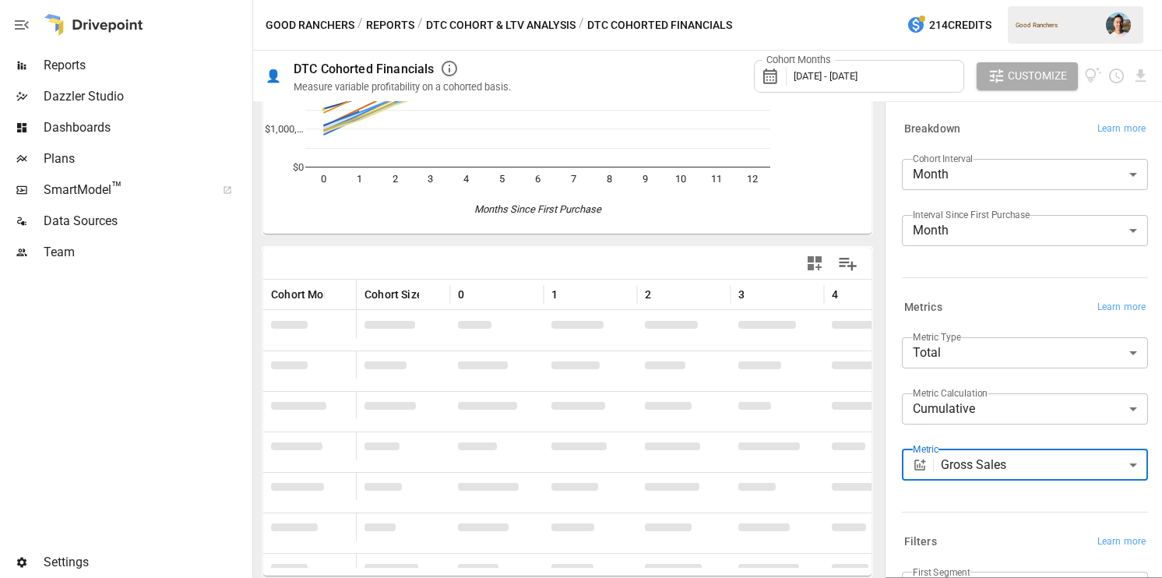
scroll to position [308, 0]
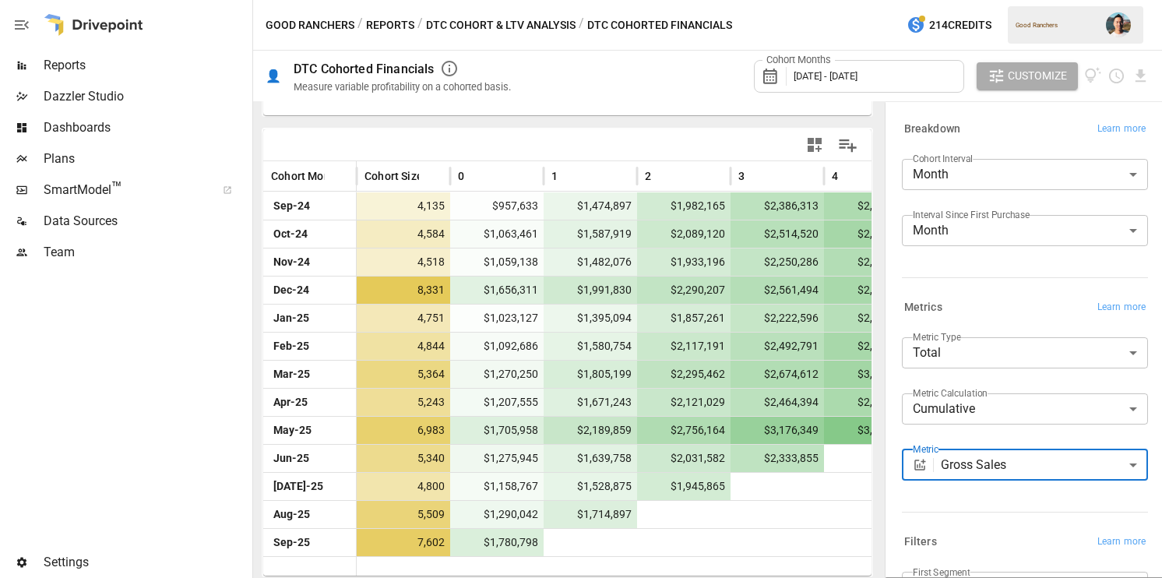
click at [977, 0] on body "Reports Dazzler Studio Dashboards Plans SmartModel ™ Data Sources Team Settings…" at bounding box center [581, 0] width 1162 height 0
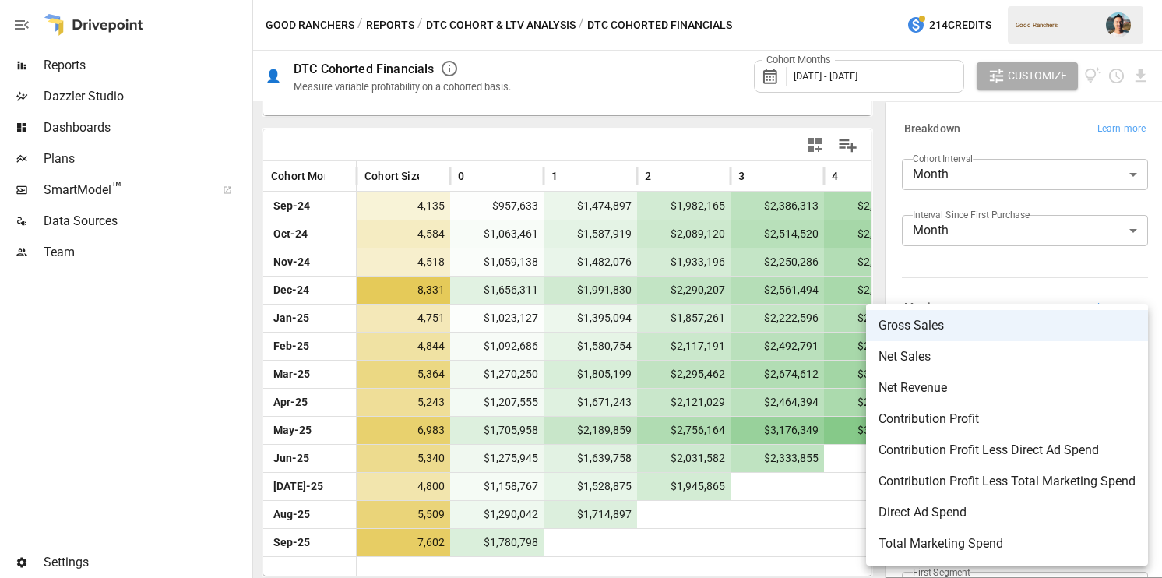
click at [972, 361] on span "Net Sales" at bounding box center [1007, 356] width 257 height 19
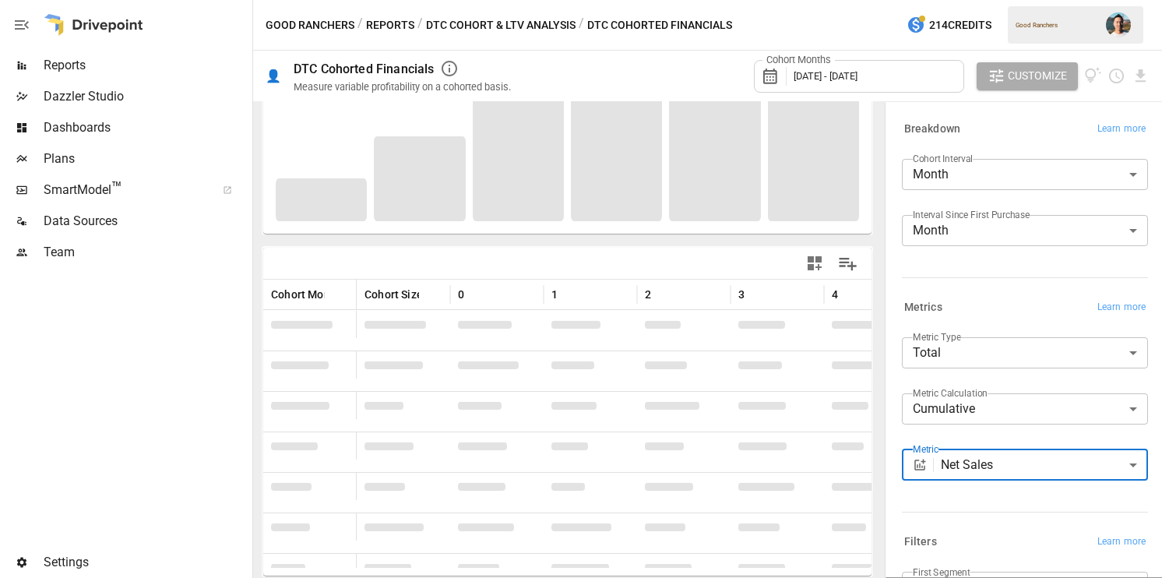
scroll to position [308, 0]
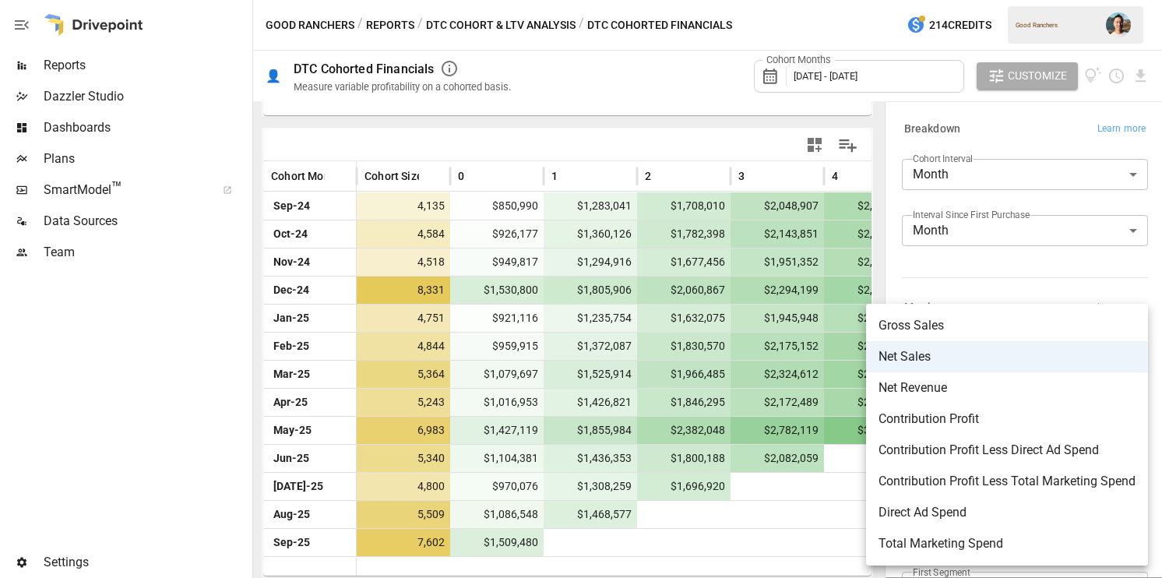
click at [1006, 0] on body "Reports Dazzler Studio Dashboards Plans SmartModel ™ Data Sources Team Settings…" at bounding box center [581, 0] width 1162 height 0
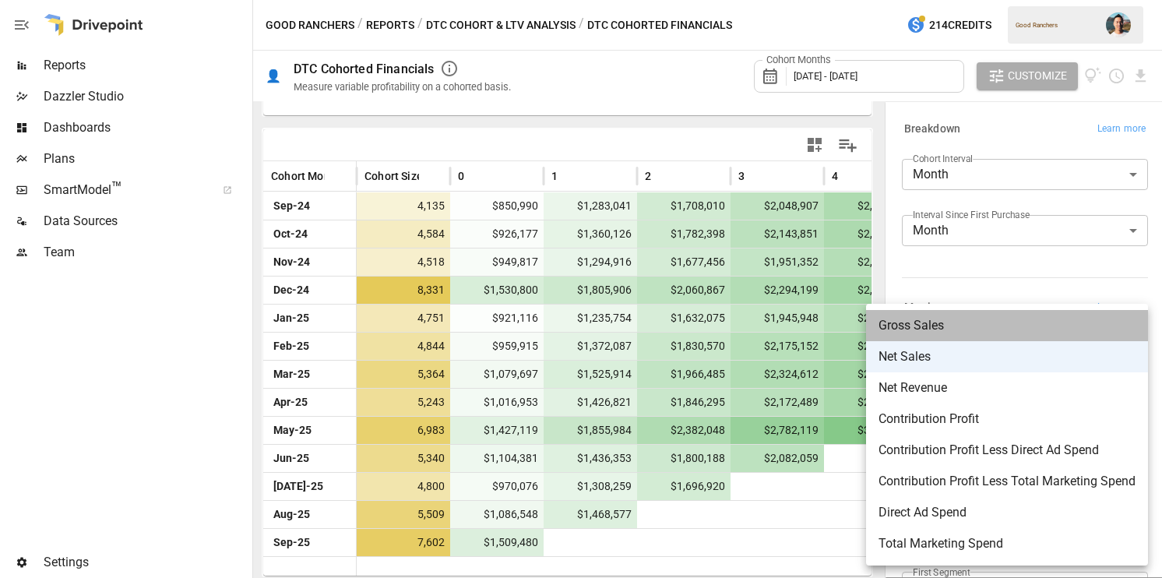
click at [983, 333] on span "Gross Sales" at bounding box center [1007, 325] width 257 height 19
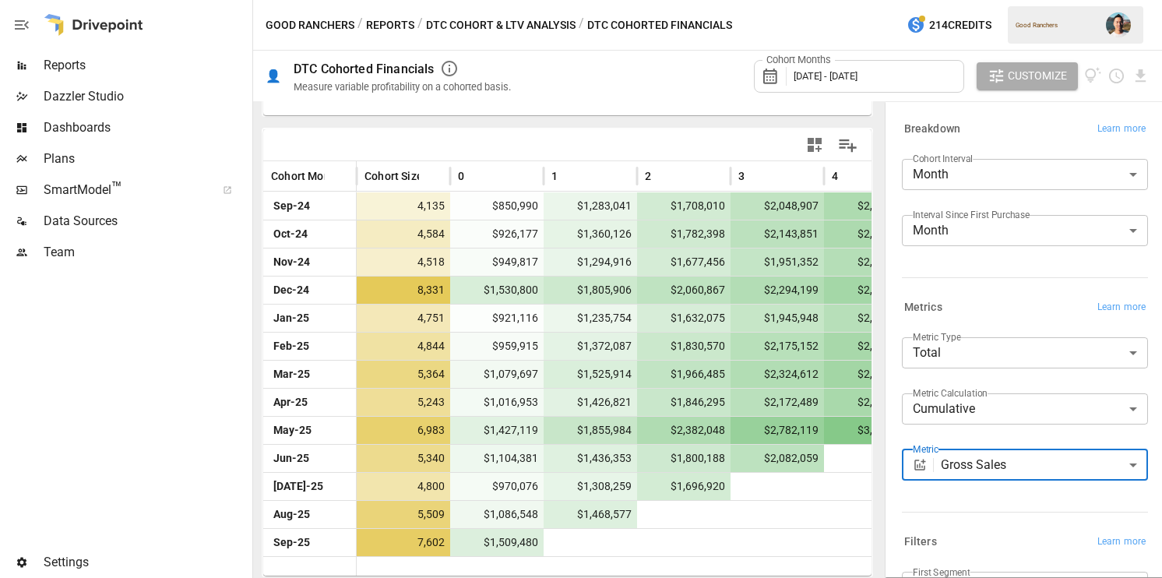
scroll to position [308, 0]
click at [1023, 0] on body "Reports Dazzler Studio Dashboards Plans SmartModel ™ Data Sources Team Settings…" at bounding box center [581, 0] width 1162 height 0
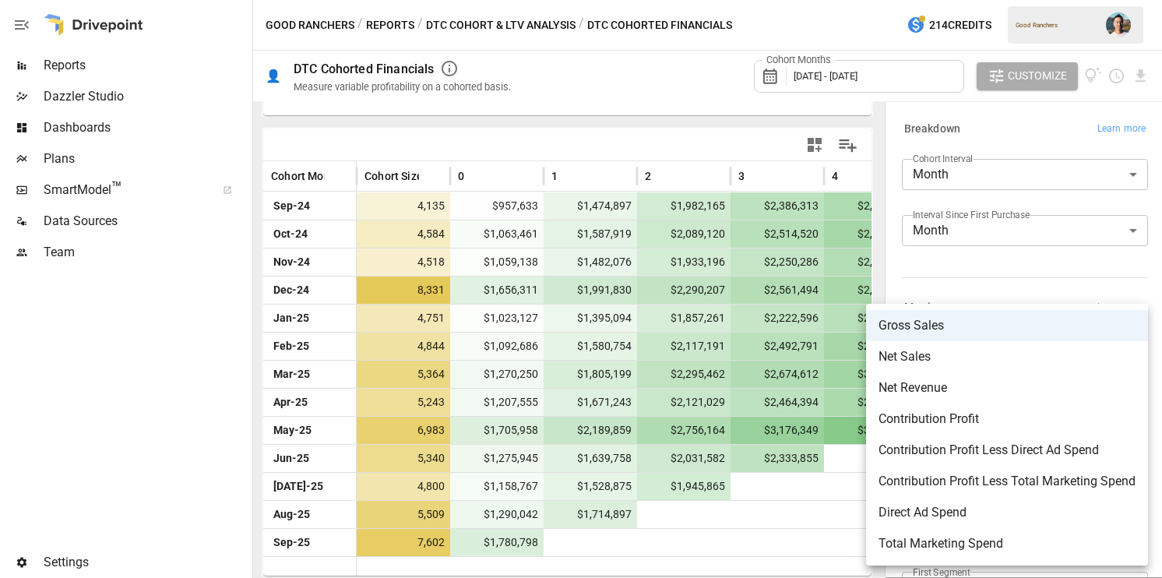
click at [999, 355] on span "Net Sales" at bounding box center [1007, 356] width 257 height 19
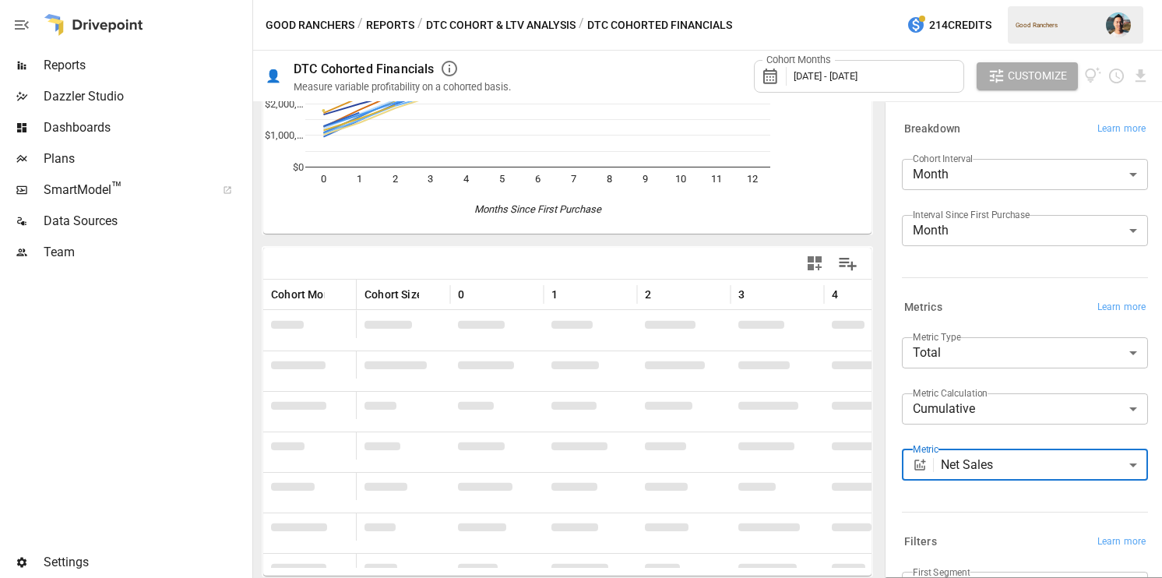
scroll to position [308, 0]
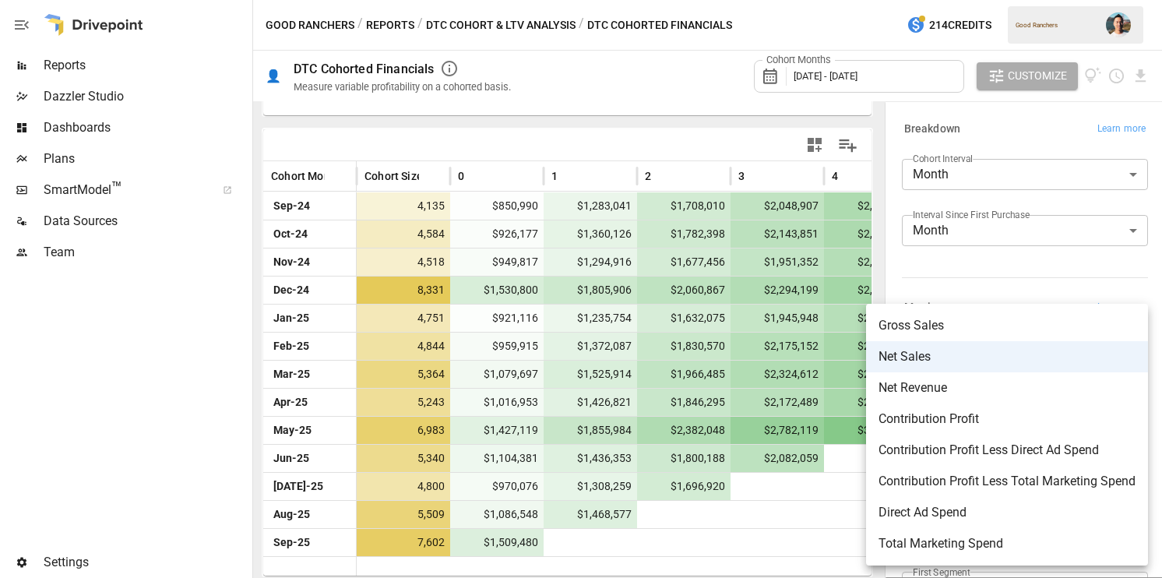
click at [1060, 0] on body "Reports Dazzler Studio Dashboards Plans SmartModel ™ Data Sources Team Settings…" at bounding box center [581, 0] width 1162 height 0
click at [1035, 322] on span "Gross Sales" at bounding box center [1007, 325] width 257 height 19
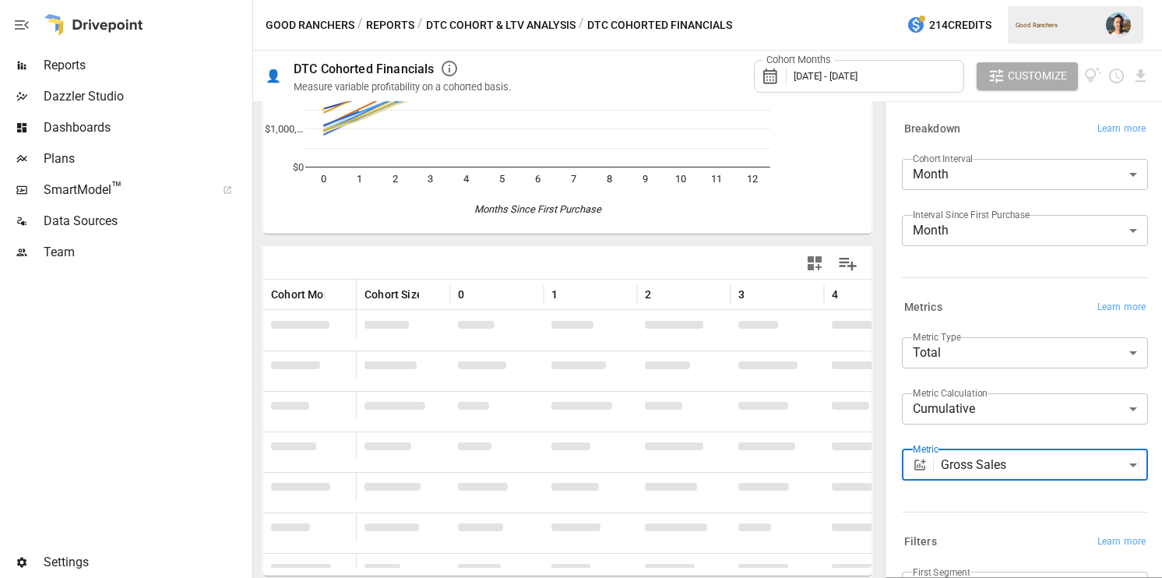
scroll to position [308, 0]
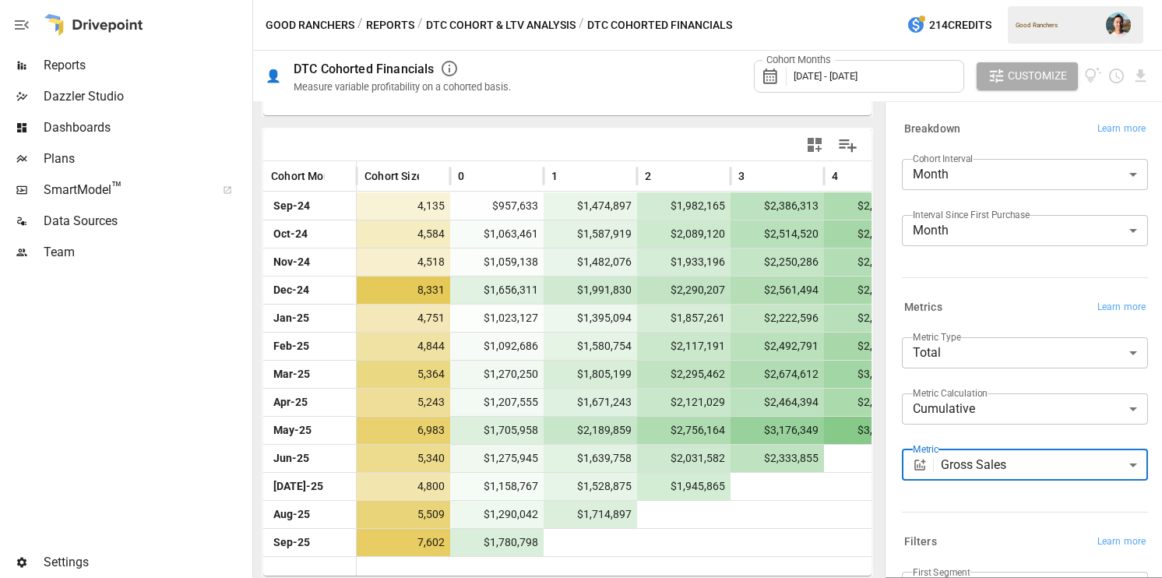
click at [1023, 0] on body "Reports Dazzler Studio Dashboards Plans SmartModel ™ Data Sources Team Settings…" at bounding box center [581, 0] width 1162 height 0
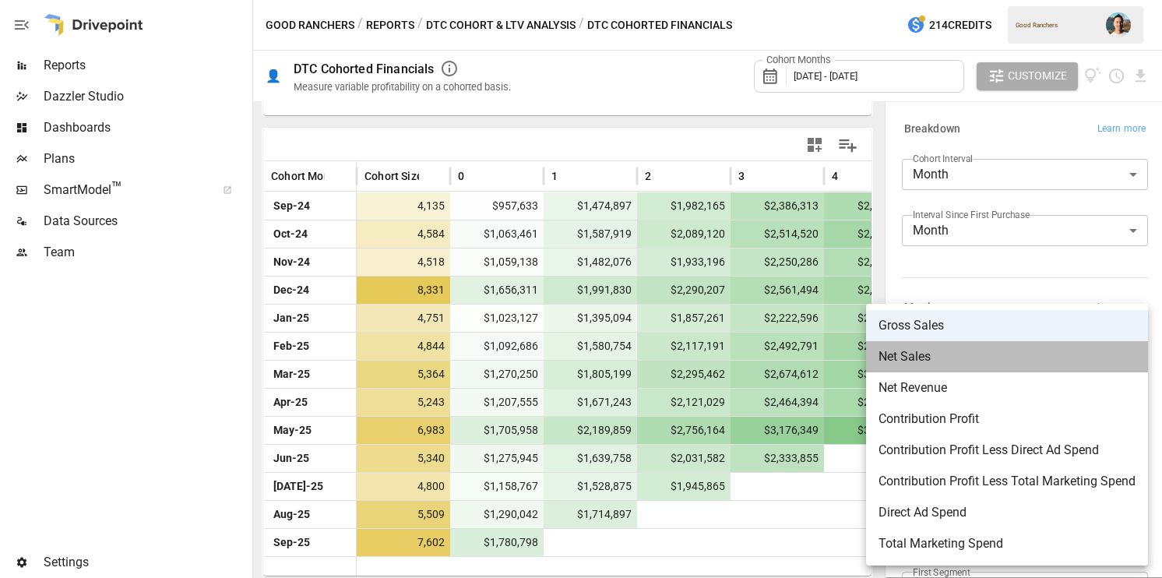
click at [1007, 353] on span "Net Sales" at bounding box center [1007, 356] width 257 height 19
type input "*********"
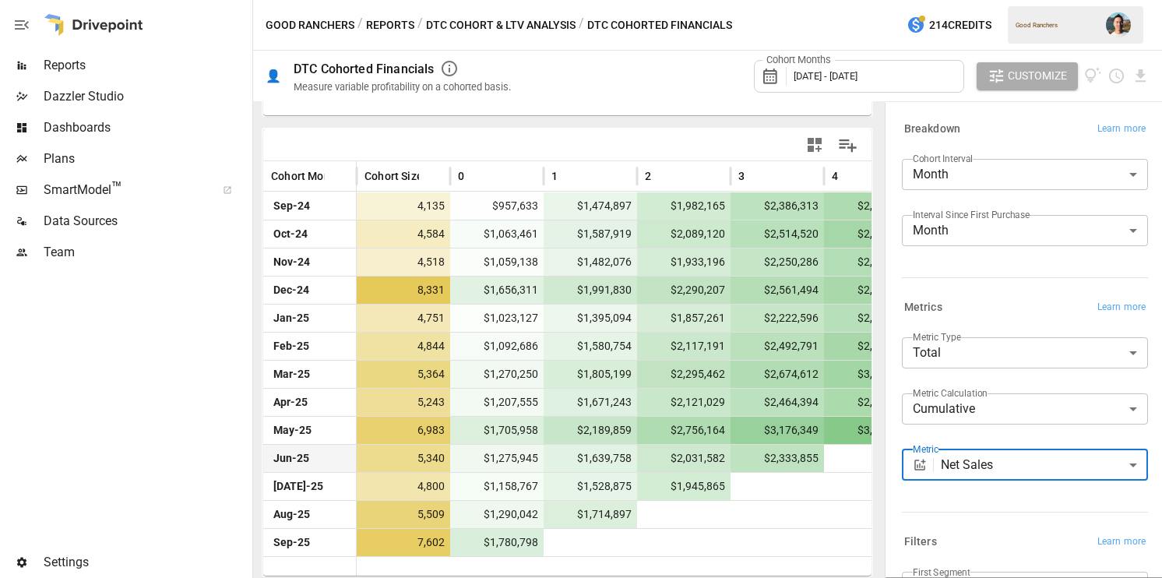
scroll to position [308, 0]
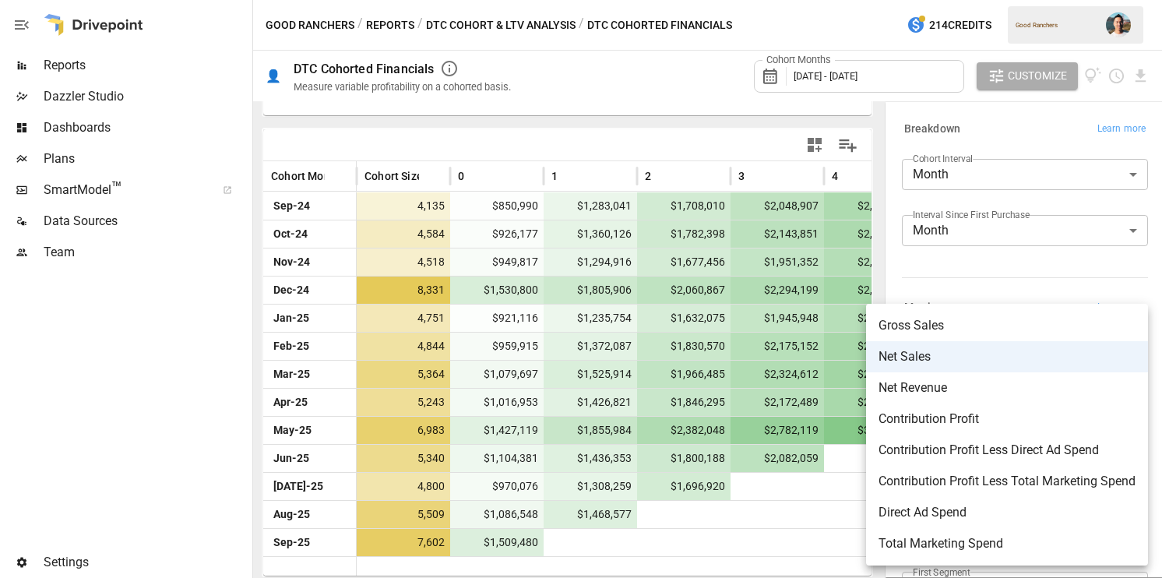
click at [988, 0] on body "Reports Dazzler Studio Dashboards Plans SmartModel ™ Data Sources Team Settings…" at bounding box center [581, 0] width 1162 height 0
click at [991, 266] on div at bounding box center [581, 289] width 1162 height 578
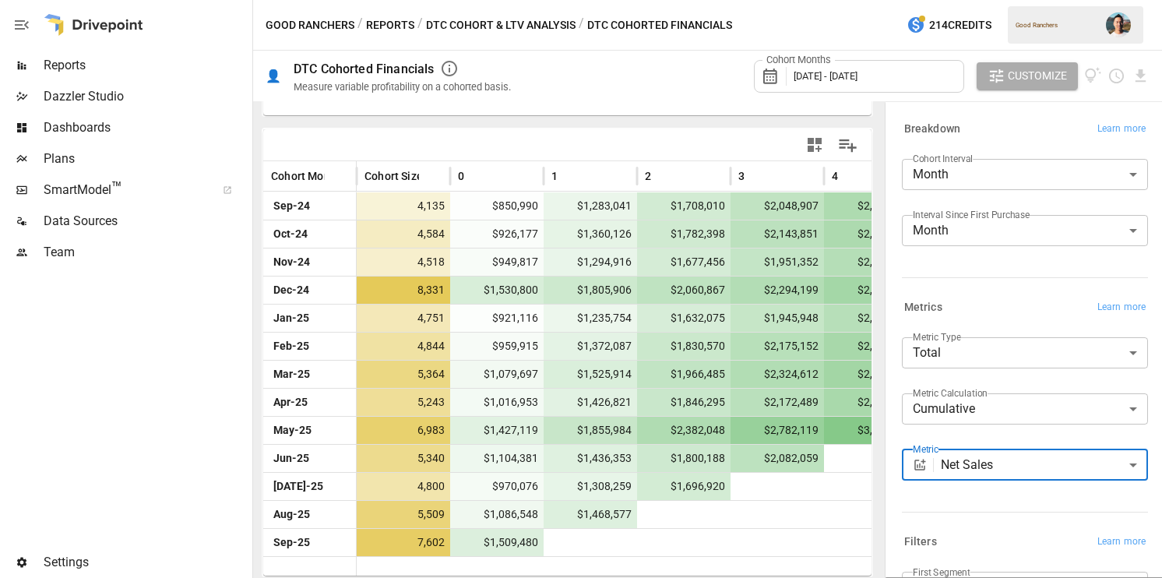
click at [1000, 0] on body "Reports Dazzler Studio Dashboards Plans SmartModel ™ Data Sources Team Settings…" at bounding box center [581, 0] width 1162 height 0
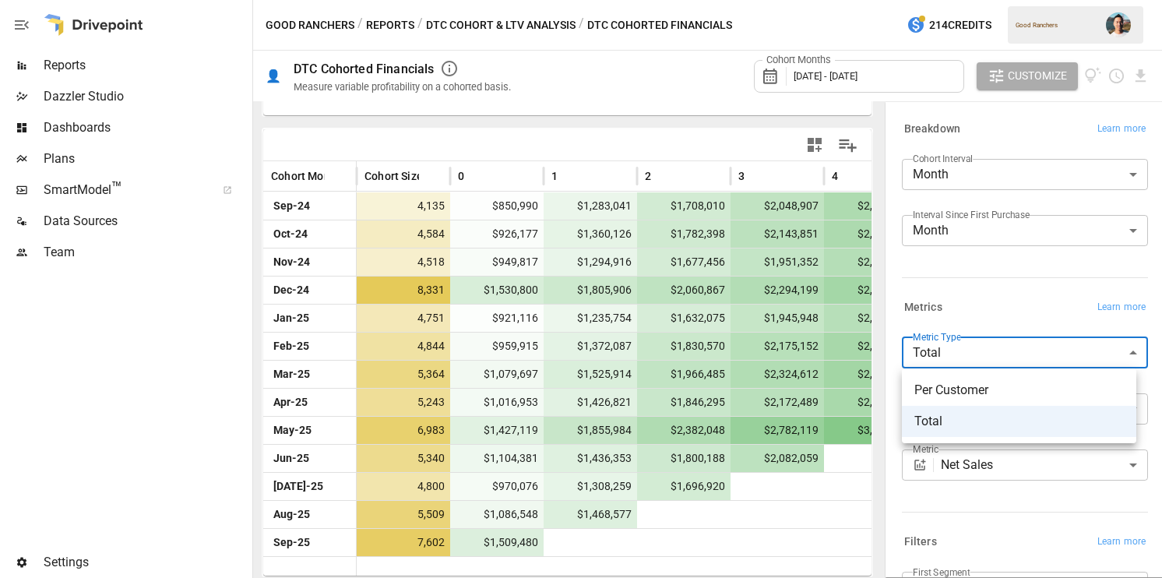
click at [994, 386] on span "Per Customer" at bounding box center [1019, 390] width 210 height 19
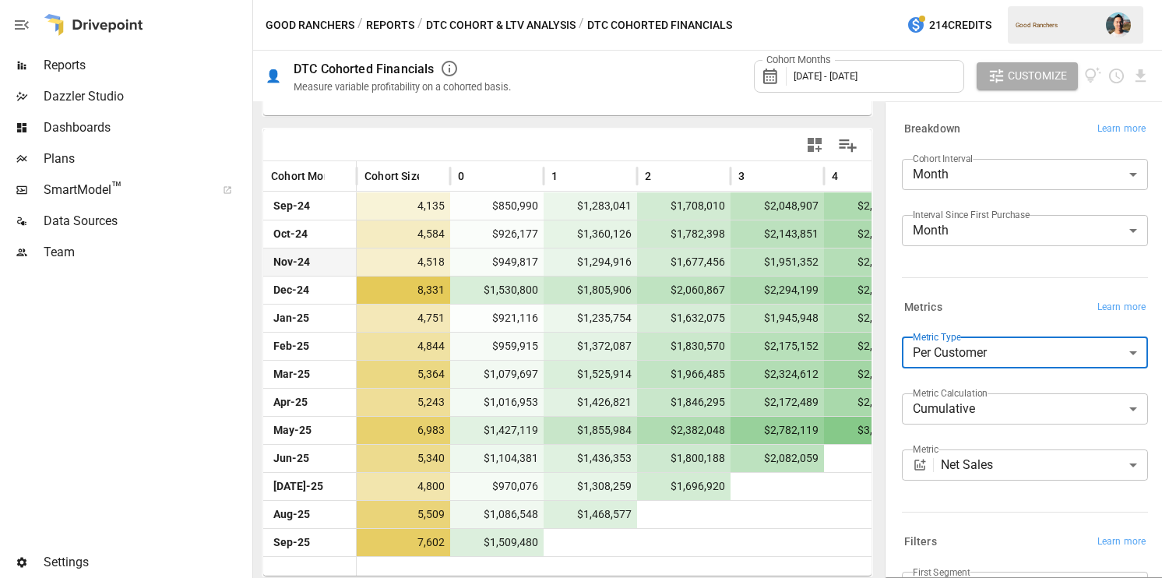
scroll to position [308, 0]
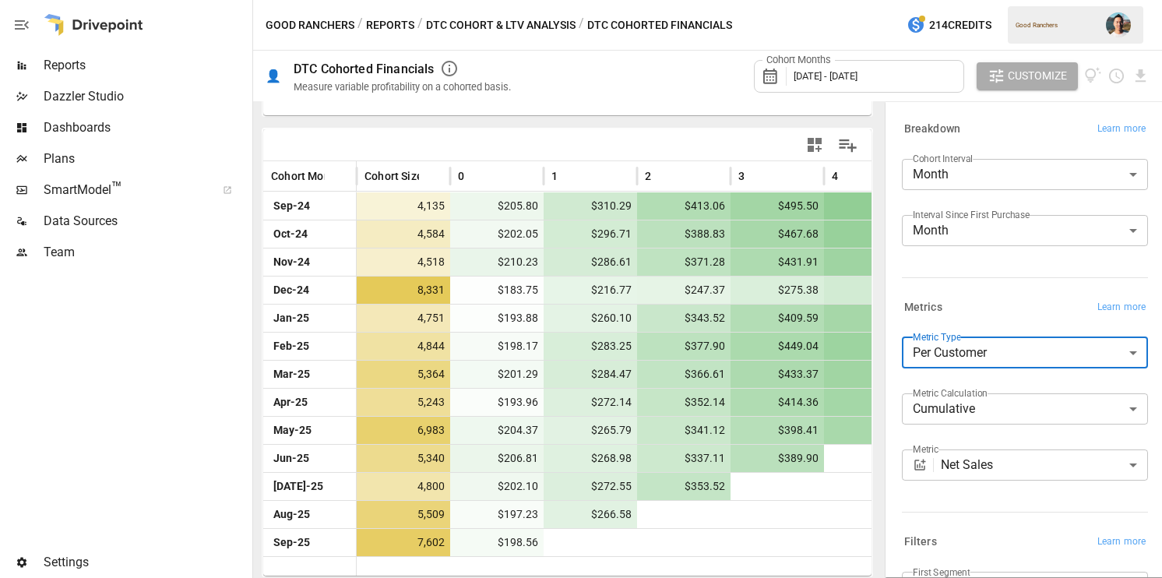
click at [983, 0] on body "Reports Dazzler Studio Dashboards Plans SmartModel ™ Data Sources Team Settings…" at bounding box center [581, 0] width 1162 height 0
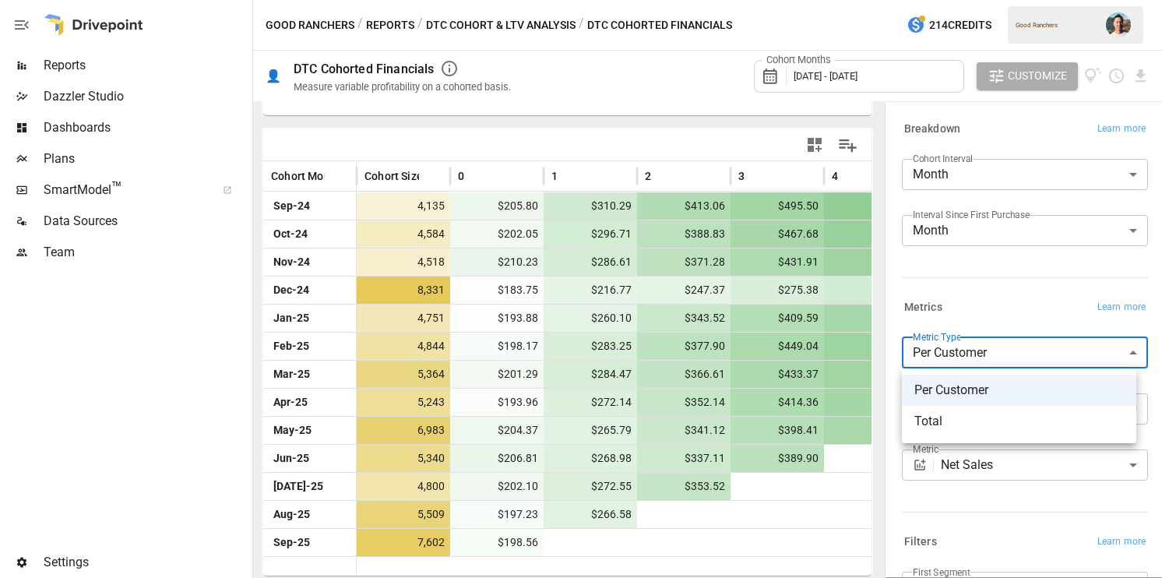
click at [955, 419] on span "Total" at bounding box center [1019, 421] width 210 height 19
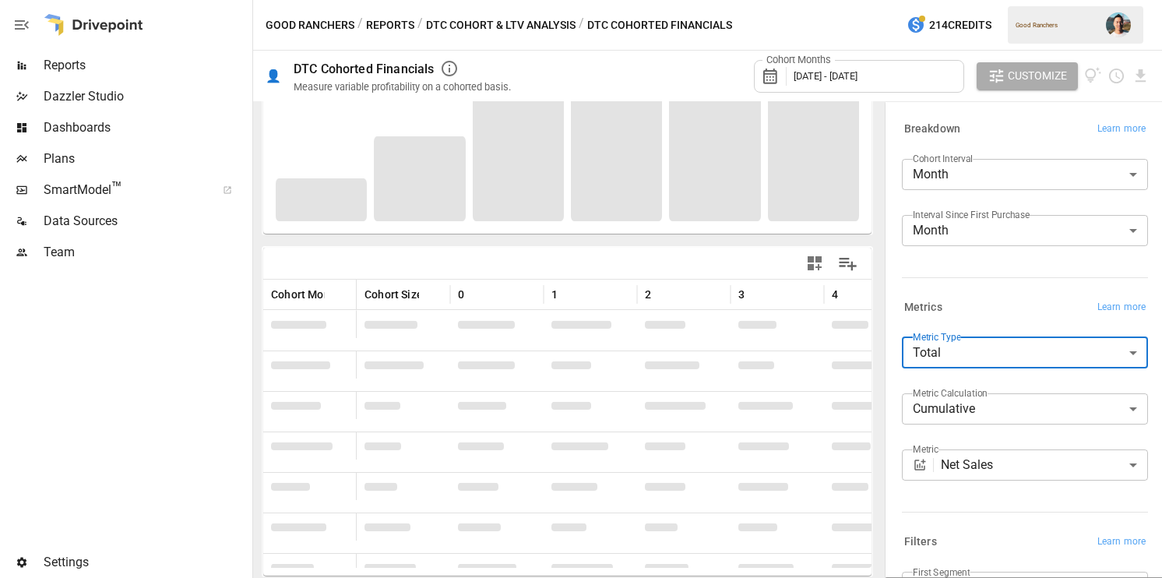
scroll to position [308, 0]
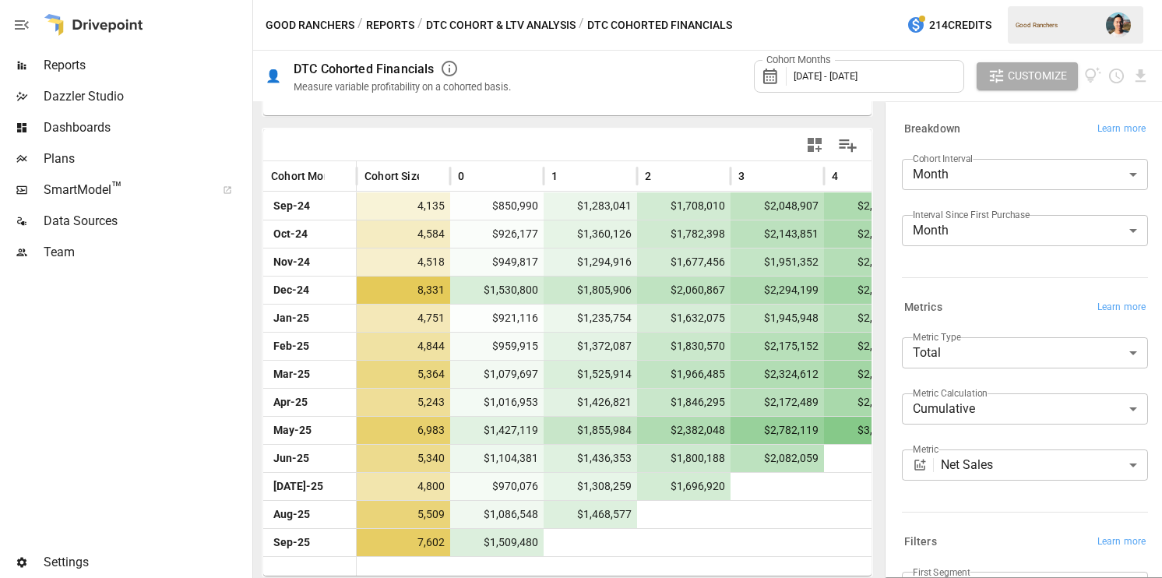
click at [933, 341] on label "Metric Type" at bounding box center [937, 336] width 48 height 13
click at [934, 0] on body "Reports Dazzler Studio Dashboards Plans SmartModel ™ Data Sources Team Settings…" at bounding box center [581, 0] width 1162 height 0
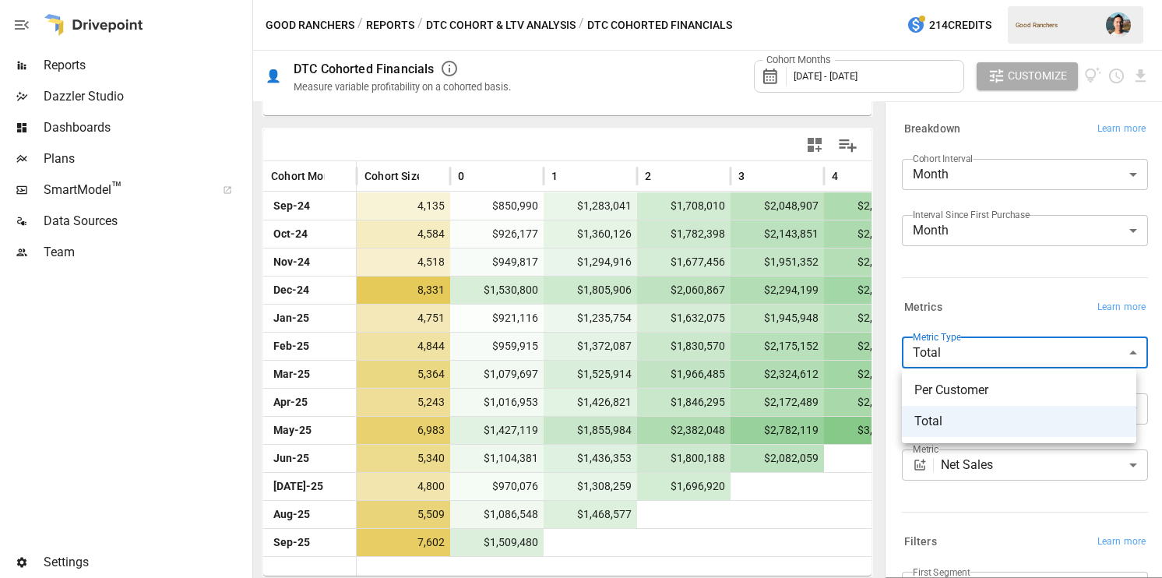
click at [942, 383] on span "Per Customer" at bounding box center [1019, 390] width 210 height 19
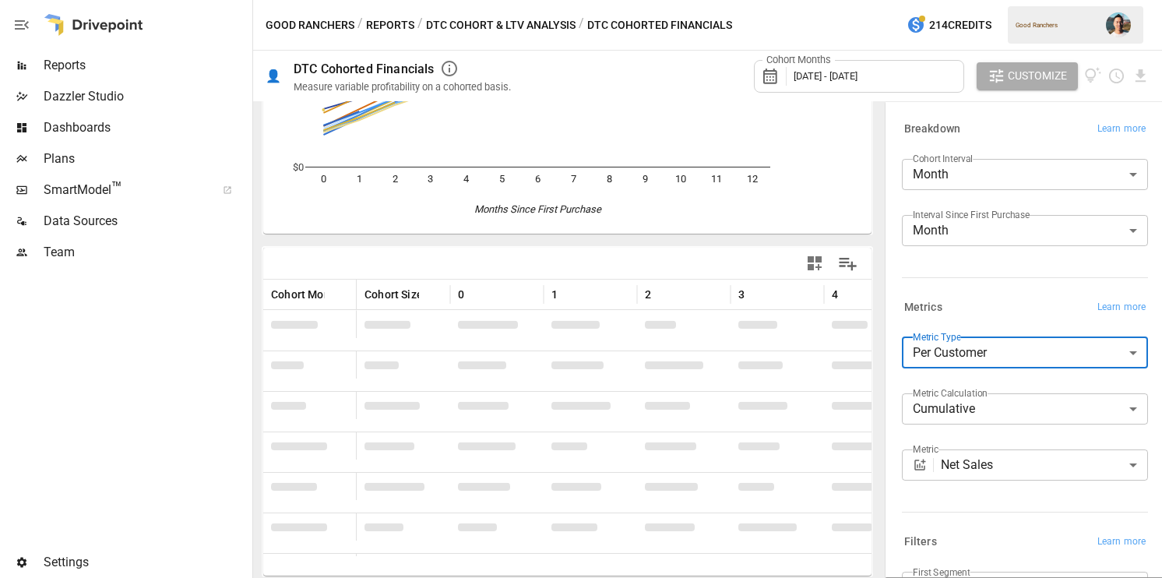
scroll to position [308, 0]
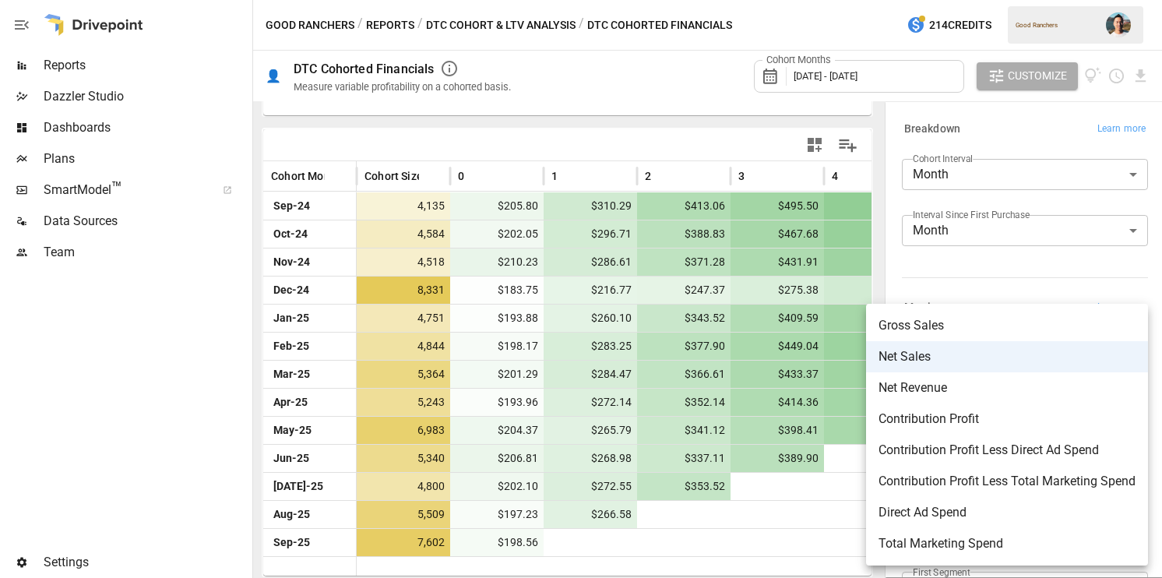
click at [1016, 0] on body "Reports Dazzler Studio Dashboards Plans SmartModel ™ Data Sources Team Settings…" at bounding box center [581, 0] width 1162 height 0
click at [774, 530] on div at bounding box center [581, 289] width 1162 height 578
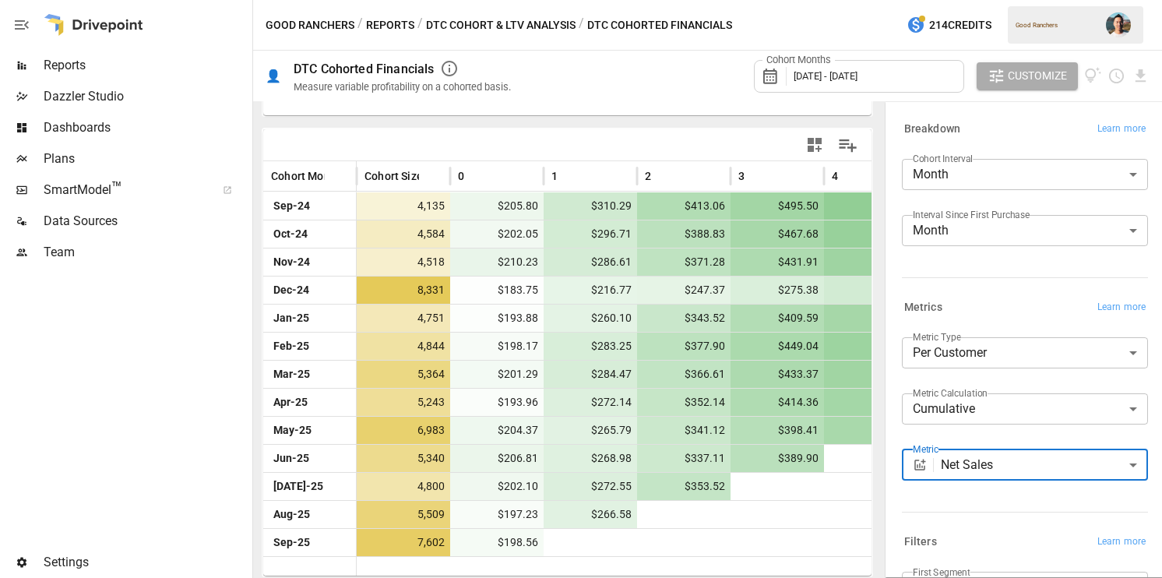
click at [946, 0] on body "Reports Dazzler Studio Dashboards Plans SmartModel ™ Data Sources Team Settings…" at bounding box center [581, 0] width 1162 height 0
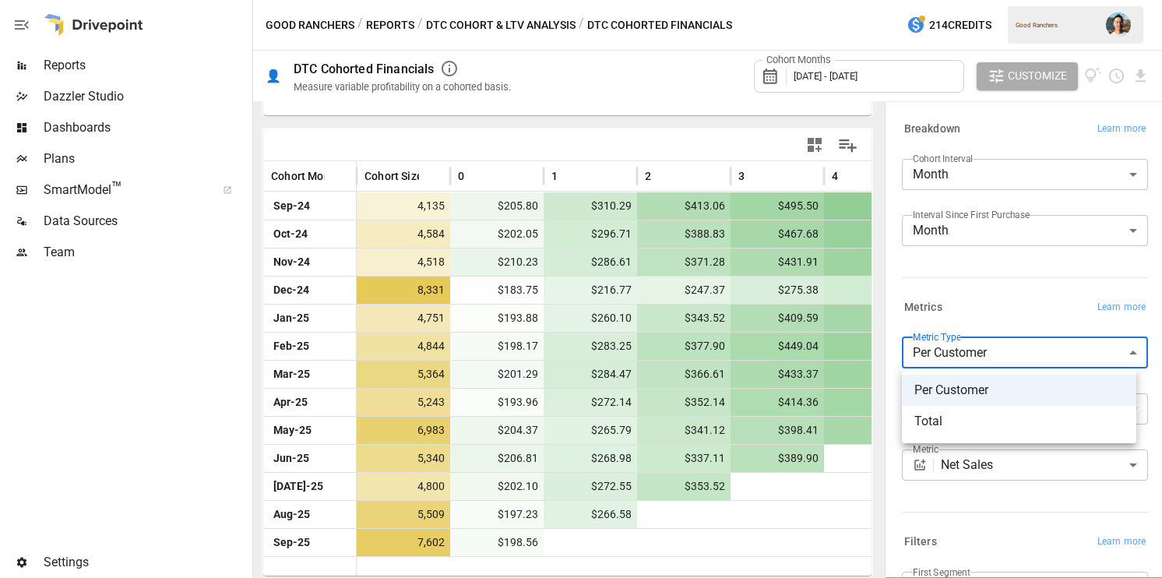
click at [982, 414] on span "Total" at bounding box center [1019, 421] width 210 height 19
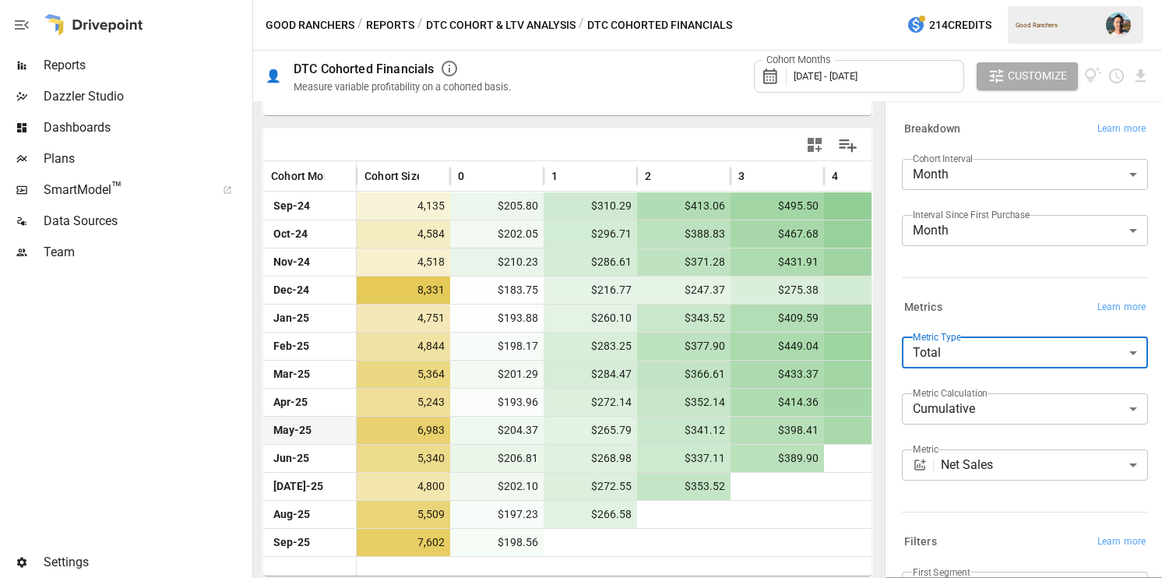
scroll to position [189, 0]
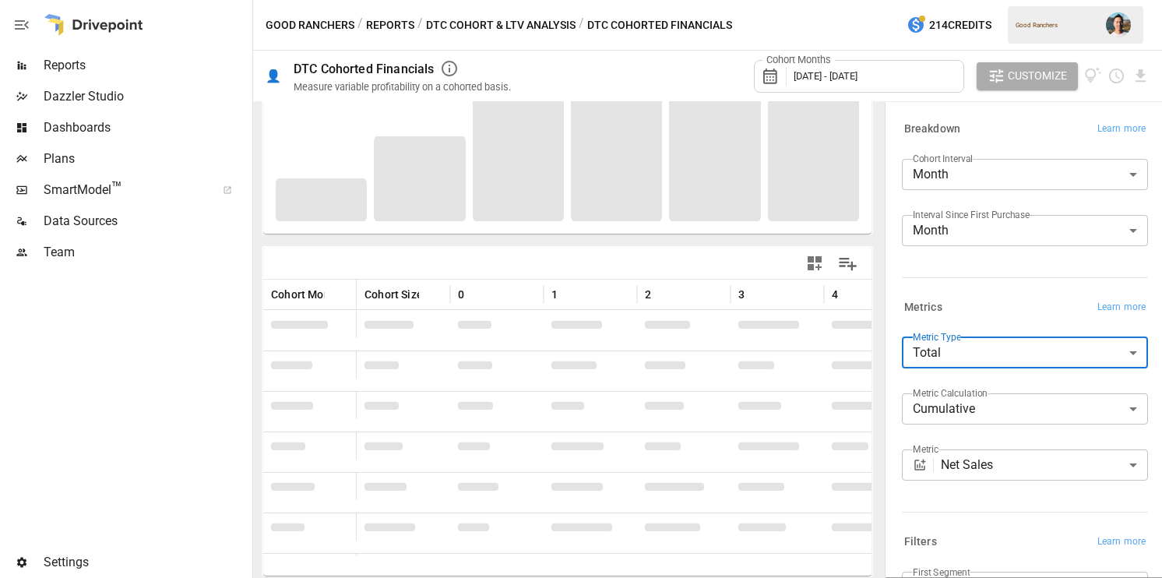
click at [1003, 85] on button "Customize" at bounding box center [1027, 76] width 101 height 28
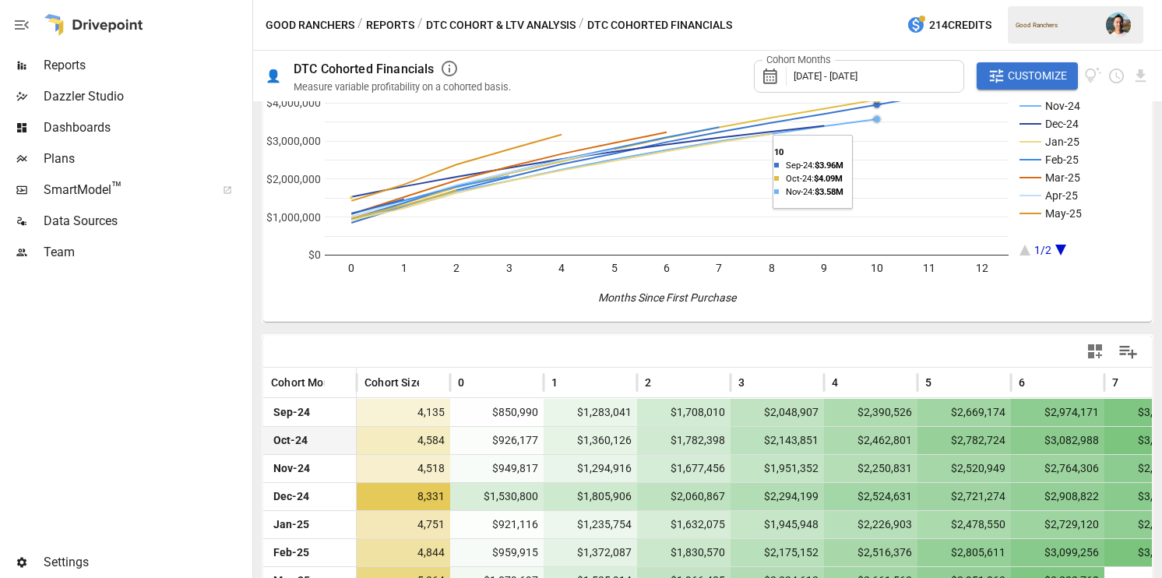
scroll to position [308, 0]
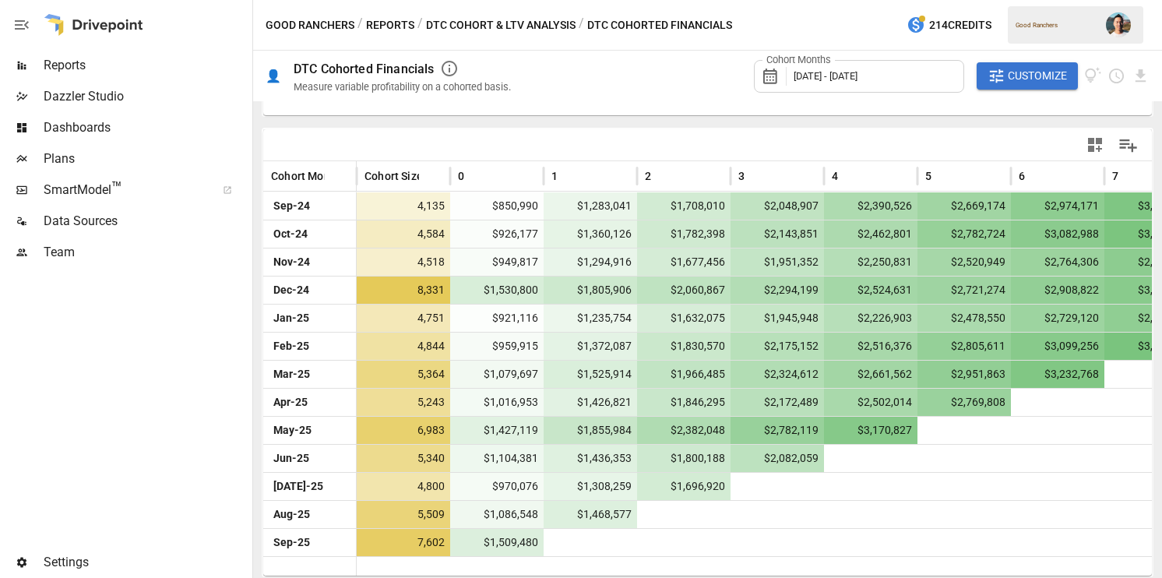
click at [1037, 84] on span "Customize" at bounding box center [1037, 75] width 59 height 19
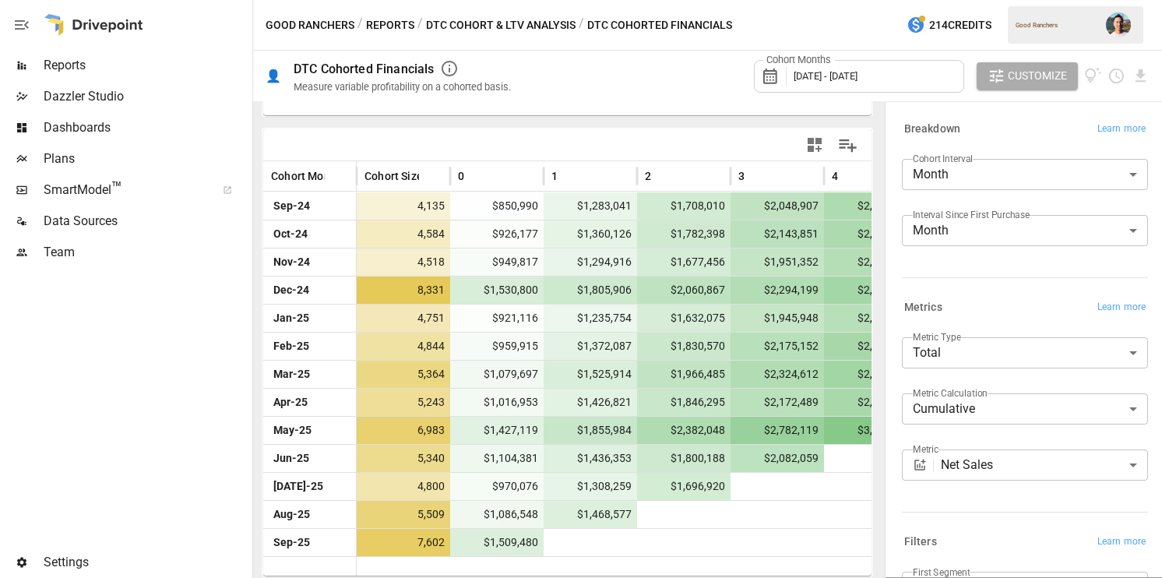
click at [747, 29] on div "Good Ranchers / Reports / DTC Cohort & LTV Analysis / DTC Cohorted Financials 2…" at bounding box center [707, 25] width 909 height 50
click at [992, 75] on icon "button" at bounding box center [996, 75] width 13 height 13
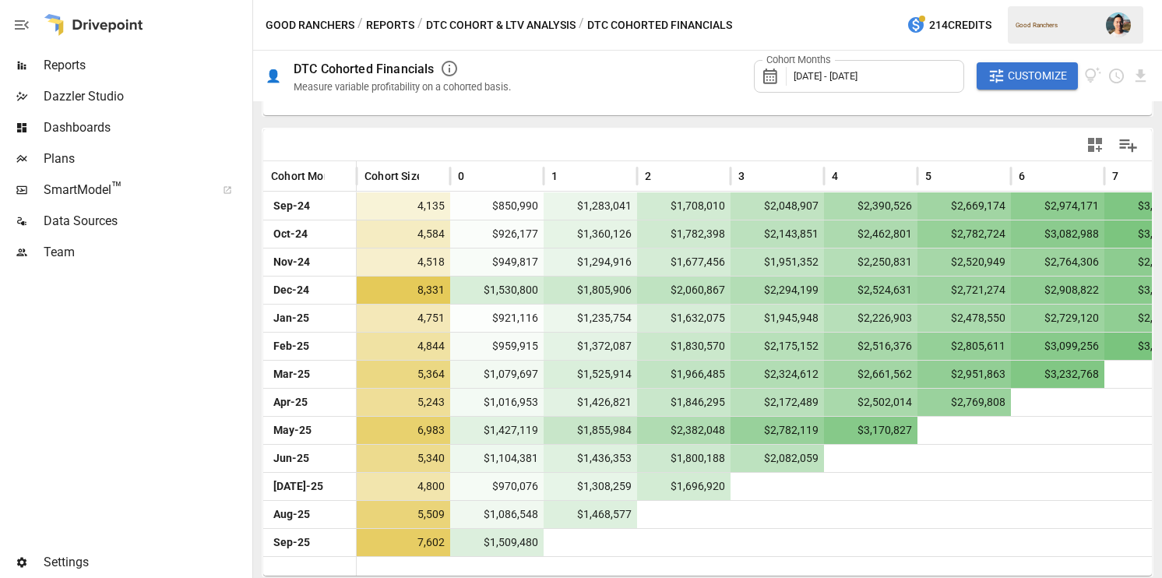
click at [1034, 75] on span "Customize" at bounding box center [1037, 75] width 59 height 19
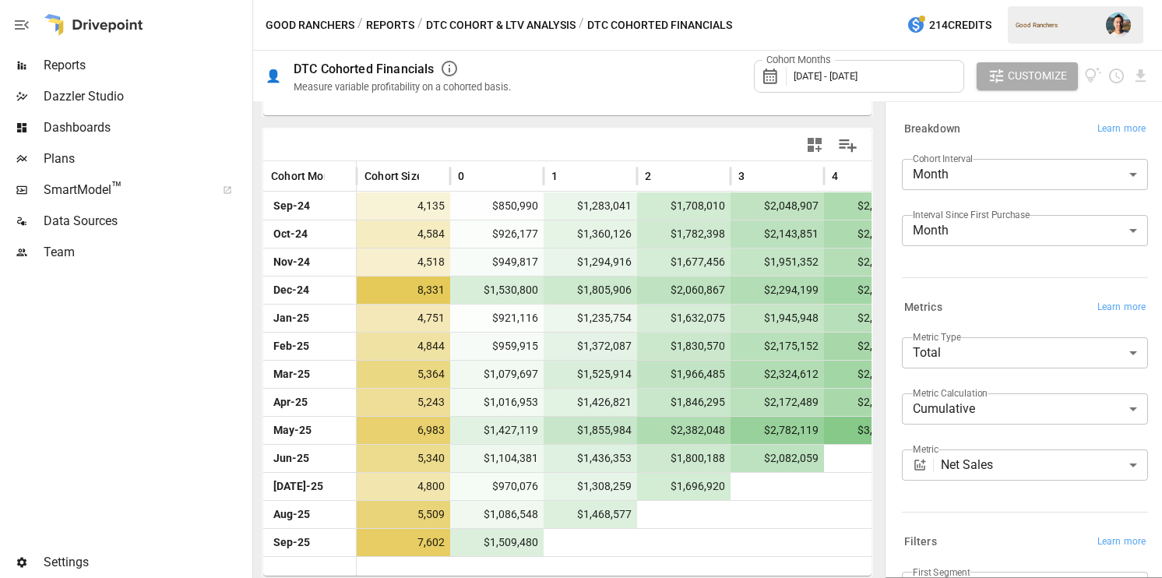
click at [1022, 0] on body "Reports Dazzler Studio Dashboards Plans SmartModel ™ Data Sources Team Settings…" at bounding box center [581, 0] width 1162 height 0
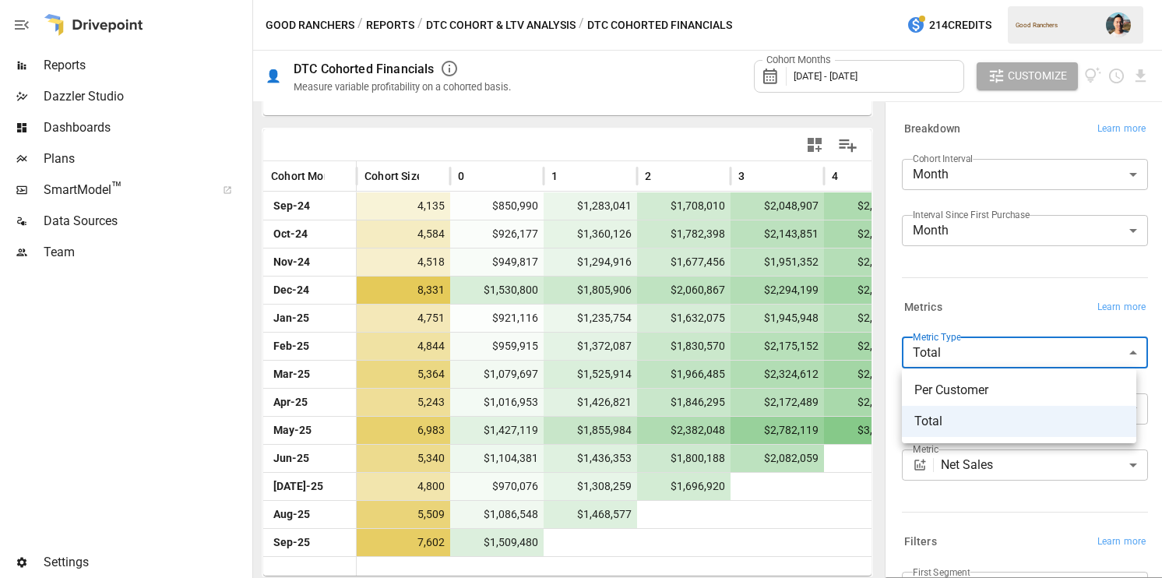
click at [1013, 379] on li "Per Customer" at bounding box center [1019, 390] width 234 height 31
type input "**********"
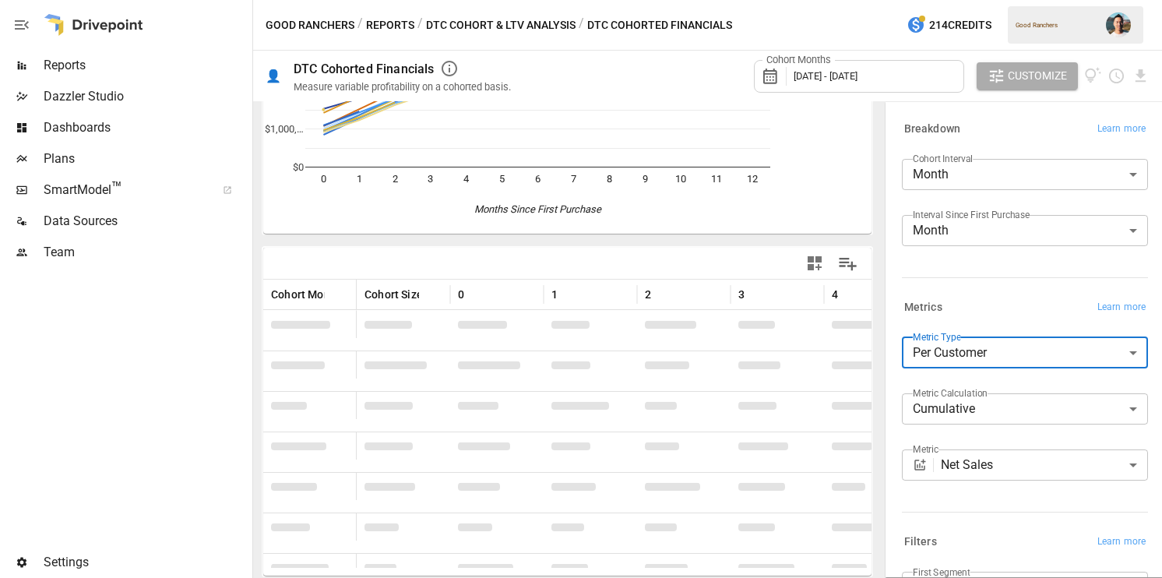
scroll to position [308, 0]
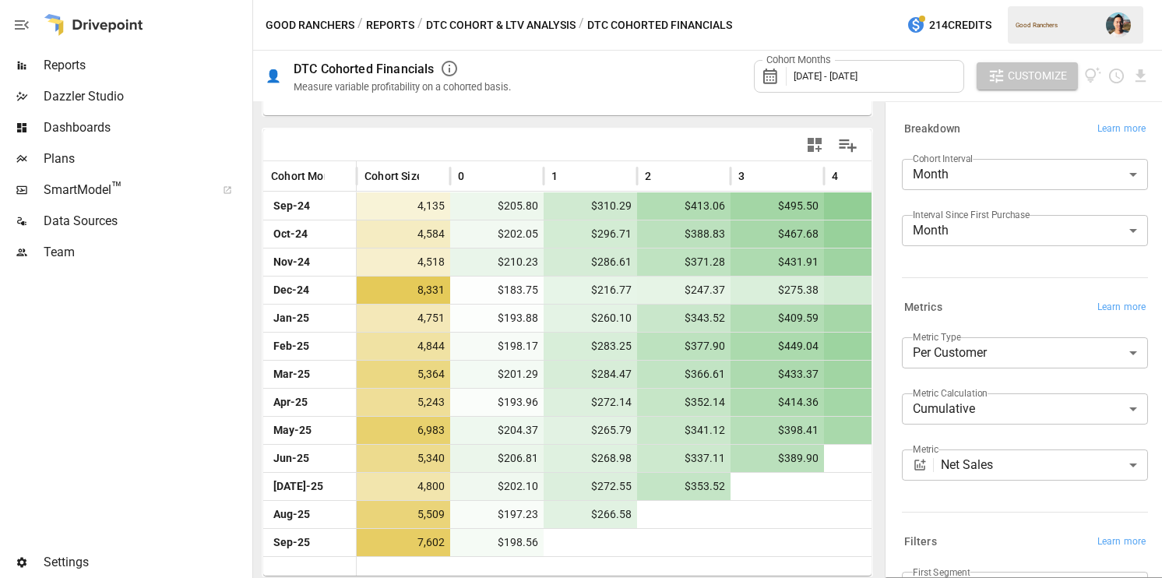
click at [1002, 71] on icon "button" at bounding box center [997, 76] width 18 height 18
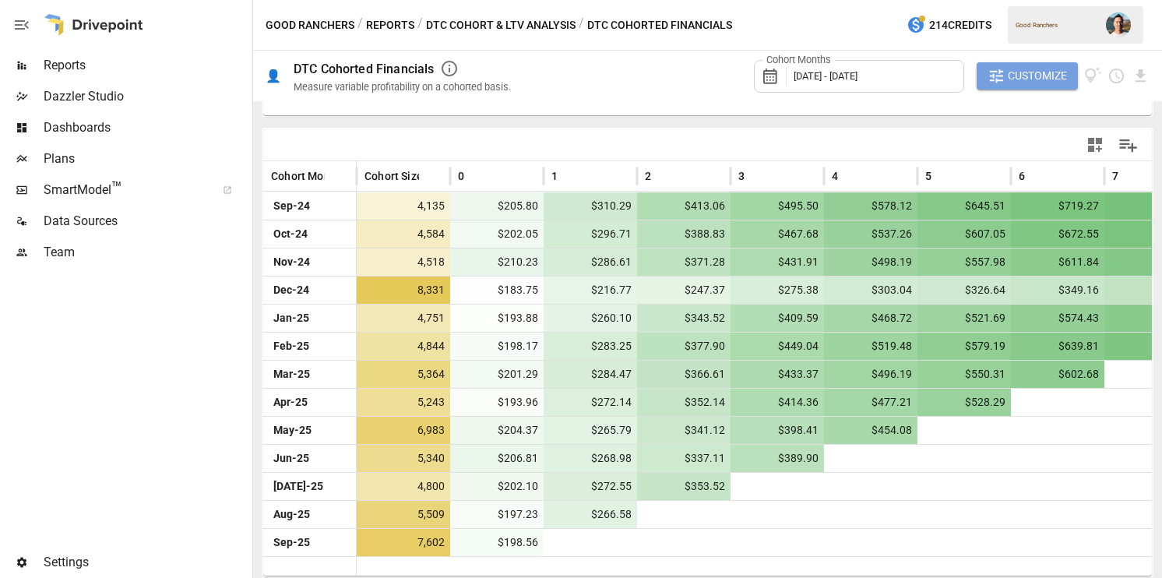
click at [1022, 79] on span "Customize" at bounding box center [1037, 75] width 59 height 19
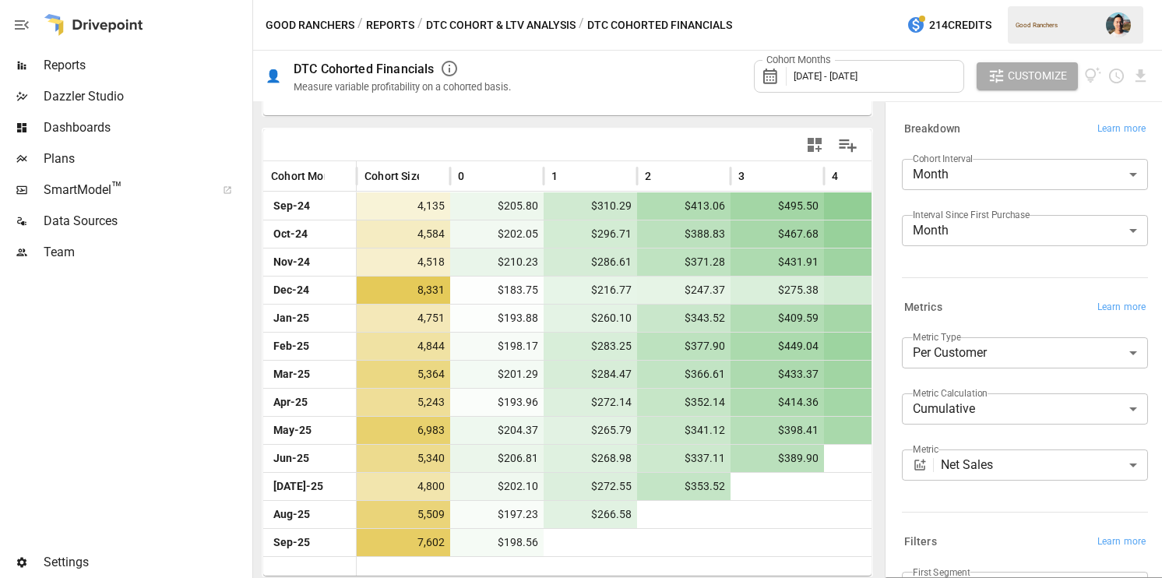
click at [1075, 0] on body "Reports Dazzler Studio Dashboards Plans SmartModel ™ Data Sources Team Settings…" at bounding box center [581, 0] width 1162 height 0
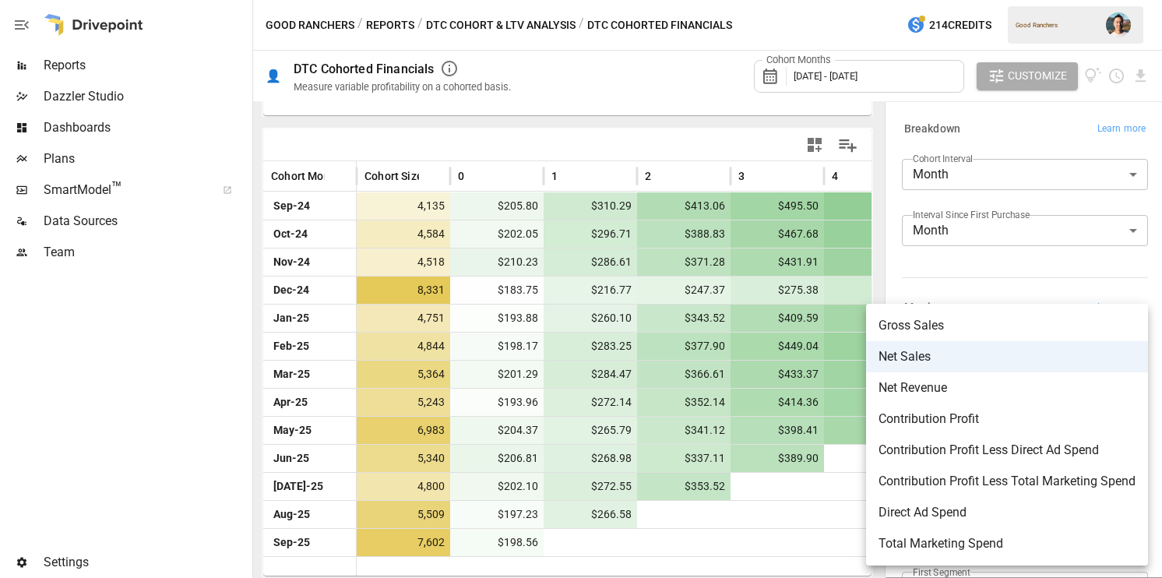
click at [1023, 282] on div at bounding box center [581, 289] width 1162 height 578
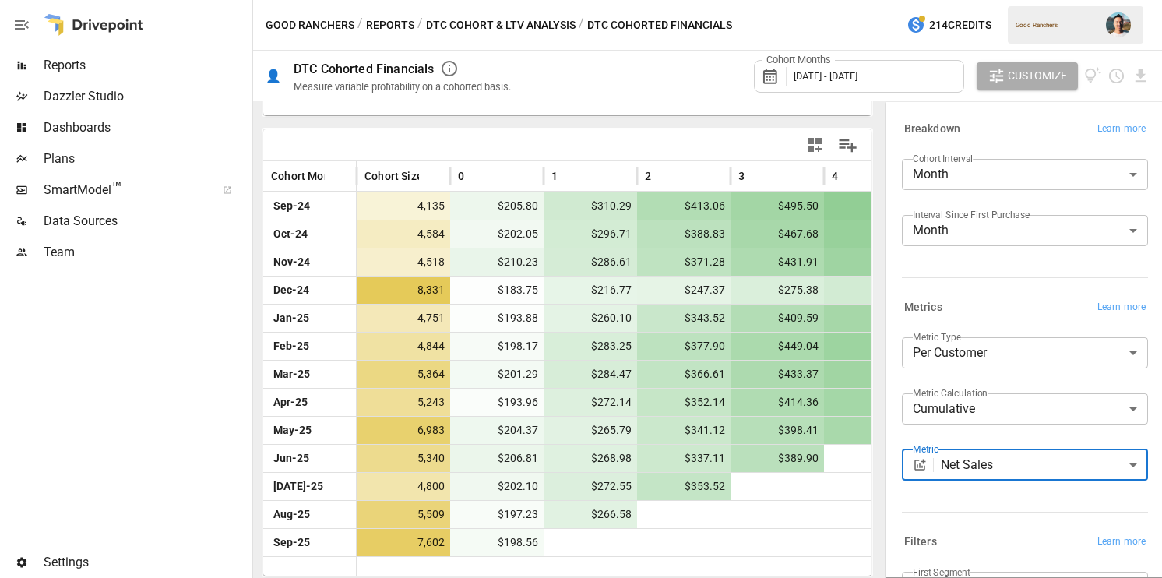
click at [1057, 278] on div "Breakdown Learn more Cohort Interval Month ***** ​ Interval Since First Purchas…" at bounding box center [1022, 201] width 252 height 178
click at [1030, 0] on body "Reports Dazzler Studio Dashboards Plans SmartModel ™ Data Sources Team Settings…" at bounding box center [581, 0] width 1162 height 0
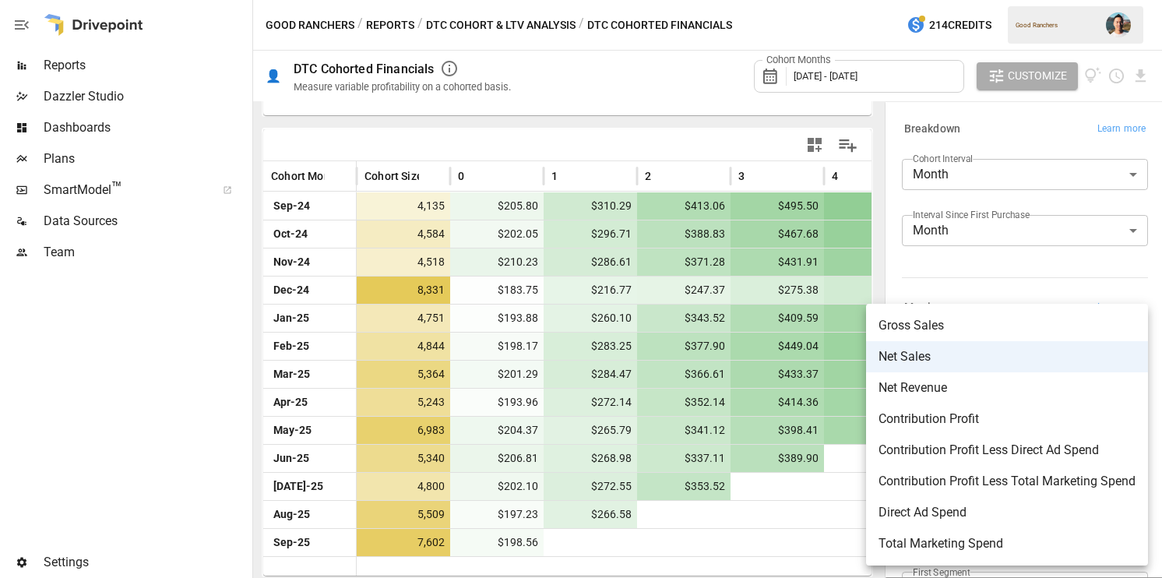
click at [1025, 431] on li "Contribution Profit" at bounding box center [1007, 418] width 282 height 31
type input "**********"
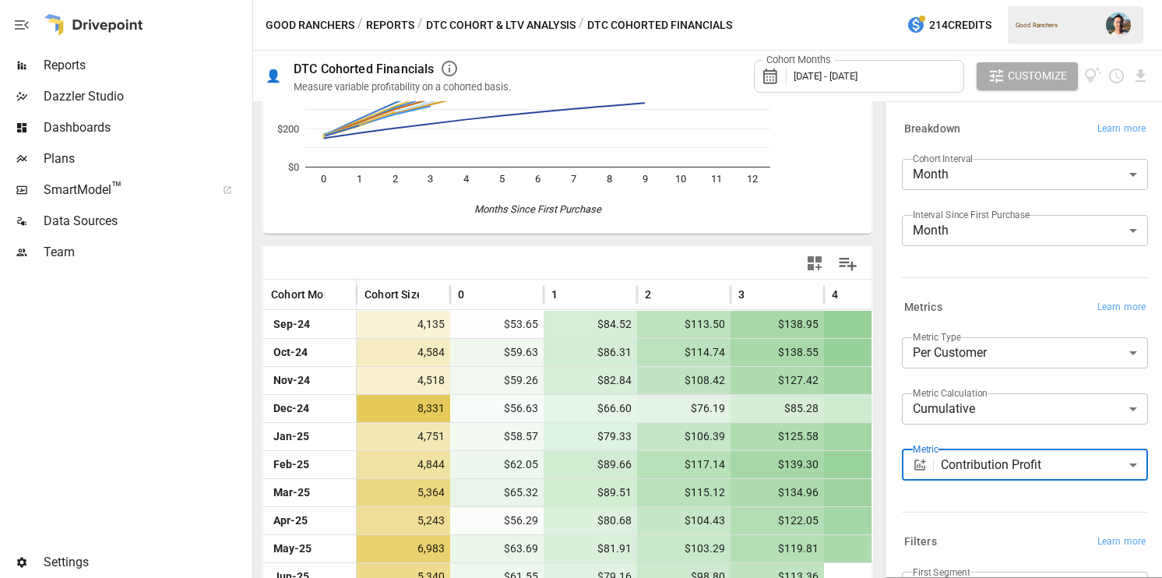
scroll to position [308, 0]
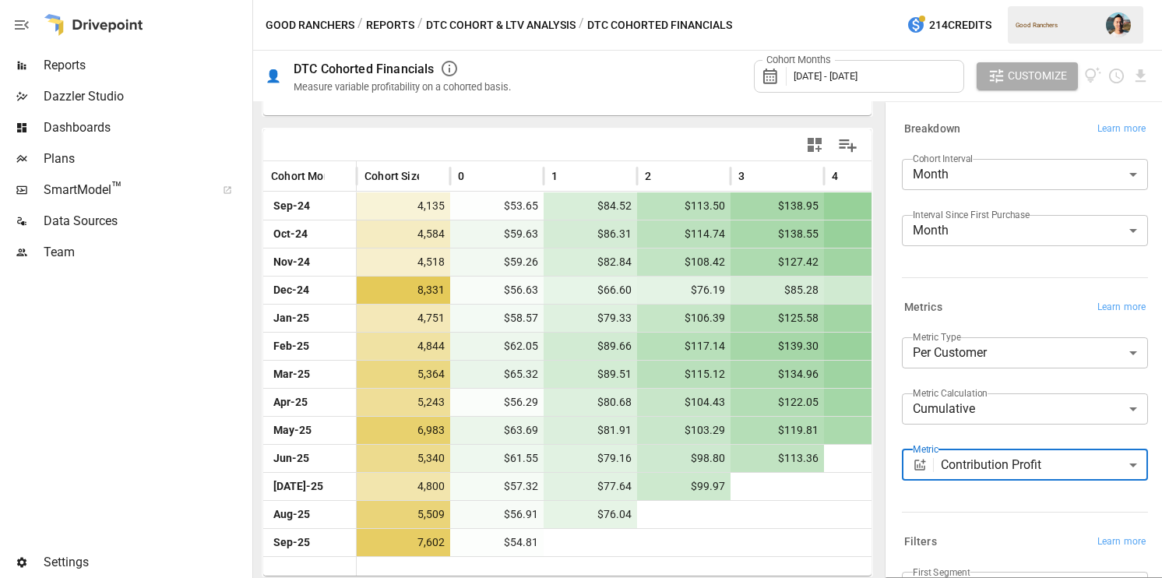
click at [972, 0] on body "Reports Dazzler Studio Dashboards Plans SmartModel ™ Data Sources Team Settings…" at bounding box center [581, 0] width 1162 height 0
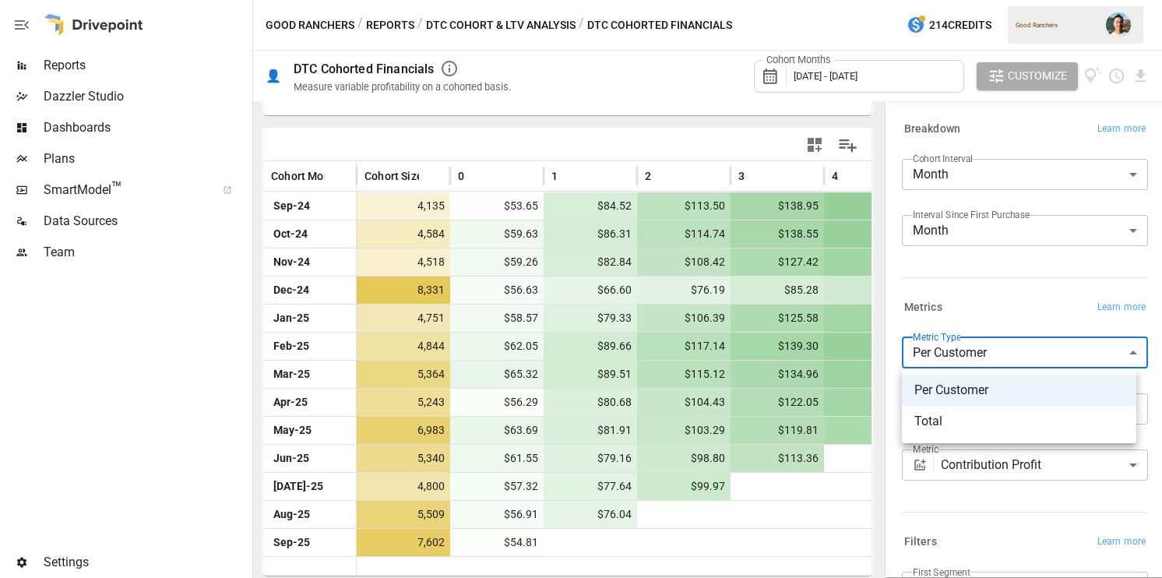
click at [1071, 424] on span "Total" at bounding box center [1019, 421] width 210 height 19
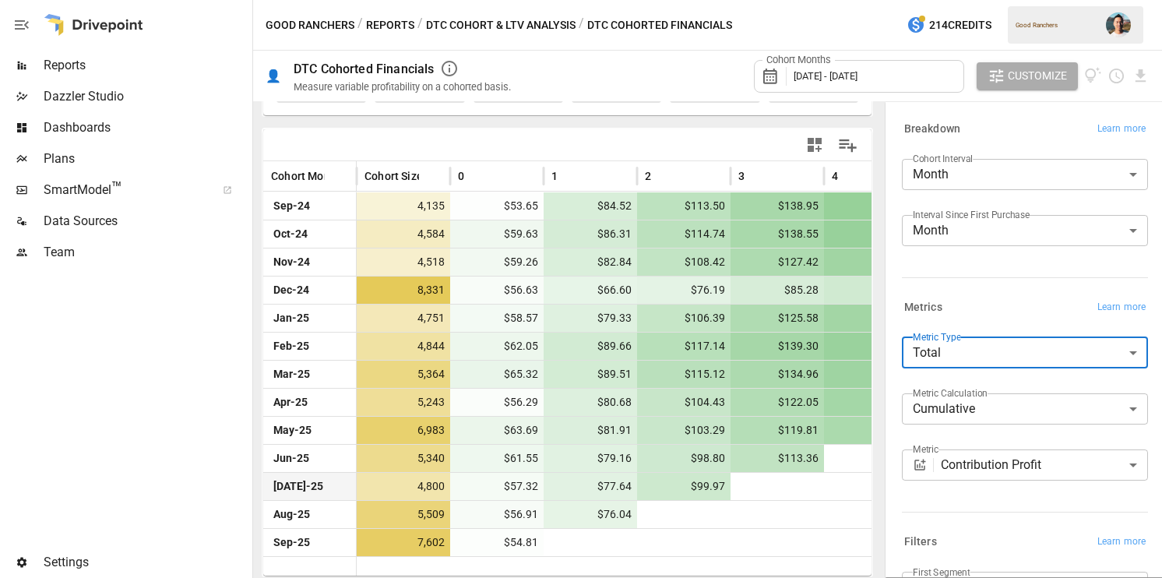
scroll to position [308, 0]
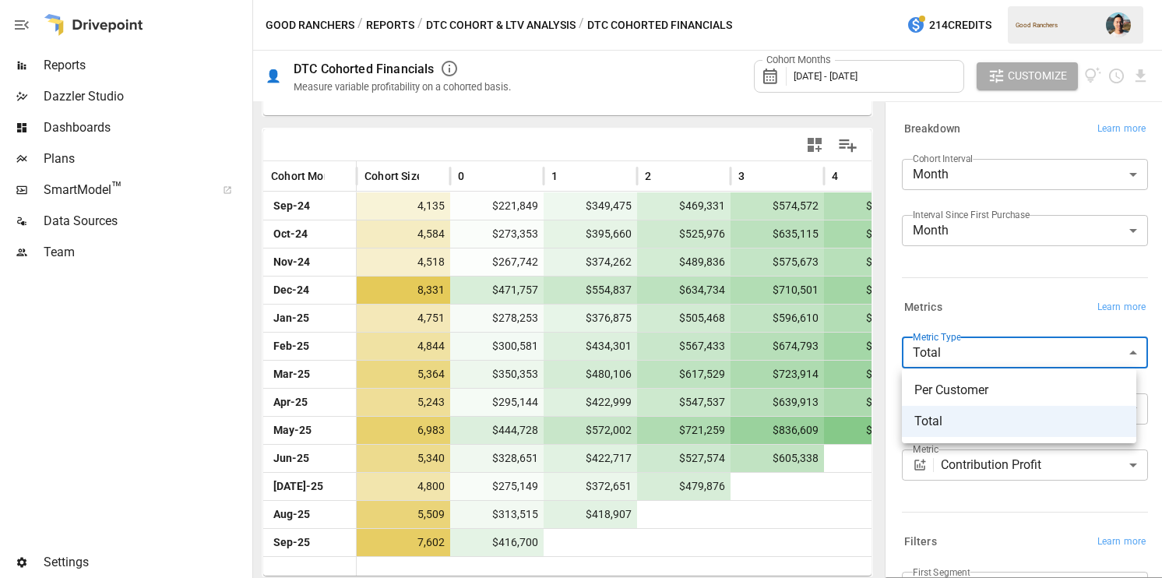
click at [939, 0] on body "Reports Dazzler Studio Dashboards Plans SmartModel ™ Data Sources Team Settings…" at bounding box center [581, 0] width 1162 height 0
click at [955, 393] on span "Per Customer" at bounding box center [1019, 390] width 210 height 19
type input "**********"
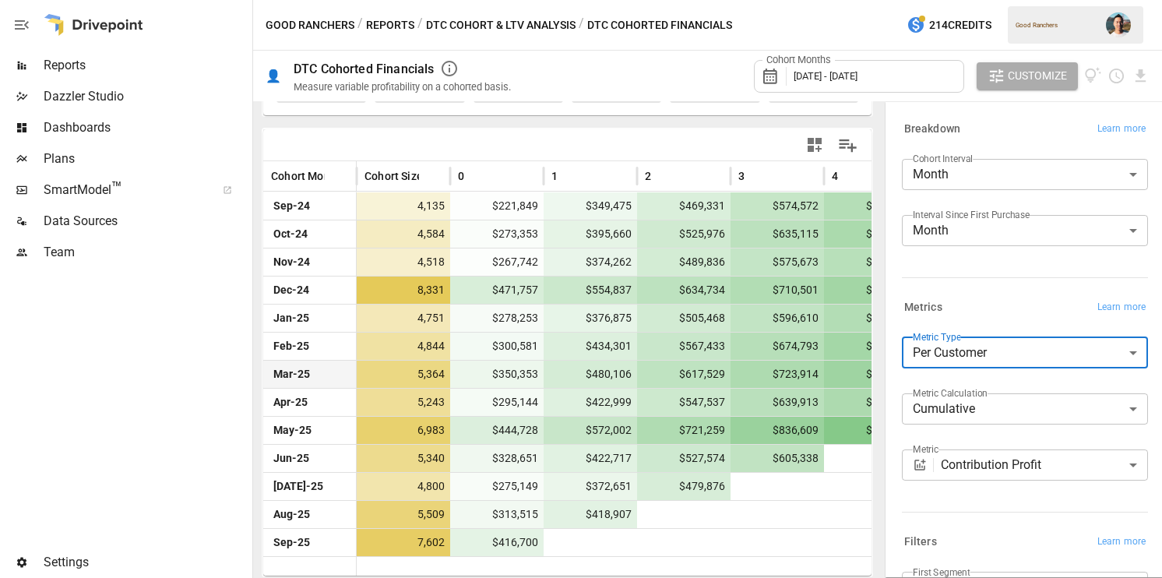
scroll to position [308, 0]
